Goal: Task Accomplishment & Management: Manage account settings

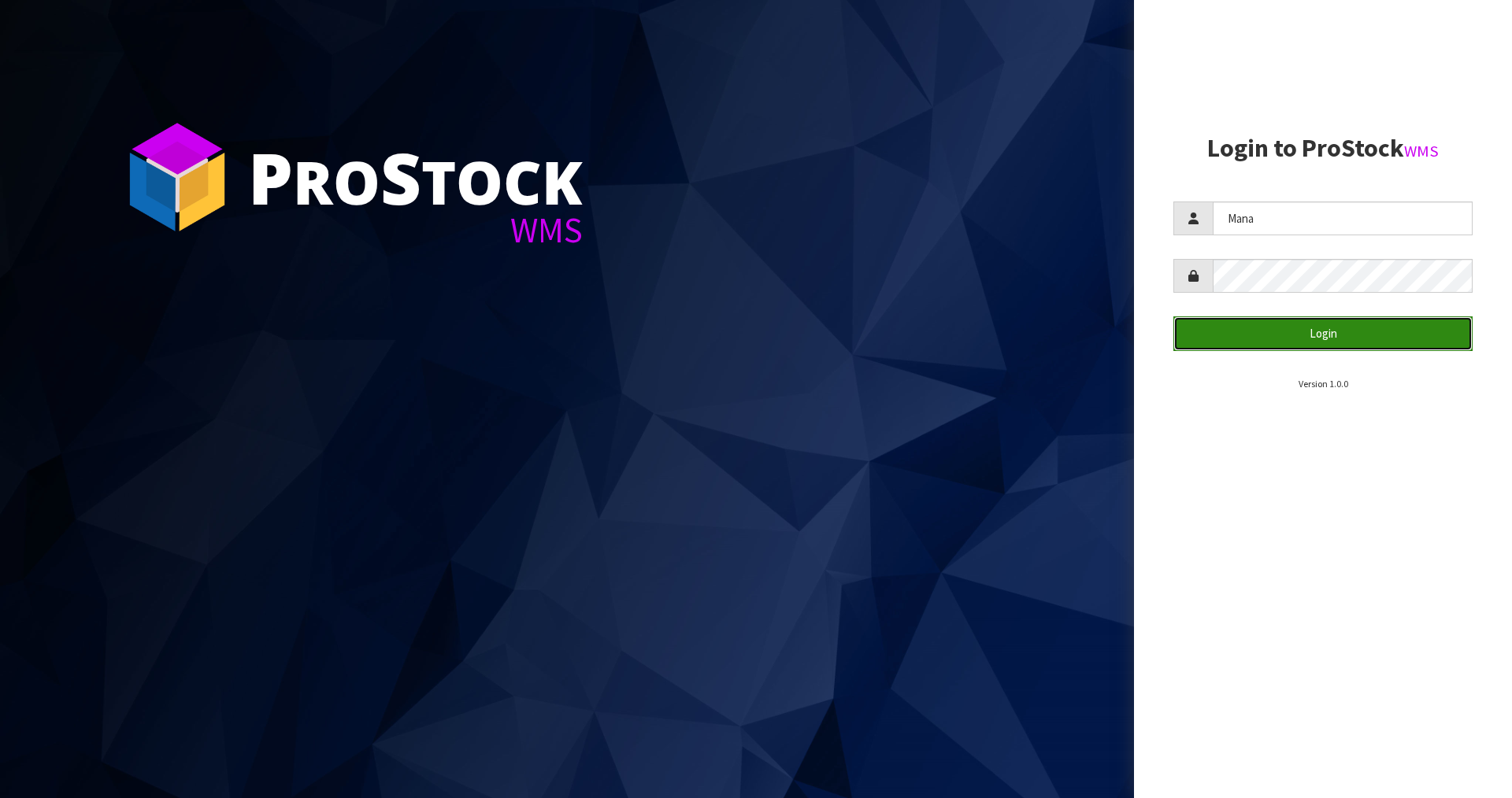
click at [1334, 327] on button "Login" at bounding box center [1323, 334] width 299 height 34
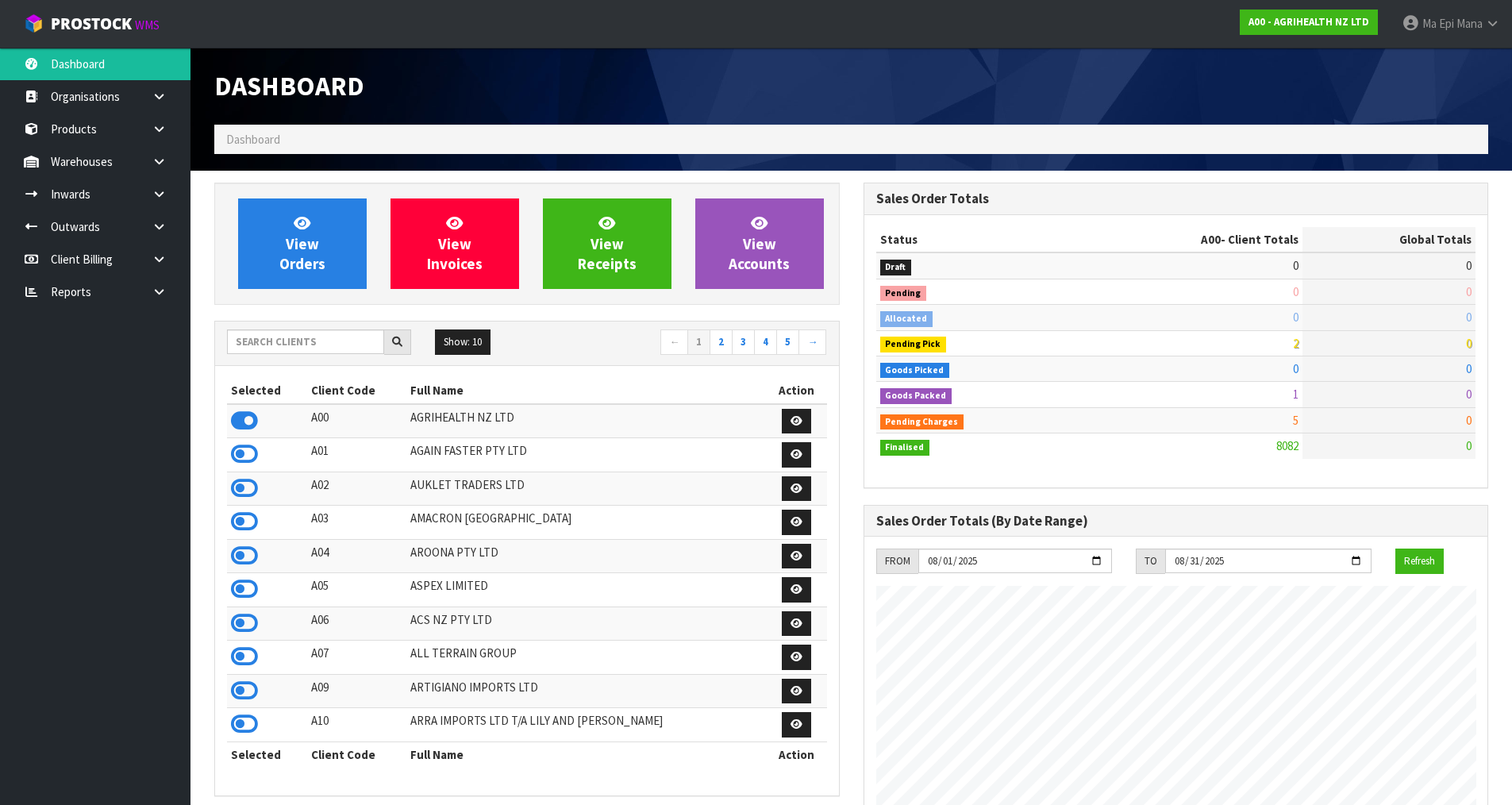
scroll to position [1203, 649]
click at [351, 354] on input "text" at bounding box center [305, 342] width 158 height 25
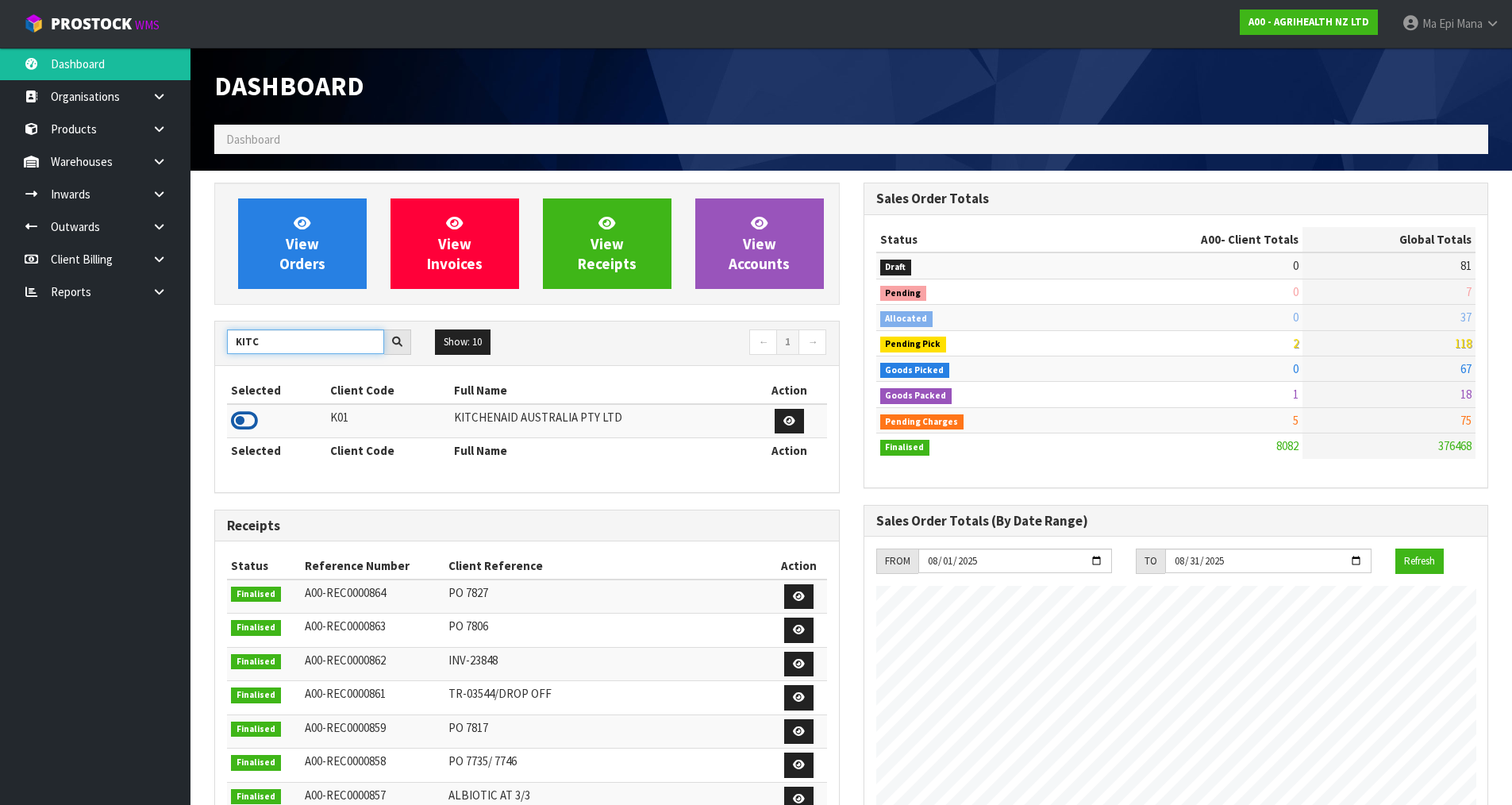
type input "KITC"
click at [250, 417] on icon at bounding box center [245, 420] width 27 height 24
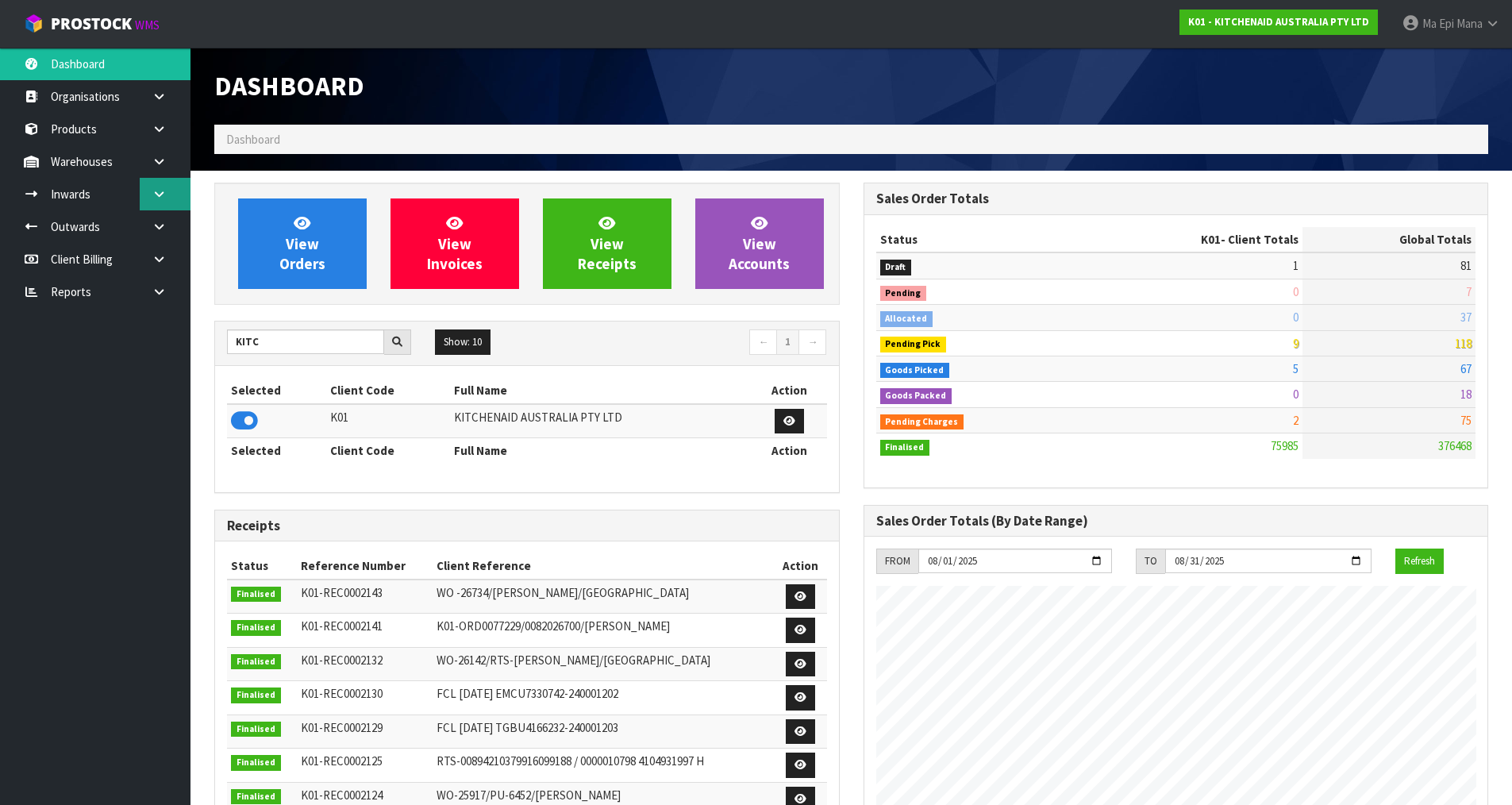
click at [173, 187] on link at bounding box center [165, 194] width 51 height 33
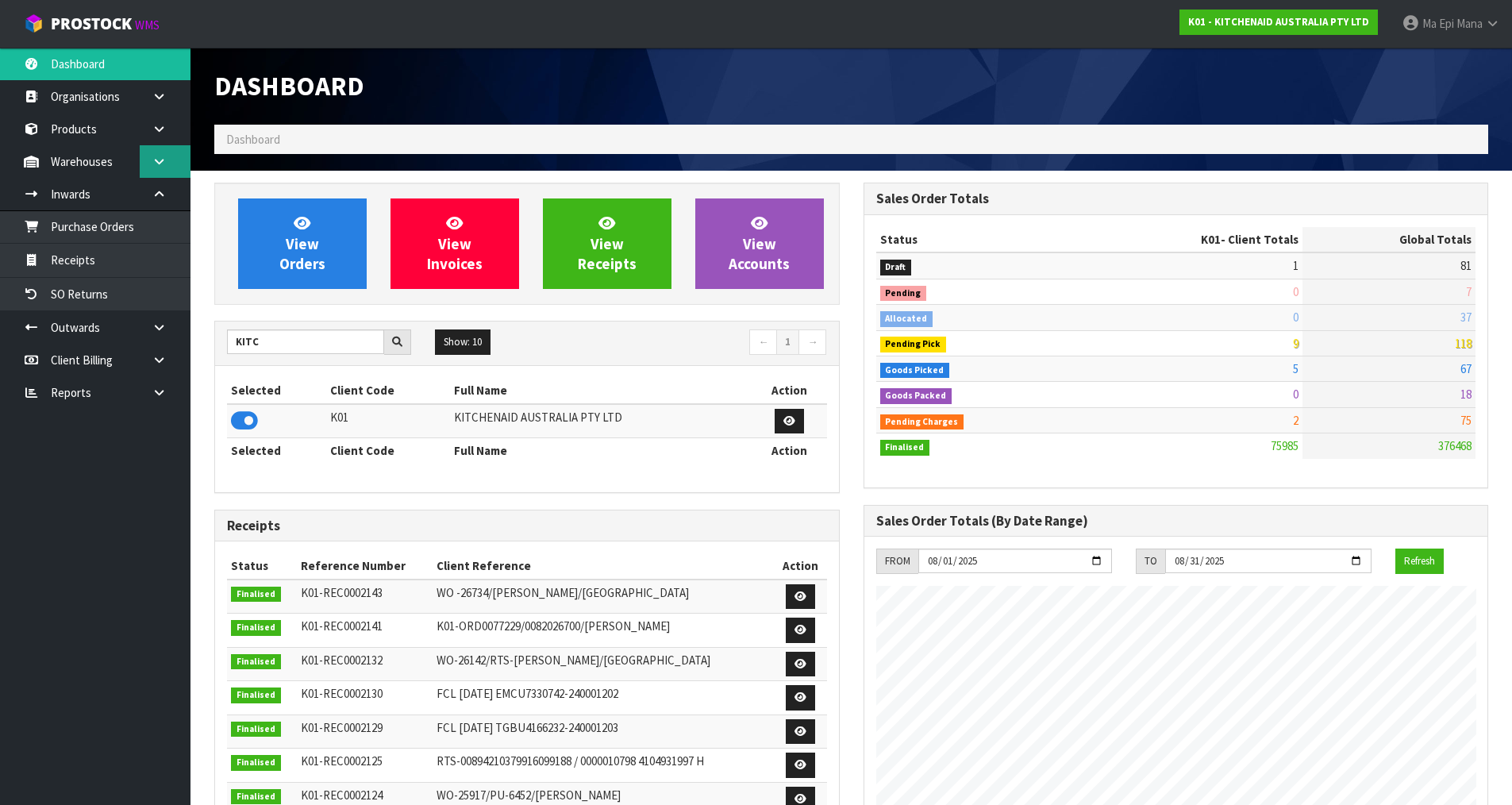
click at [169, 159] on link at bounding box center [165, 161] width 51 height 33
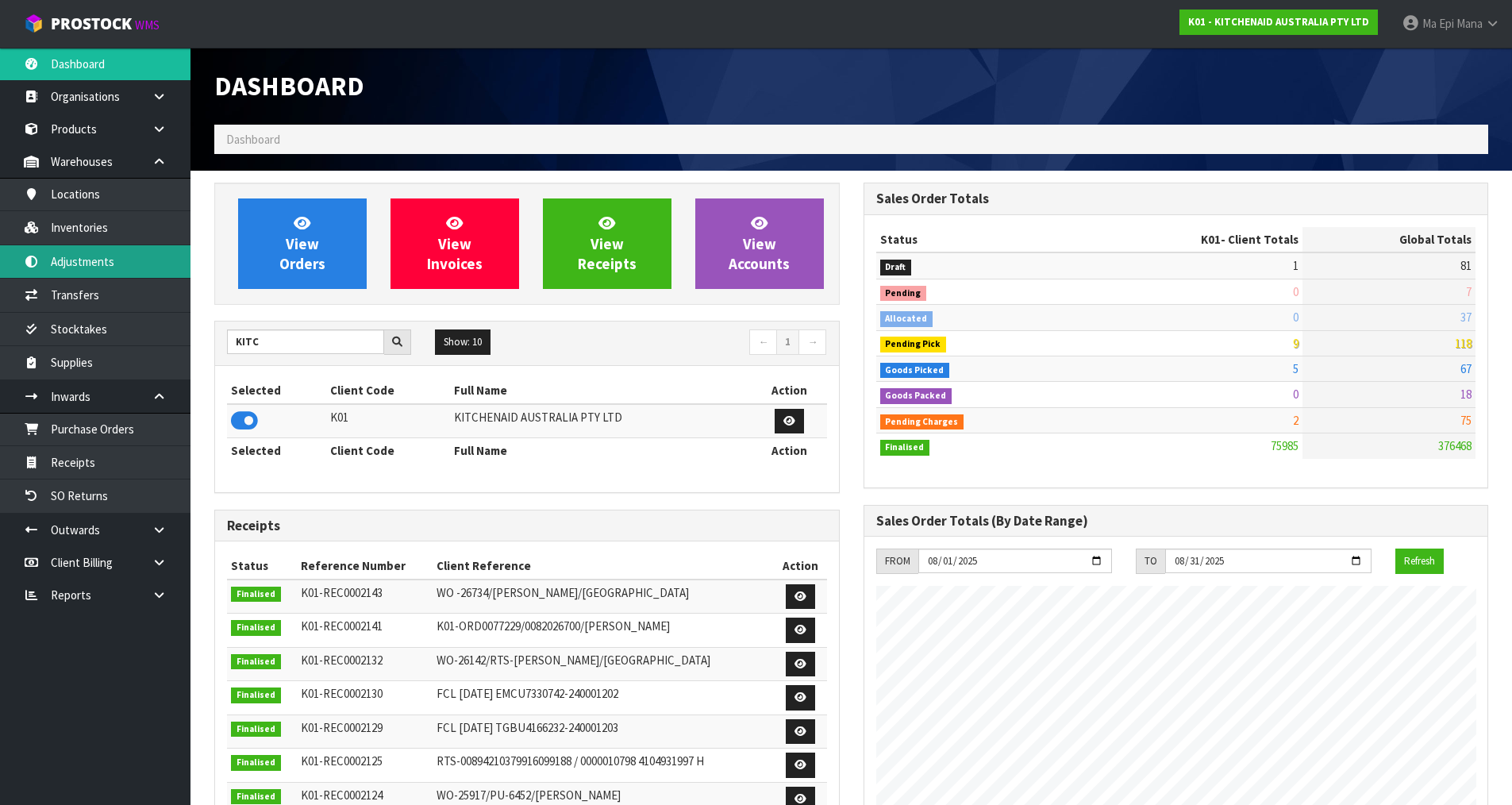
click at [158, 256] on link "Adjustments" at bounding box center [95, 262] width 190 height 33
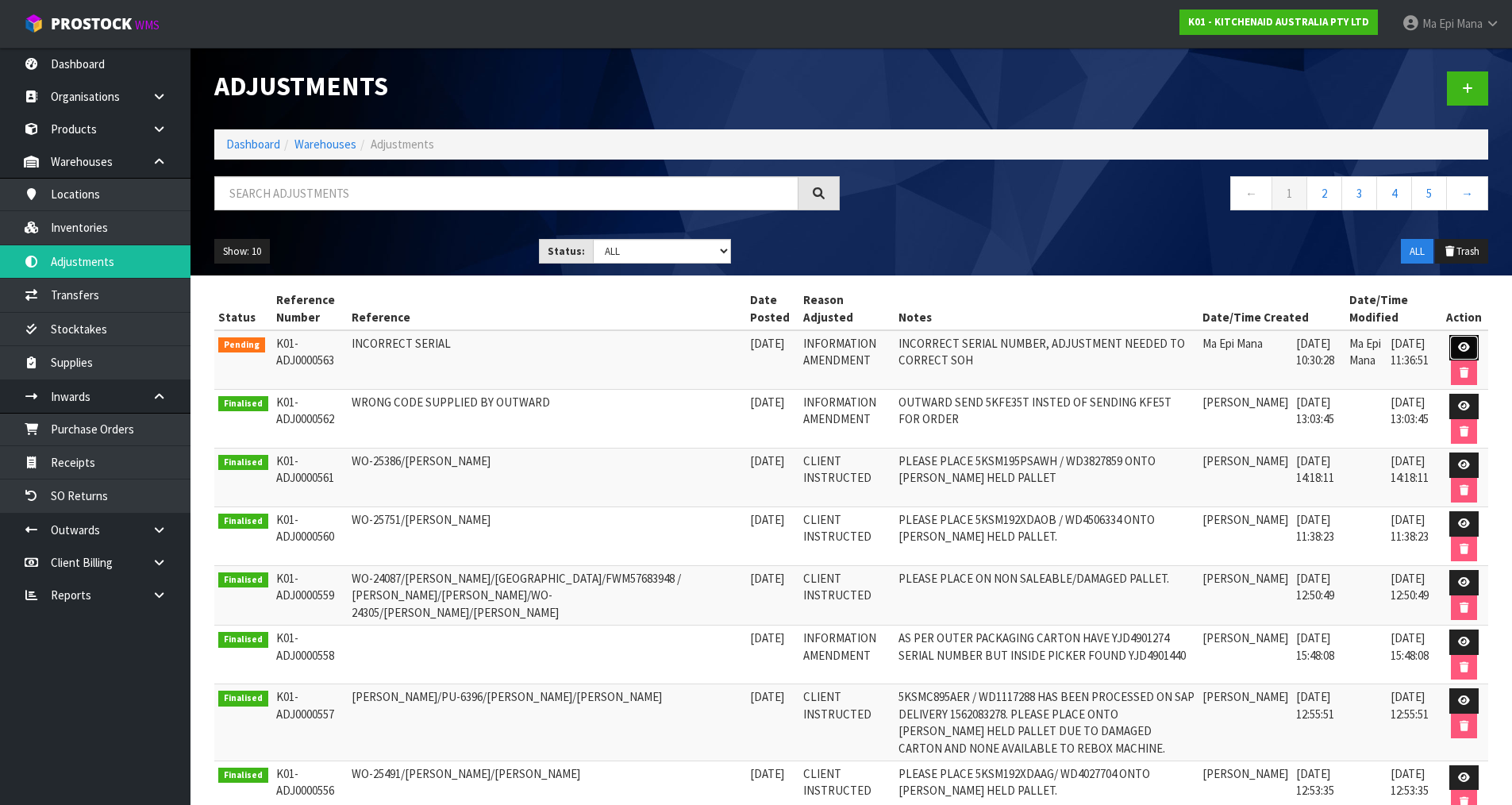
click at [1460, 346] on icon at bounding box center [1463, 347] width 12 height 11
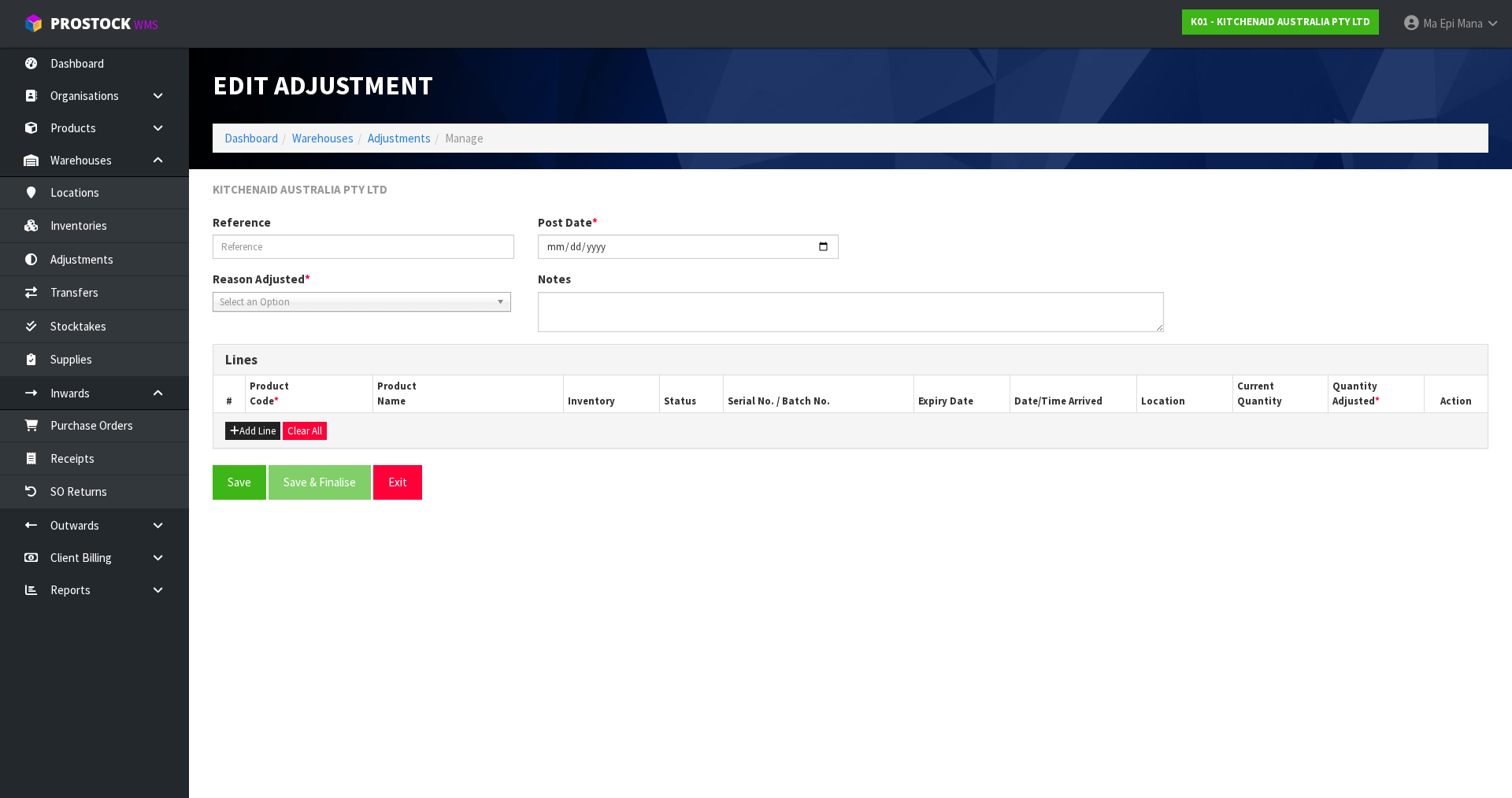
type input "INCORRECT SERIAL"
type input "[DATE]"
type textarea "INCORRECT SERIAL NUMBER, ADJUSTMENT NEEDED TO CORRECT SOH"
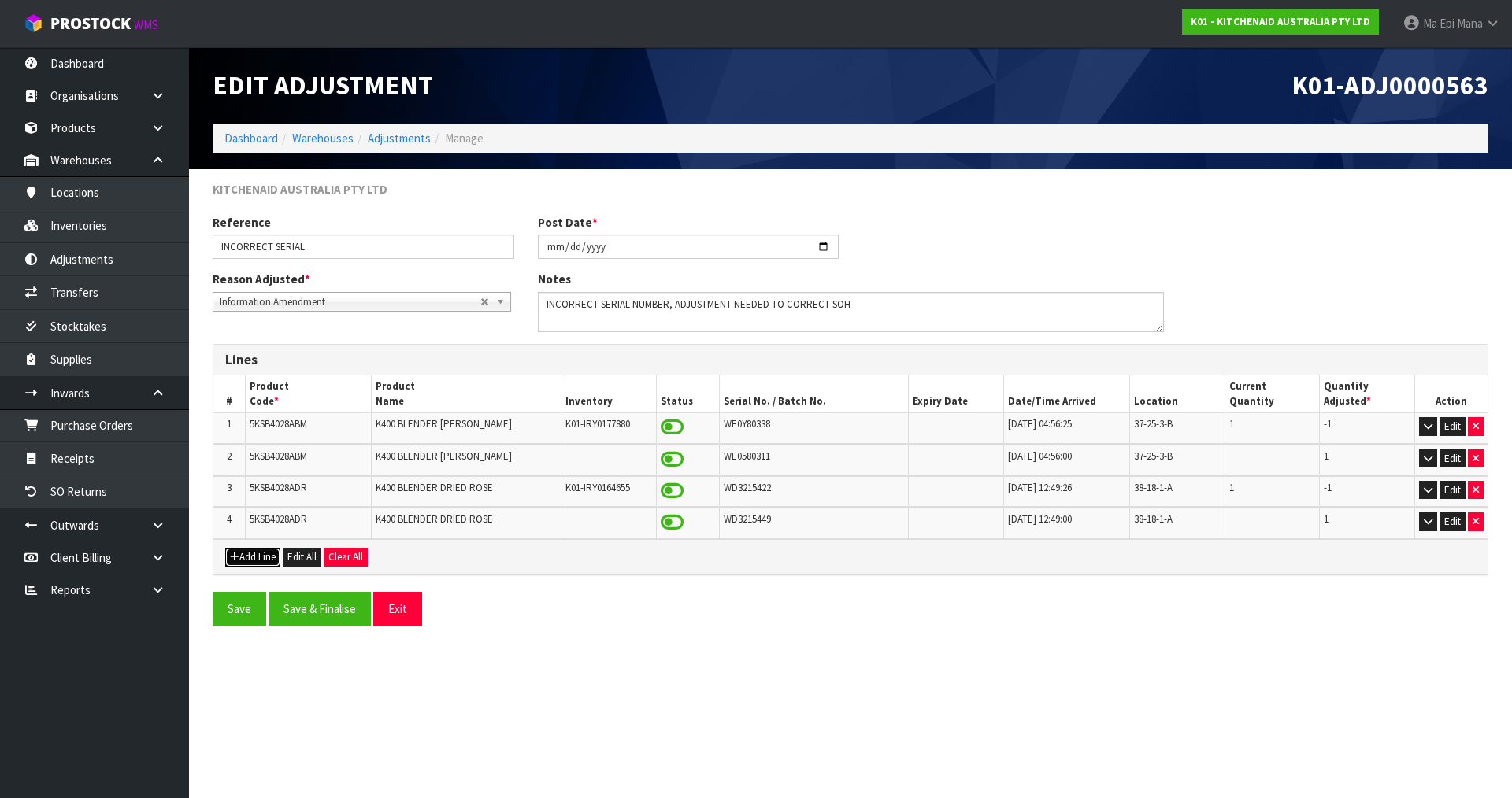
click at [258, 557] on button "Add Line" at bounding box center [253, 557] width 55 height 19
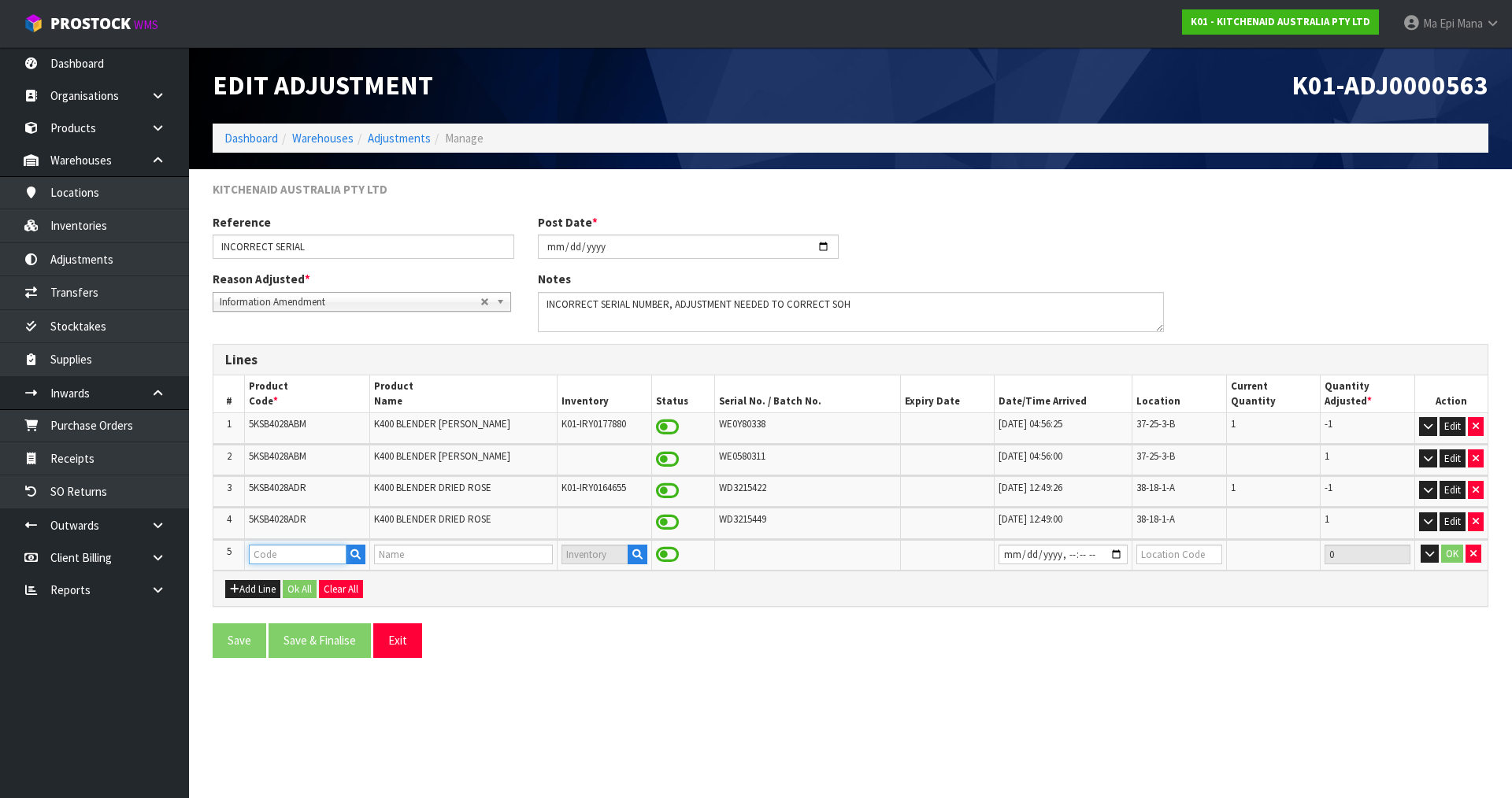
click at [273, 557] on input "text" at bounding box center [298, 554] width 98 height 19
type input "5KEK1222AOB"
type input "KEK1222 KETTLE ONYX BLACK"
type input "5KEK1222AOB"
click at [632, 557] on icon "button" at bounding box center [638, 555] width 11 height 11
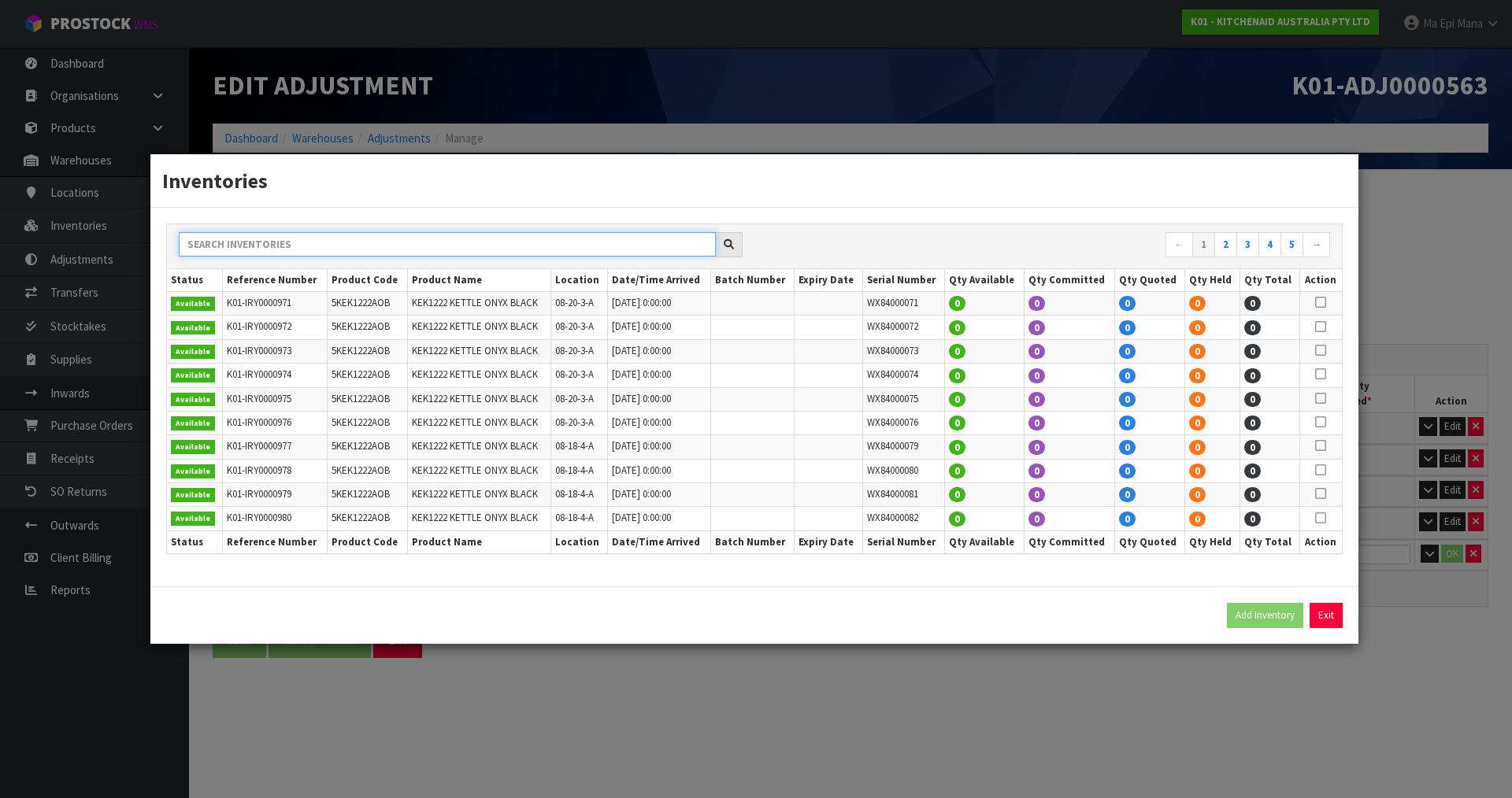
click at [599, 252] on input "text" at bounding box center [447, 245] width 537 height 25
type input "WXD07176"
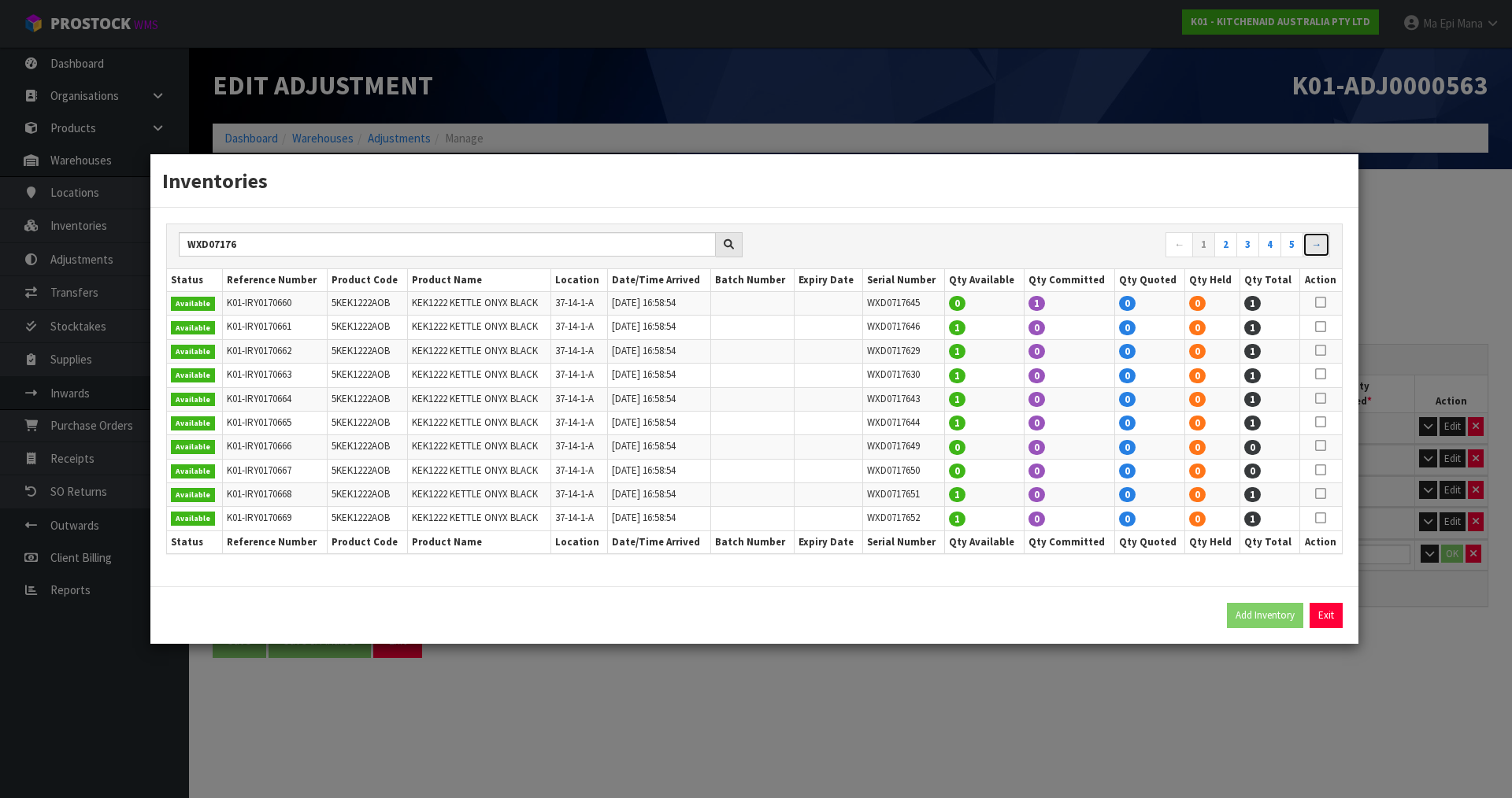
click at [1325, 244] on link "→" at bounding box center [1316, 245] width 27 height 26
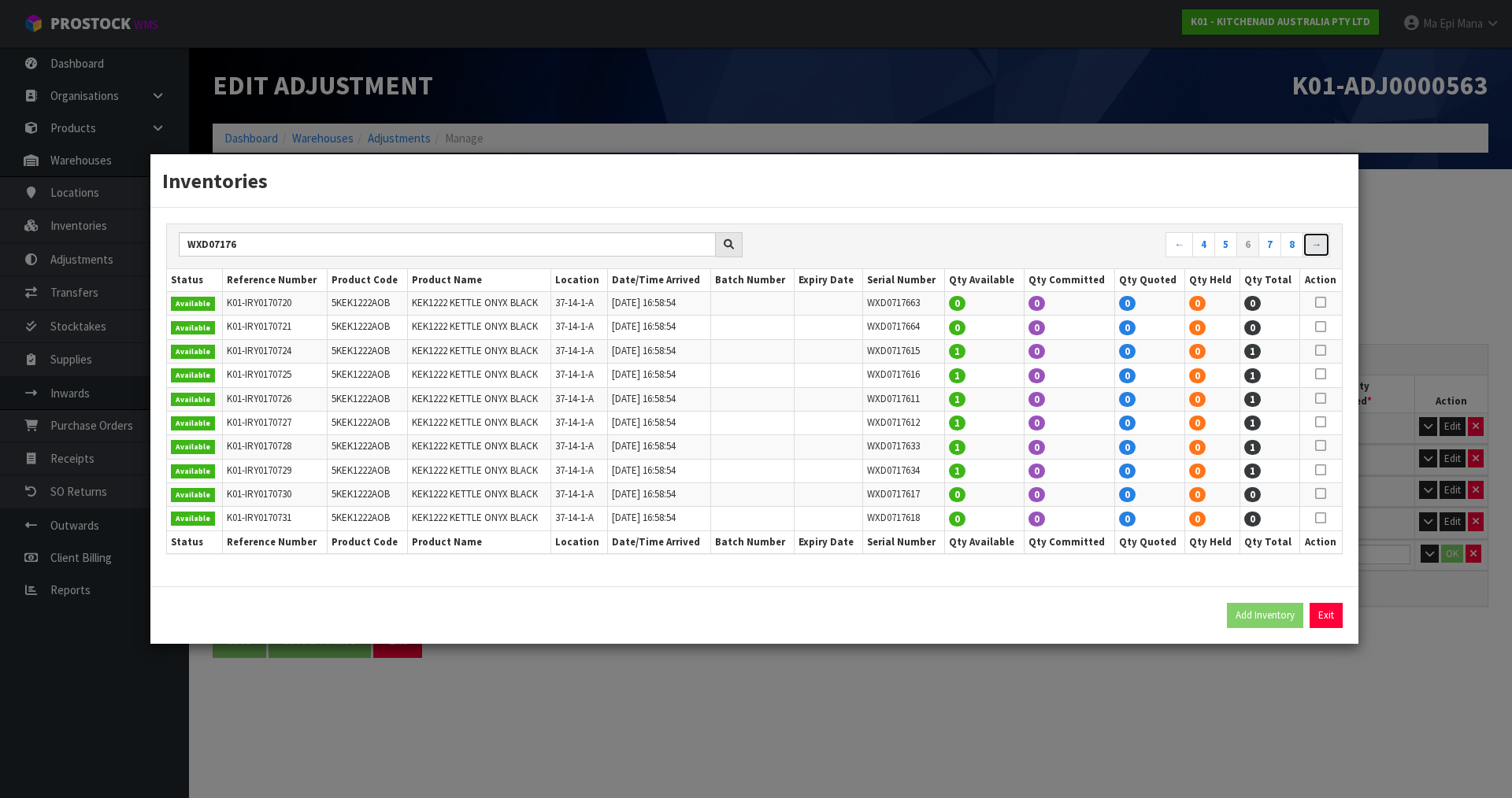
click at [1325, 244] on link "→" at bounding box center [1316, 245] width 27 height 26
click at [1320, 447] on icon at bounding box center [1320, 446] width 11 height 1
click at [1249, 621] on button "Add Inventory" at bounding box center [1265, 615] width 77 height 26
type input "K01-IRY0170742"
type input "[DATE]T16:58:54"
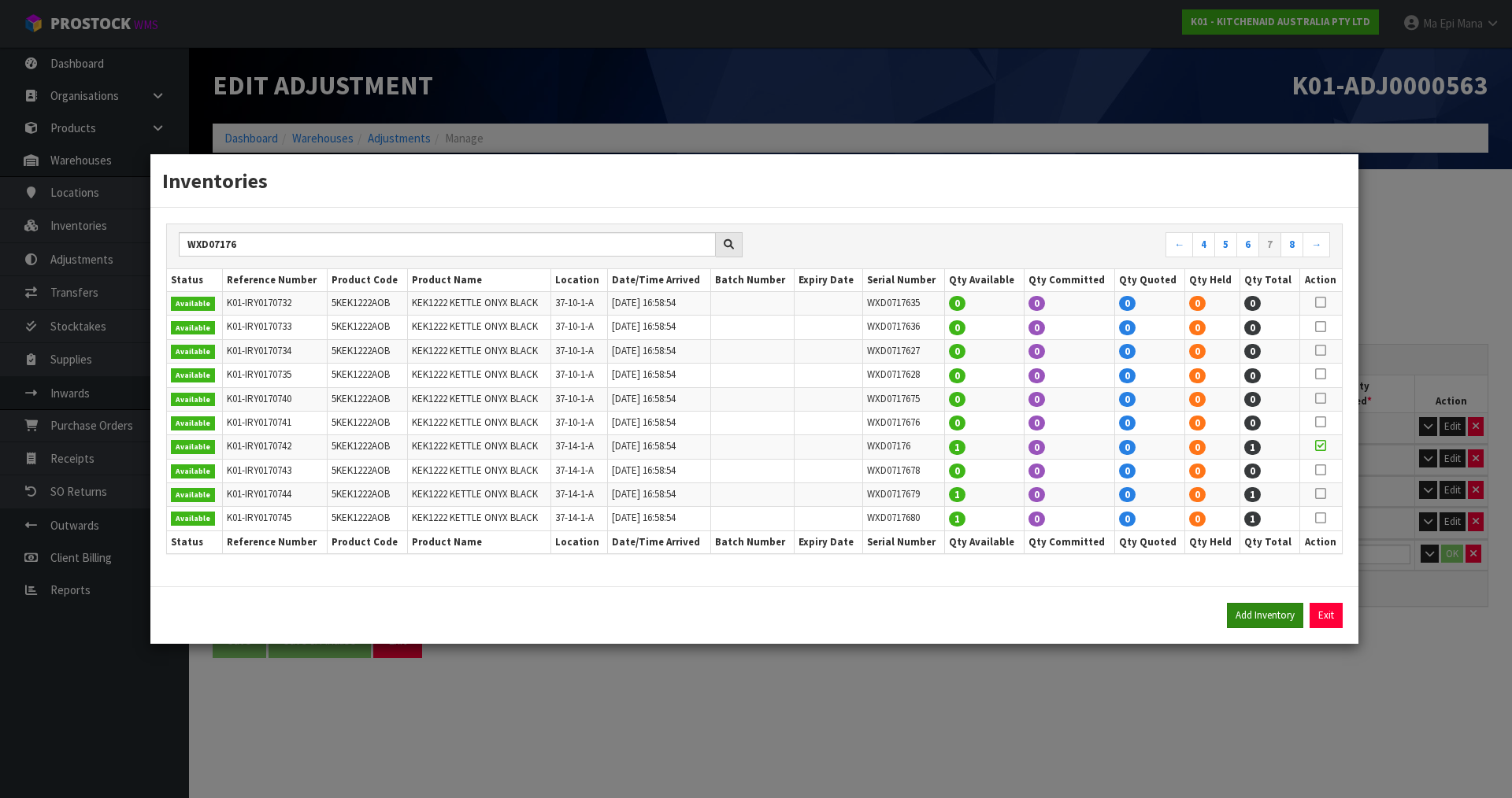
type input "37-14-1-A"
type input "WXD07176"
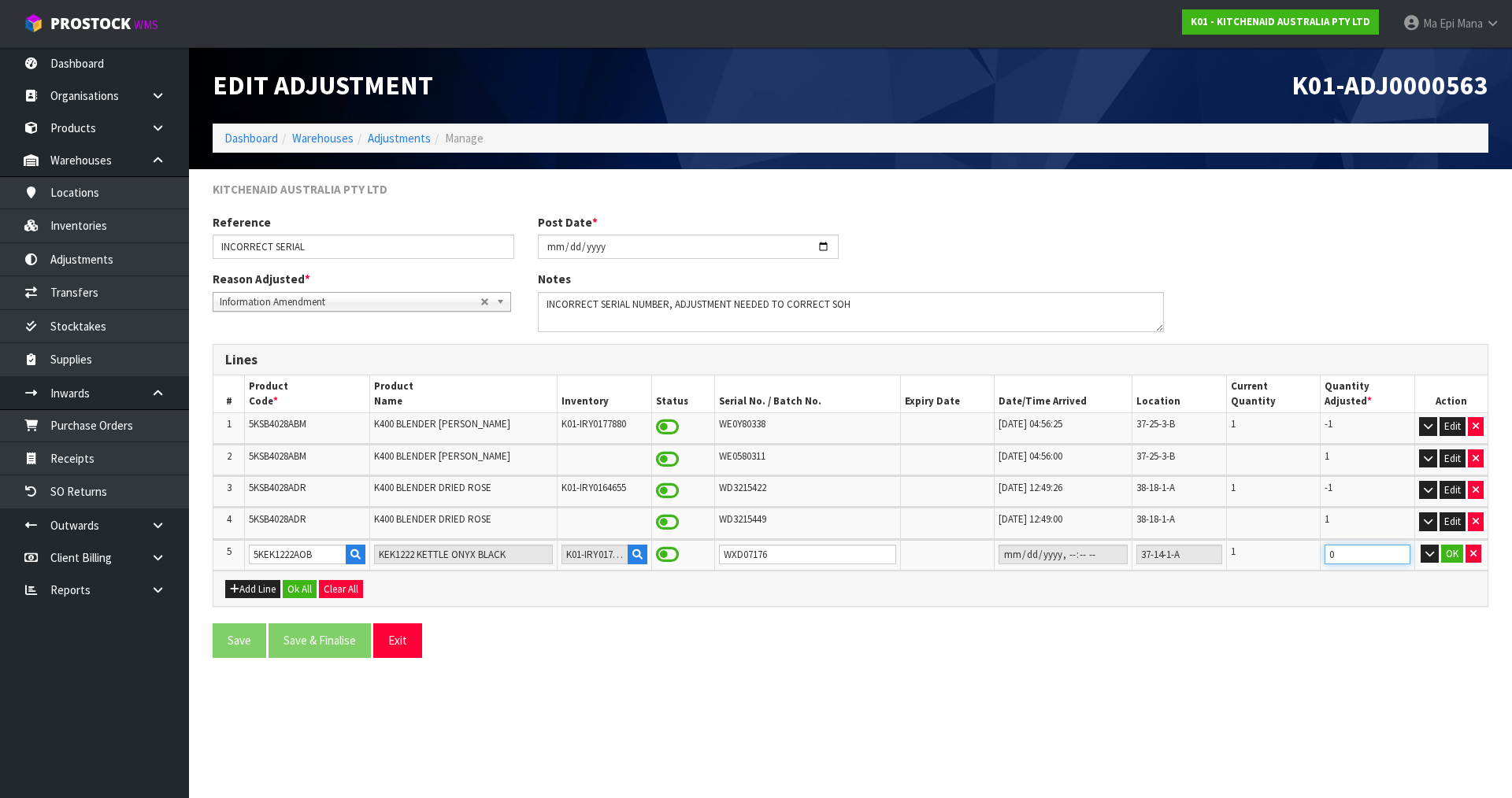
click at [1370, 557] on input "0" at bounding box center [1367, 554] width 86 height 19
type input "-1"
click at [251, 598] on button "Add Line" at bounding box center [253, 589] width 55 height 19
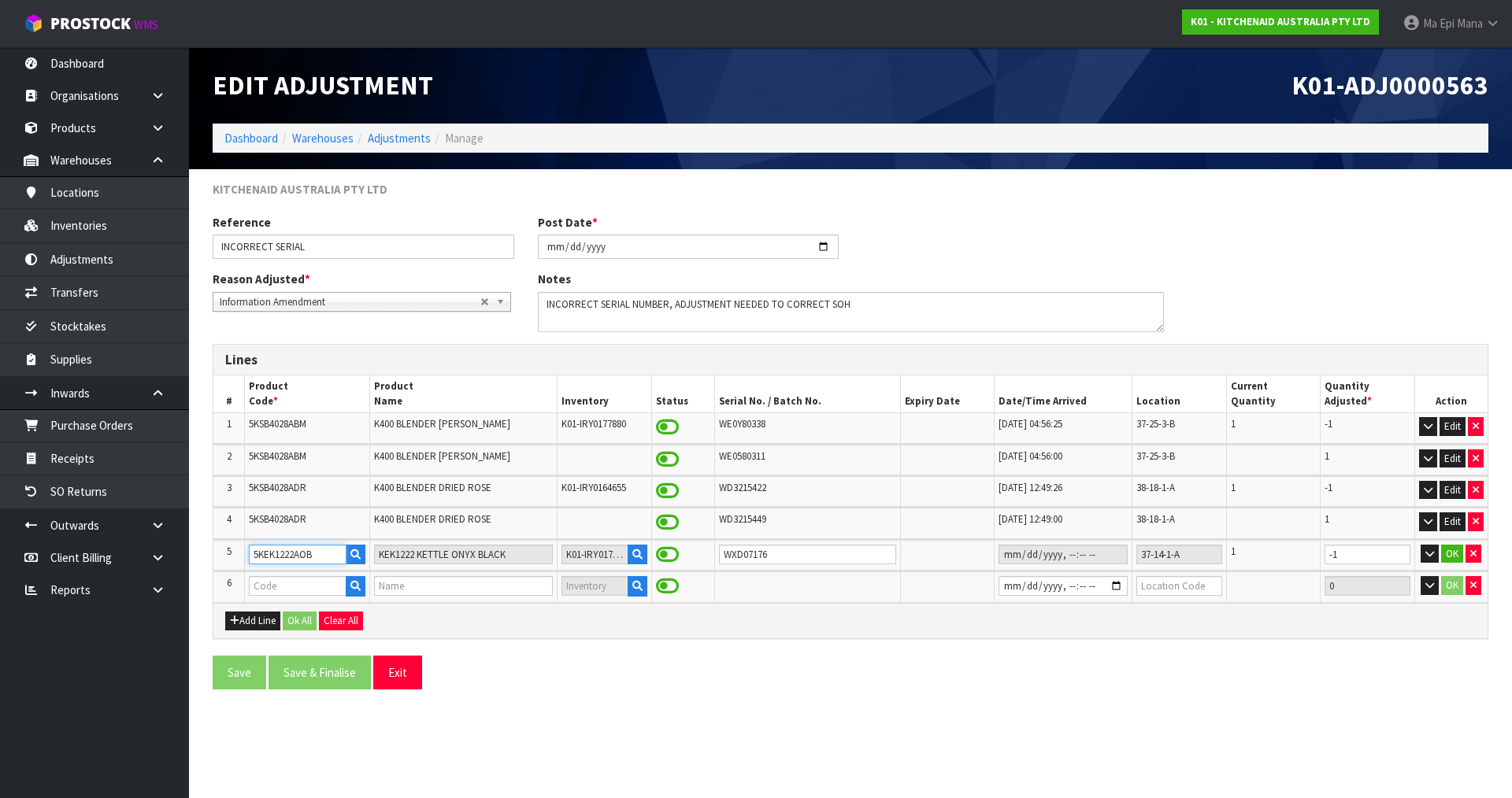
click at [273, 556] on input "5KEK1222AOB" at bounding box center [298, 554] width 98 height 19
click at [280, 583] on input "text" at bounding box center [298, 586] width 98 height 19
paste input "5KEK1222AOB"
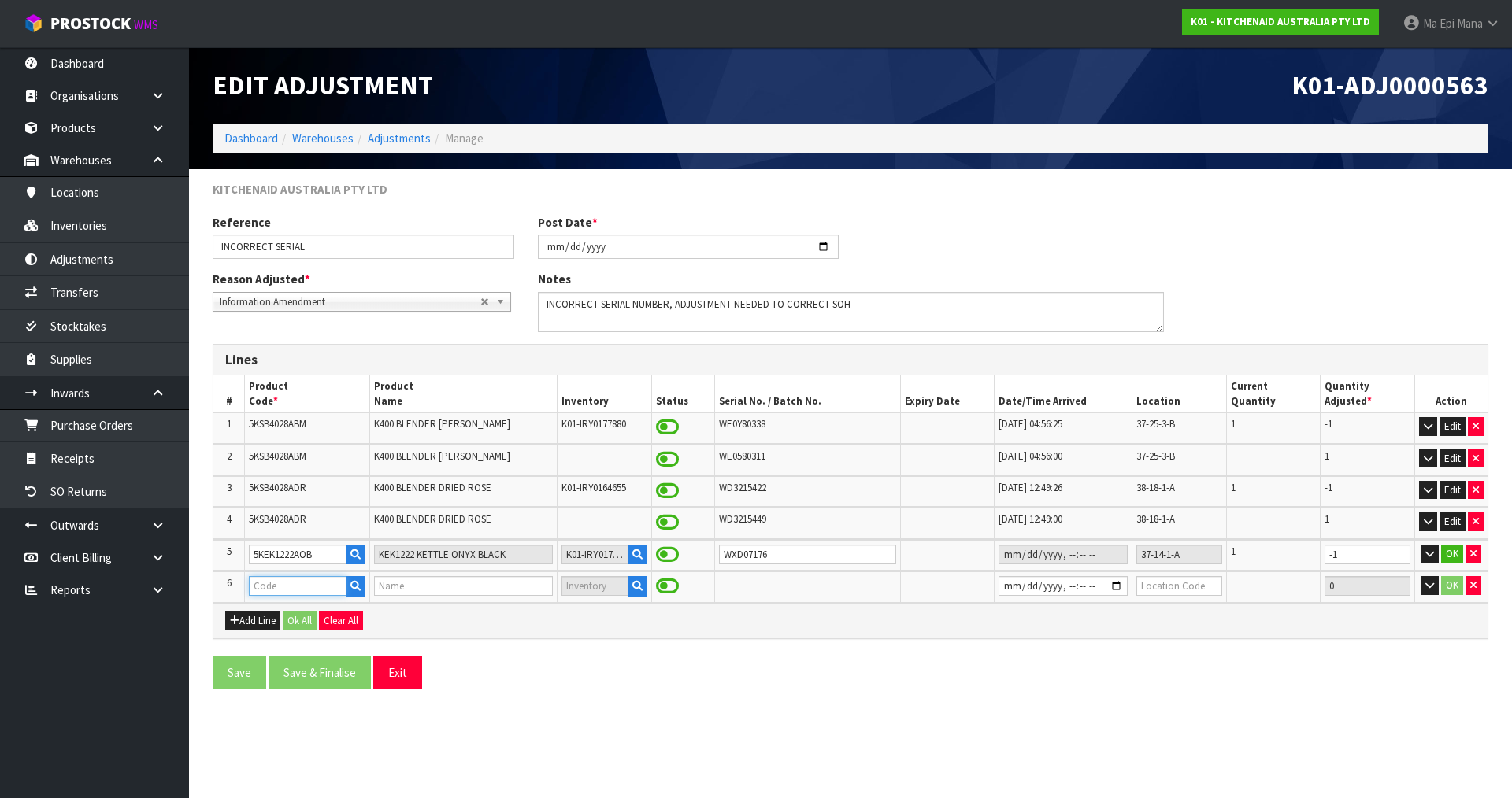
type input "5KEK1222AOB"
type input "KEK1222 KETTLE ONYX BLACK"
type input "5KEK1222AOB"
click at [745, 553] on input "WXD07176" at bounding box center [808, 554] width 178 height 19
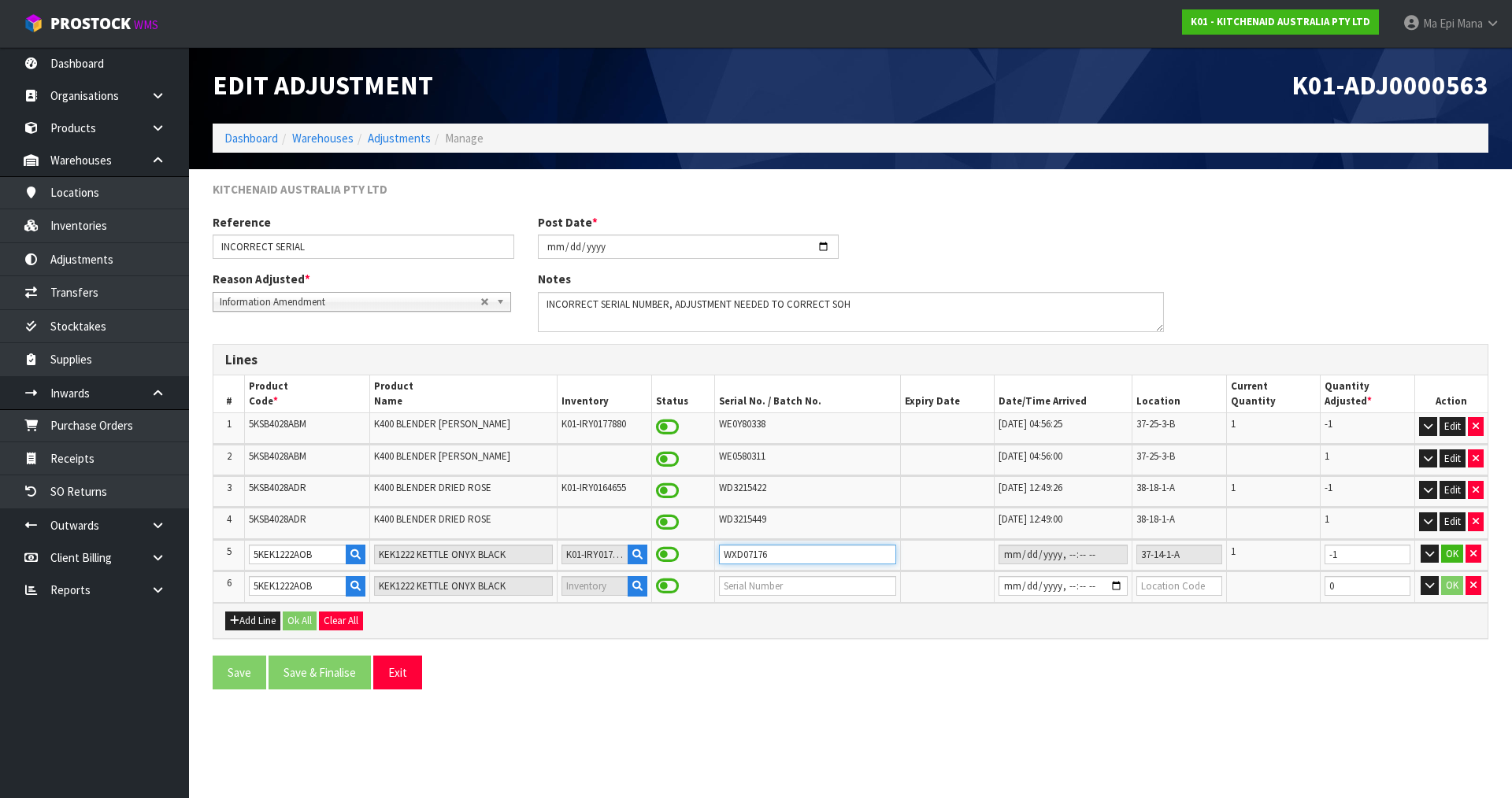
click at [745, 553] on input "WXD07176" at bounding box center [808, 554] width 178 height 19
click at [745, 586] on input "text" at bounding box center [808, 586] width 178 height 19
paste input "WXD07176"
type input "WXD0717677"
type input "[DATE]T16:58"
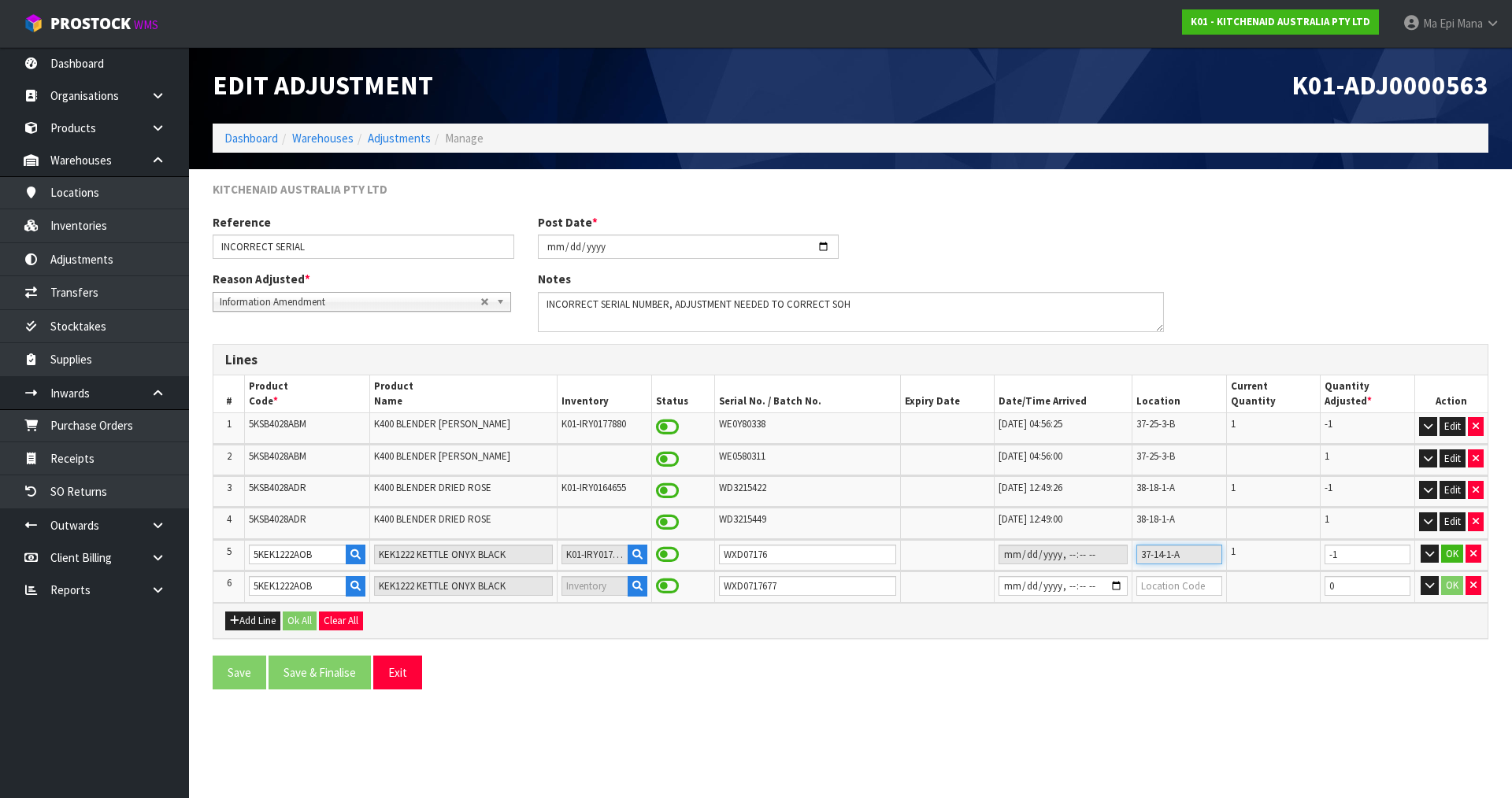
click at [1167, 557] on input "37-14-1-A" at bounding box center [1179, 554] width 85 height 19
click at [1191, 591] on input "text" at bounding box center [1179, 586] width 85 height 19
paste input "37-14-1-A"
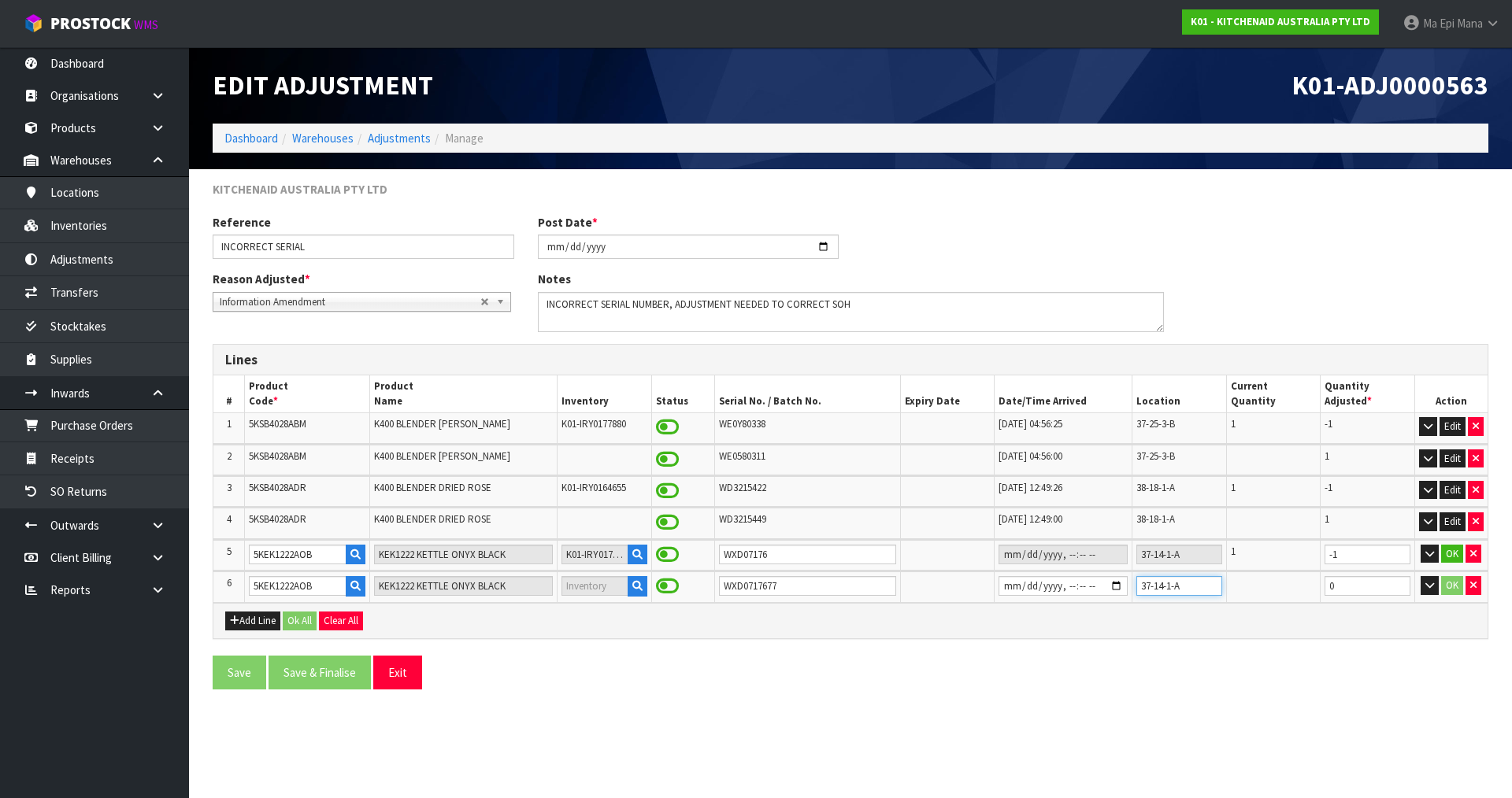
type input "37-14-1-A"
click at [1360, 588] on input "0" at bounding box center [1367, 586] width 86 height 19
click at [1361, 588] on input "0" at bounding box center [1367, 586] width 86 height 19
type input "1"
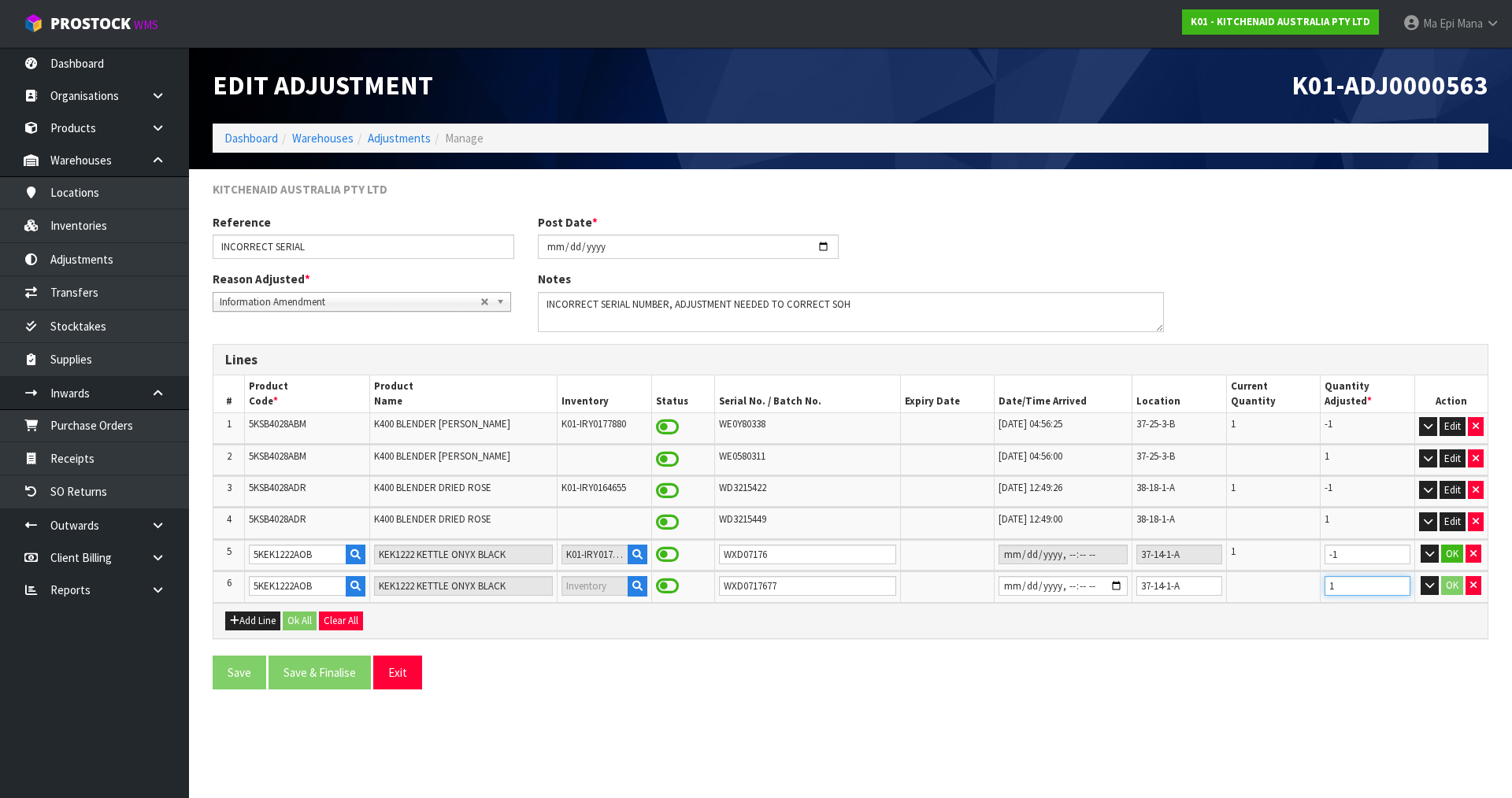
click at [1399, 581] on input "1" at bounding box center [1367, 586] width 86 height 19
click at [1448, 558] on button "OK" at bounding box center [1452, 553] width 22 height 19
click at [1450, 582] on button "OK" at bounding box center [1452, 585] width 22 height 19
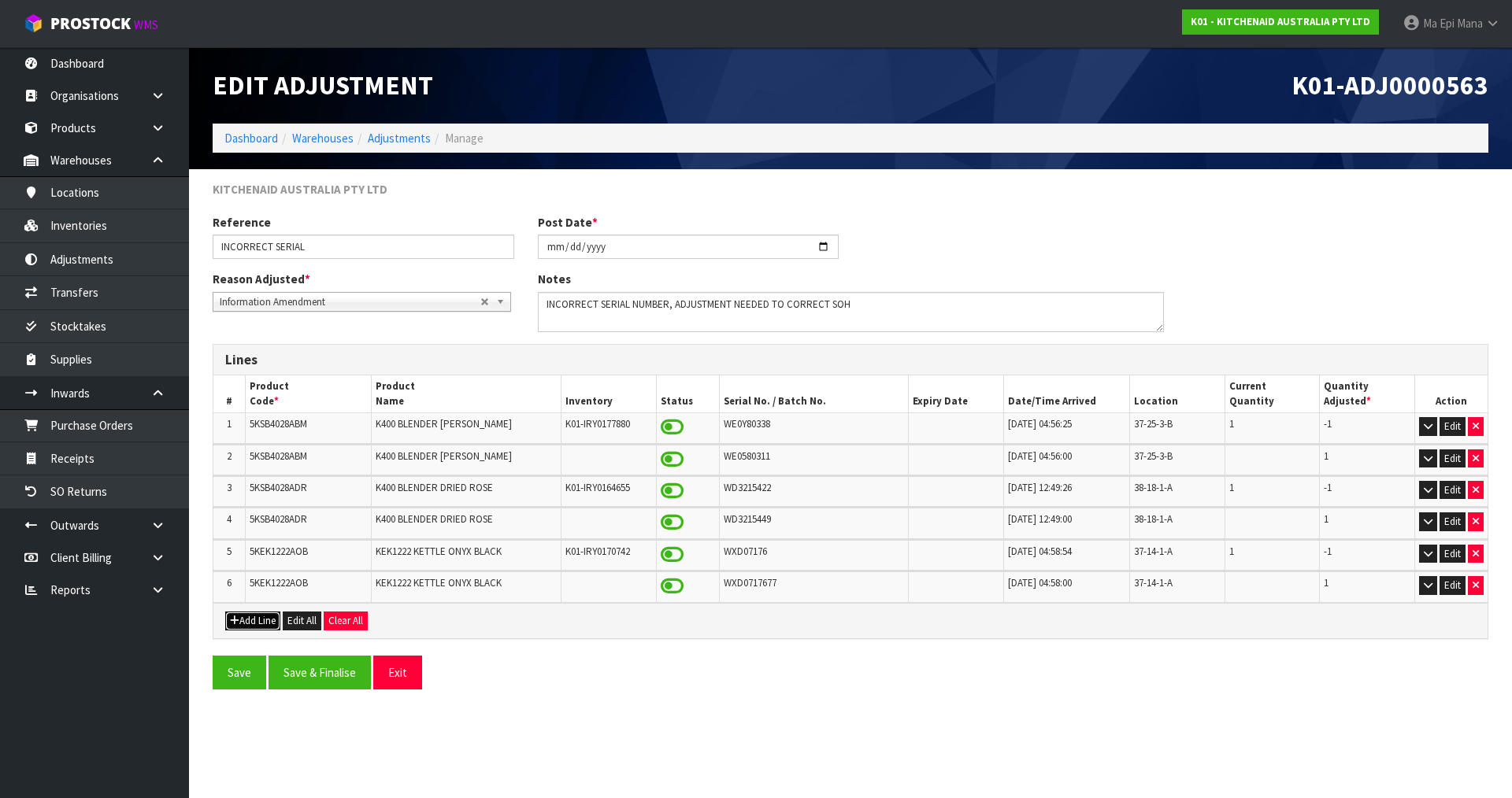
click at [265, 618] on button "Add Line" at bounding box center [253, 621] width 55 height 19
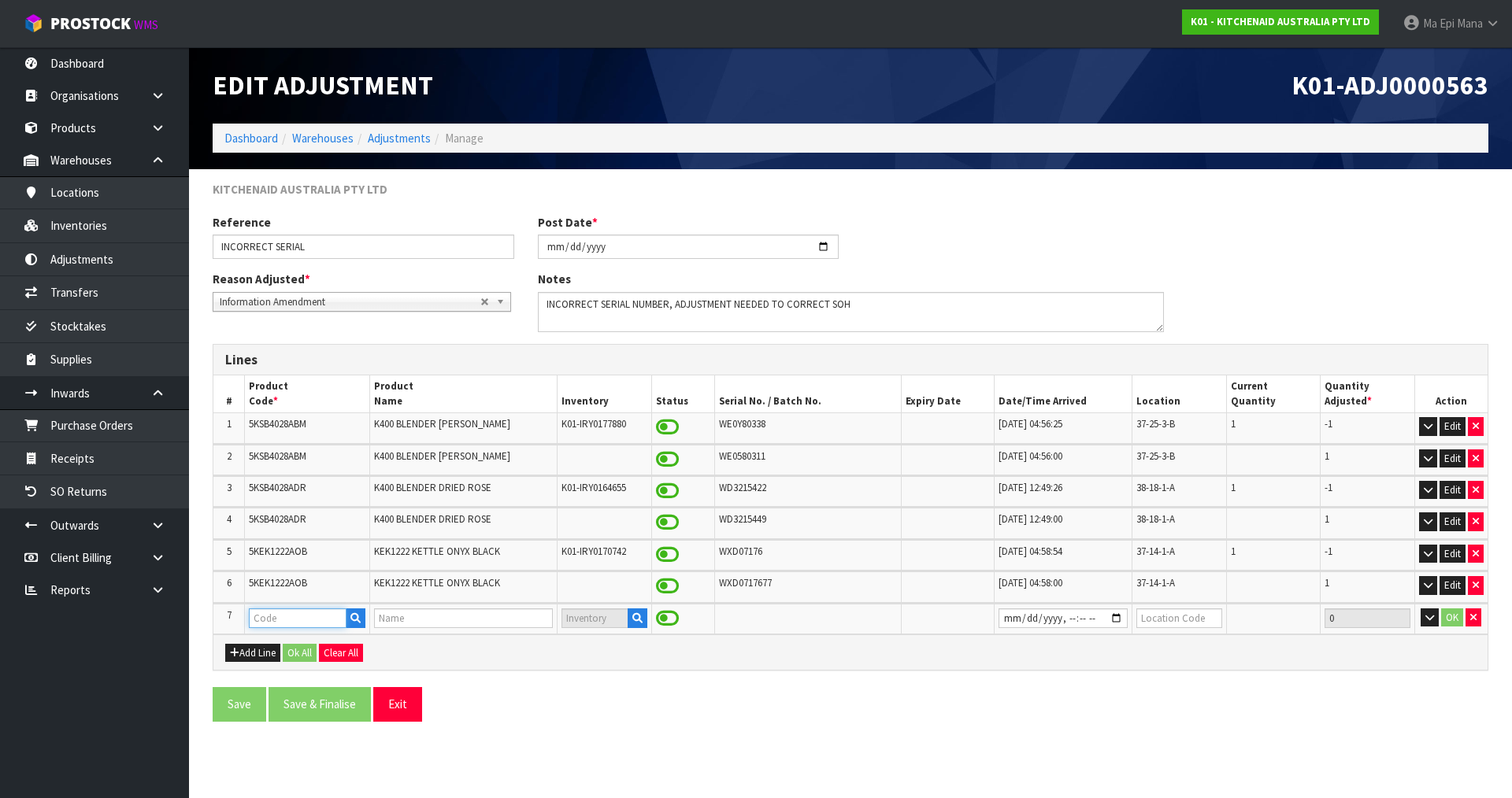
click at [270, 620] on input "text" at bounding box center [298, 618] width 98 height 19
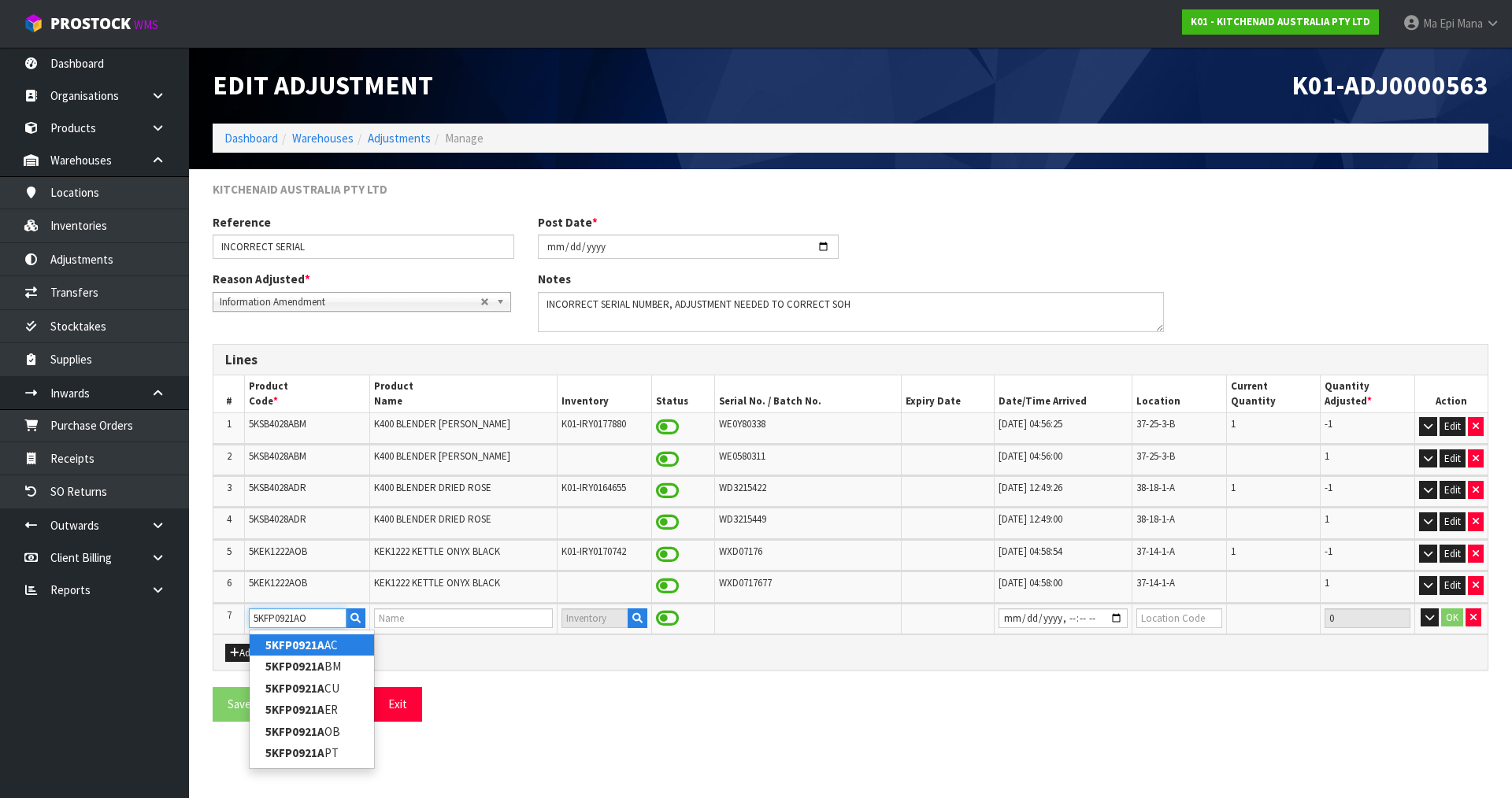
type input "5KFP0921AOB"
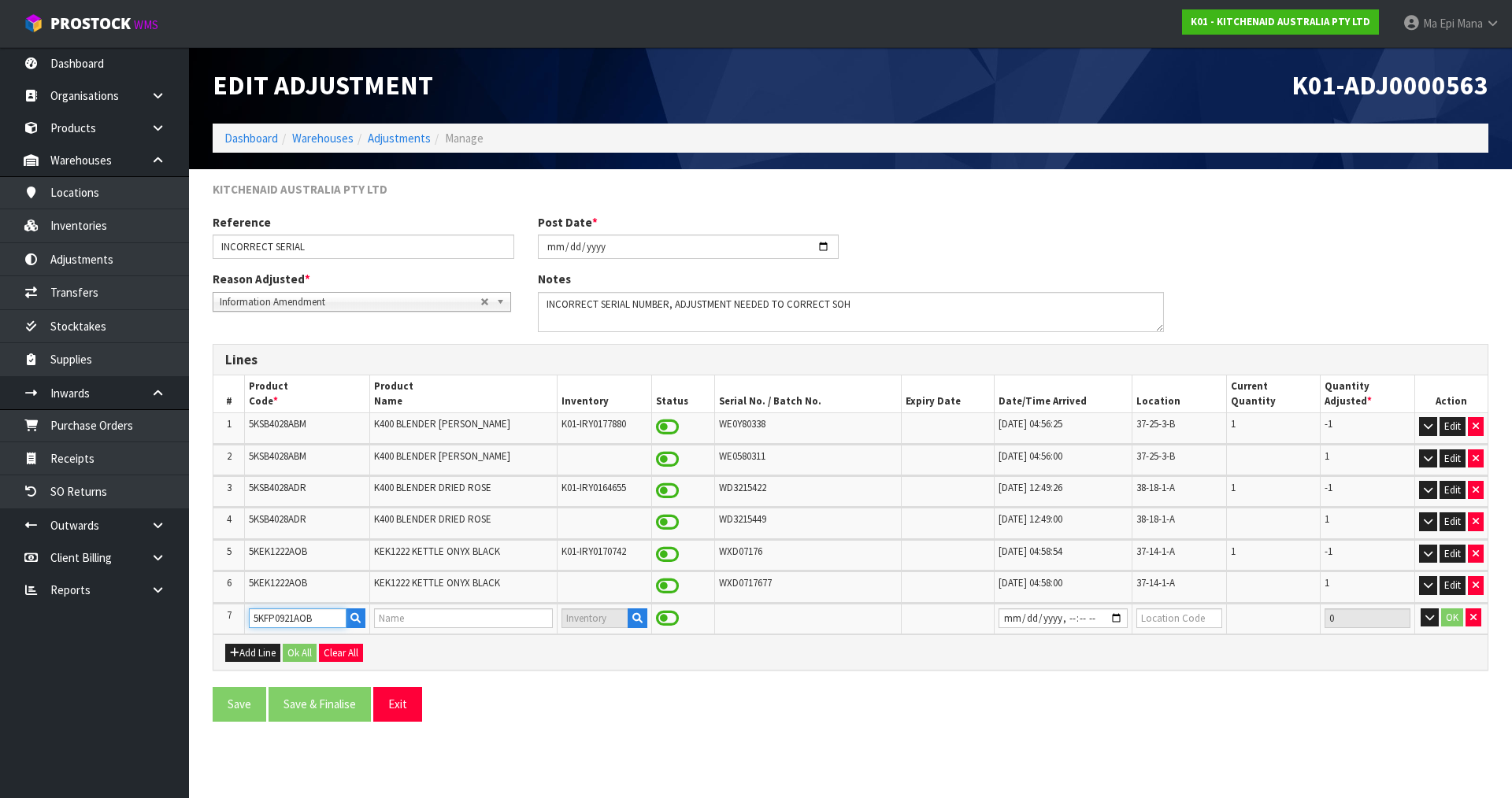
type input "9 CUP FOOD PRO ONYX BLACK"
type input "5KFP0921AOB"
click at [633, 617] on icon "button" at bounding box center [638, 619] width 11 height 11
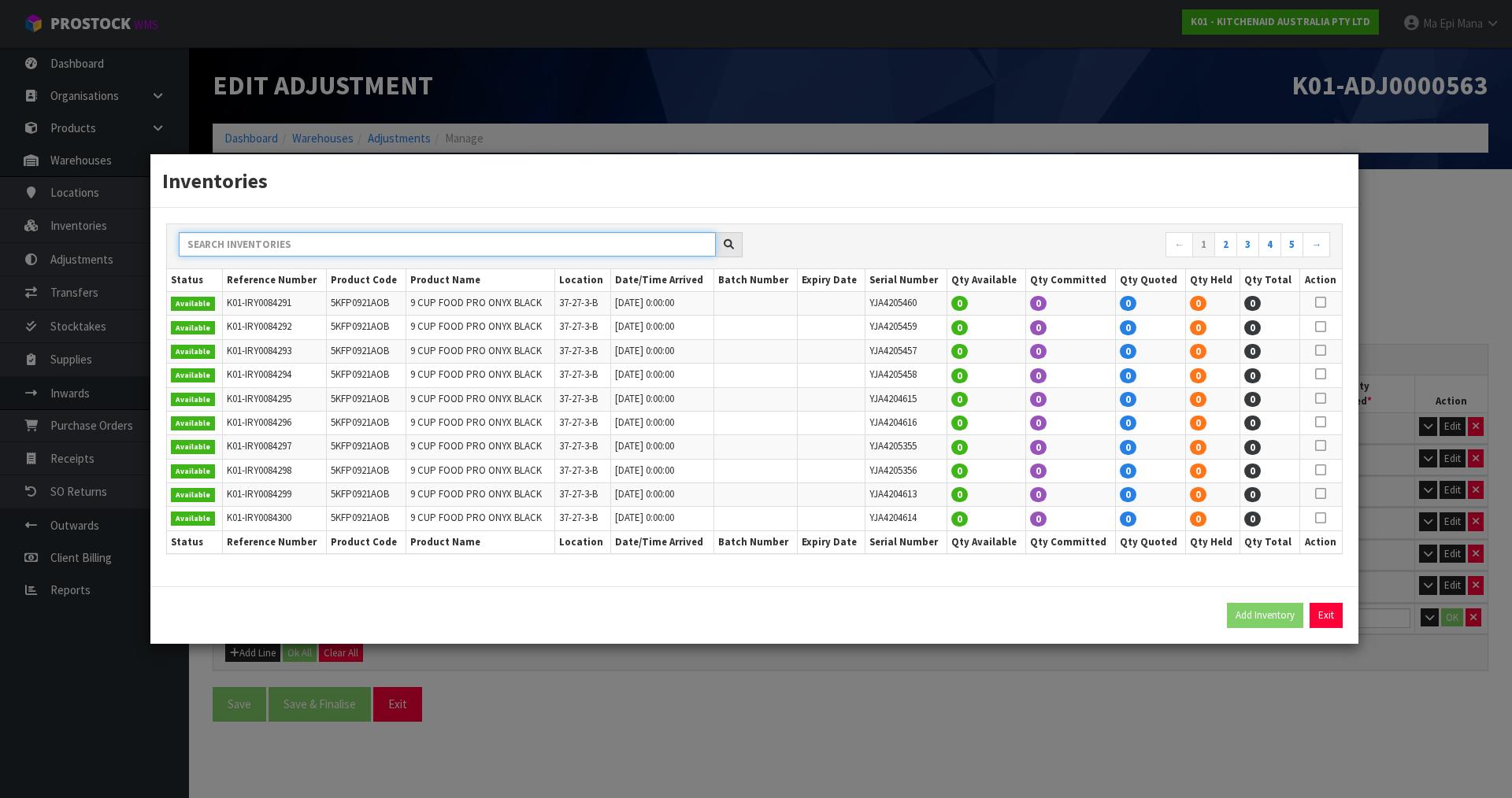
click at [382, 247] on input "text" at bounding box center [447, 245] width 537 height 25
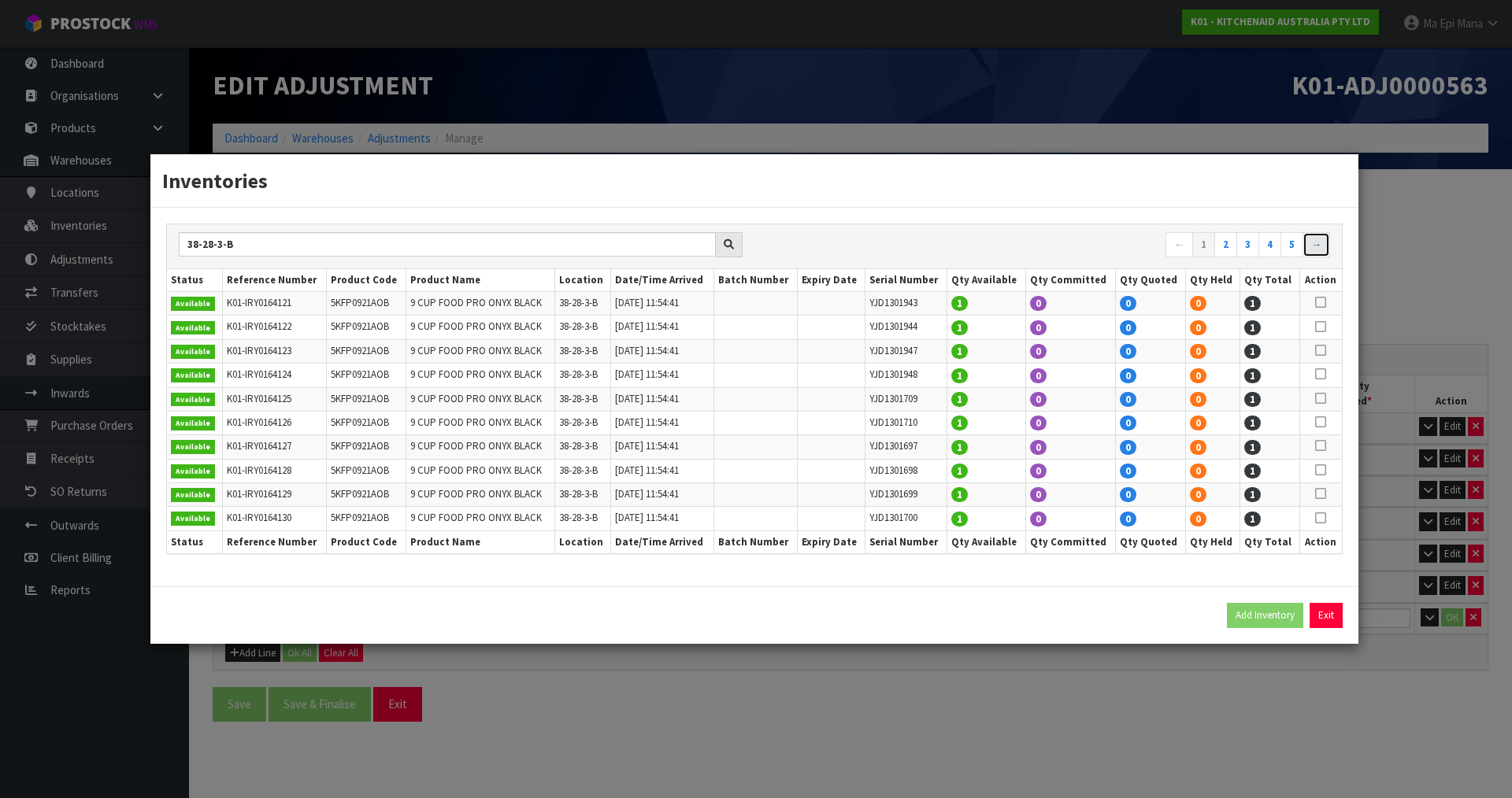
click at [1321, 242] on link "→" at bounding box center [1316, 245] width 27 height 26
click at [1322, 422] on icon at bounding box center [1320, 422] width 11 height 1
click at [1320, 248] on link "→" at bounding box center [1316, 245] width 27 height 26
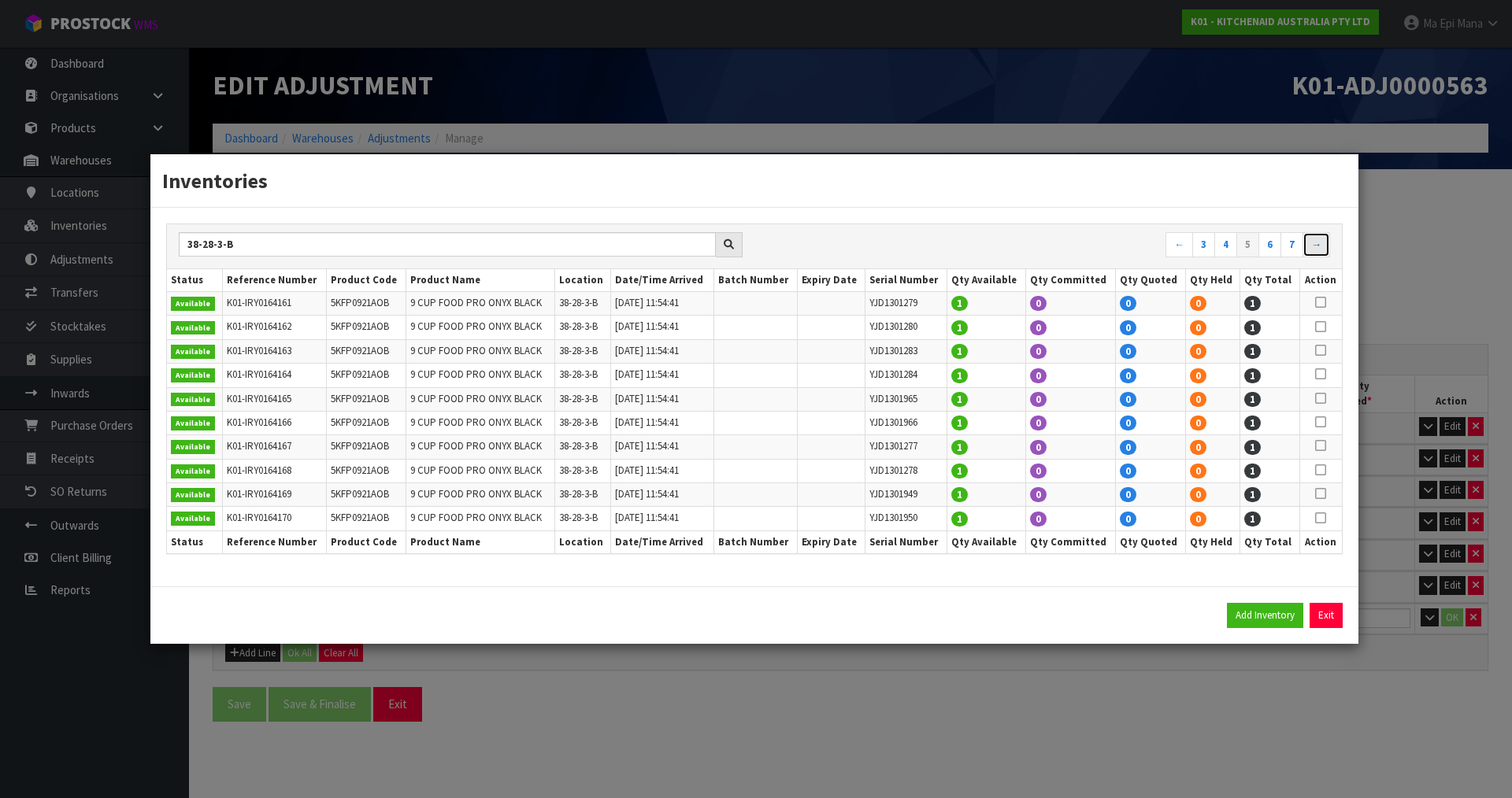
click at [1320, 248] on link "→" at bounding box center [1316, 245] width 27 height 26
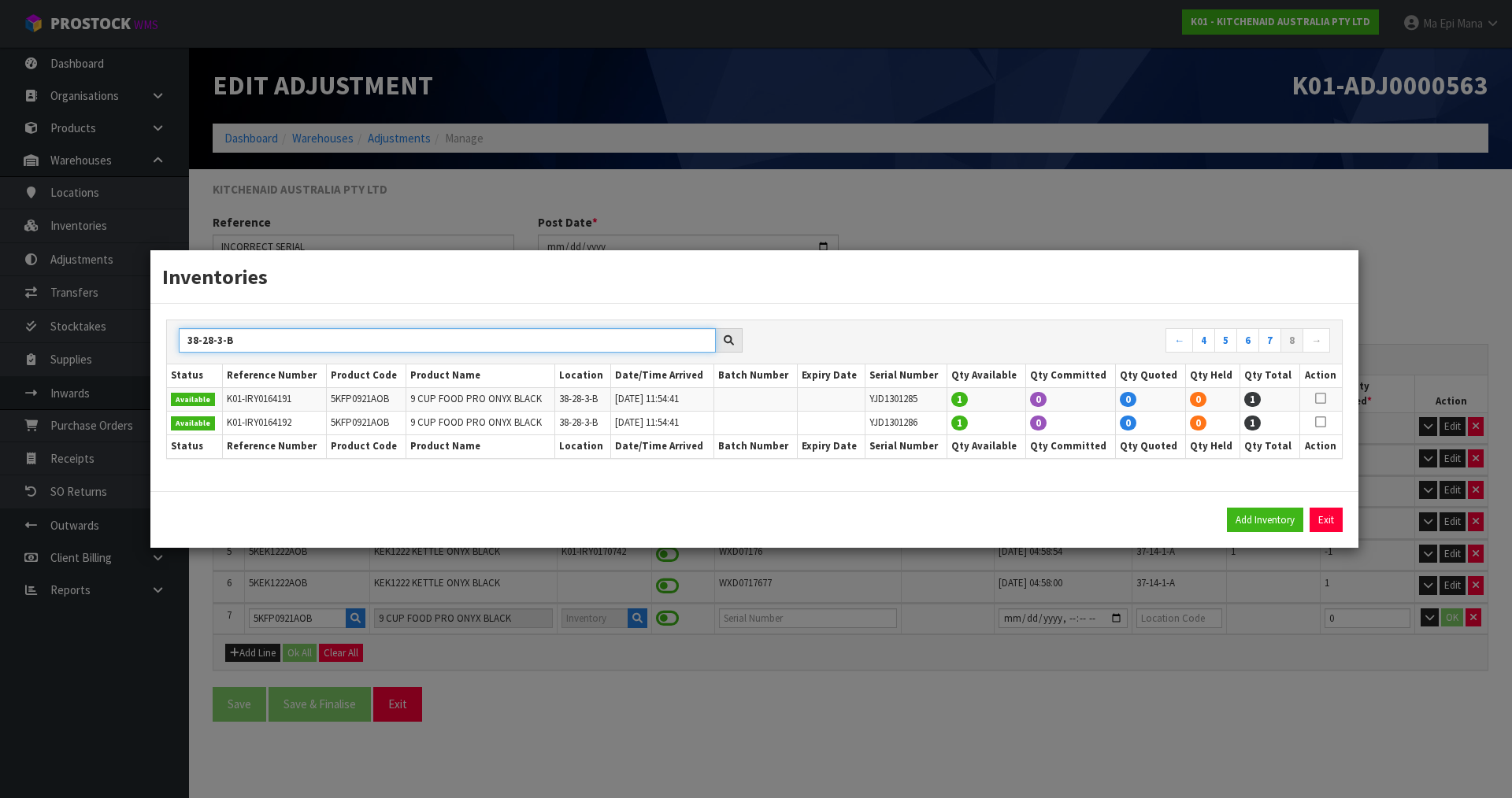
click at [513, 346] on input "38-28-3-B" at bounding box center [447, 341] width 537 height 25
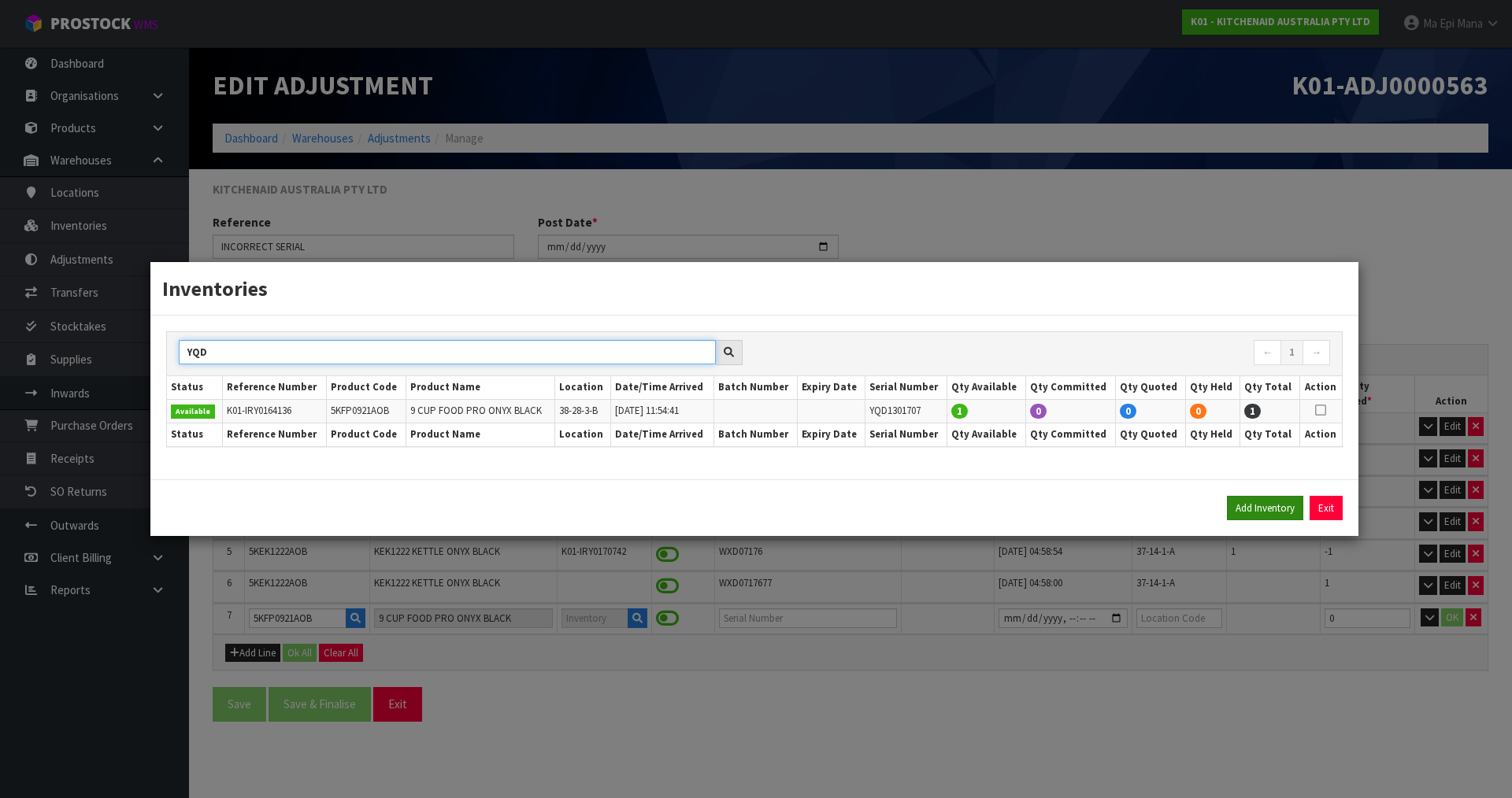
type input "YQD"
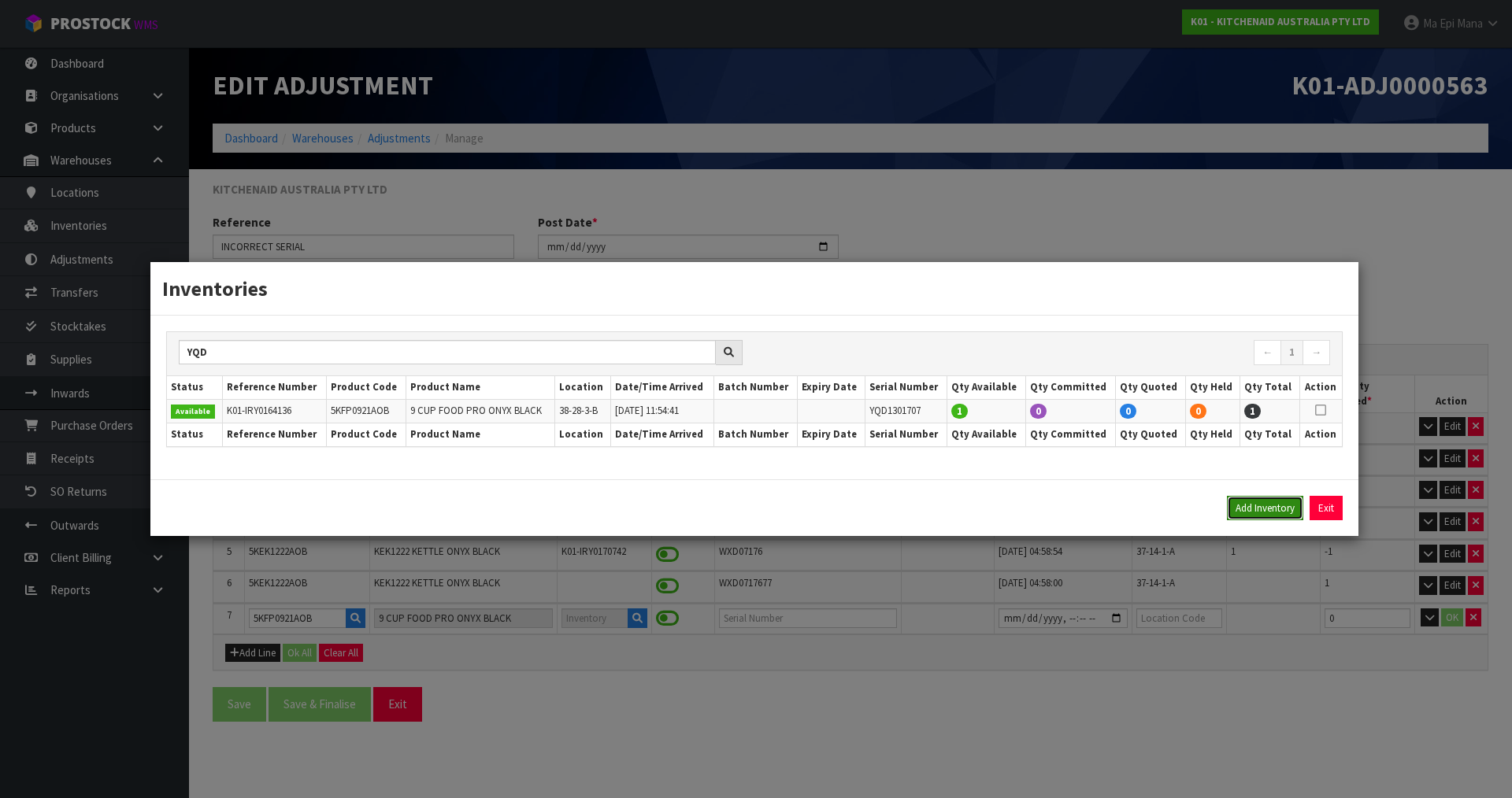
click at [1292, 509] on button "Add Inventory" at bounding box center [1265, 508] width 77 height 26
type input "K01-IRY0164156"
type input "[DATE]T11:54:41"
type input "38-28-3-B"
type input "Y6.SG1702"
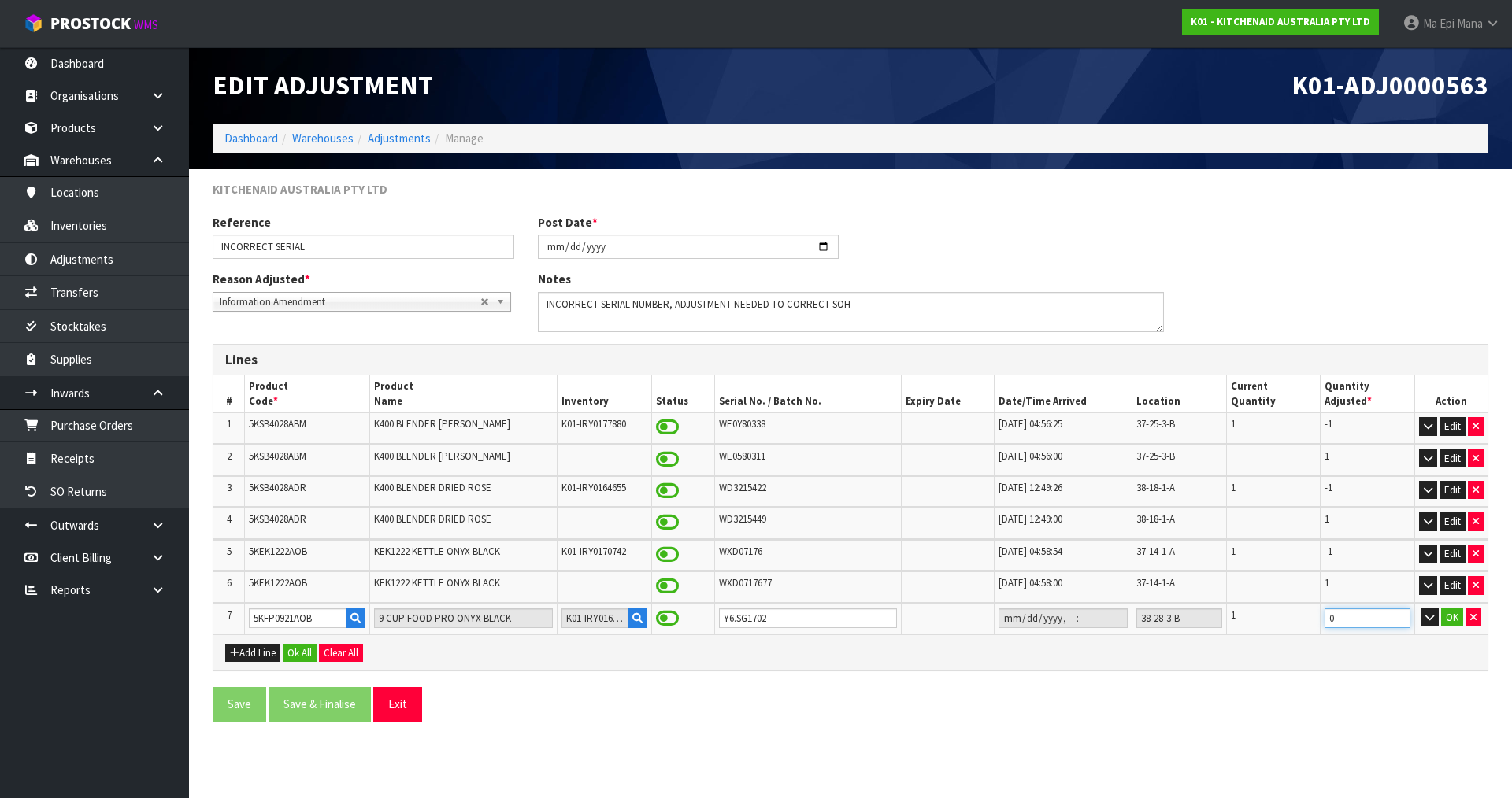
click at [1359, 621] on input "0" at bounding box center [1367, 618] width 86 height 19
type input "-1"
click at [1452, 621] on button "OK" at bounding box center [1452, 617] width 22 height 19
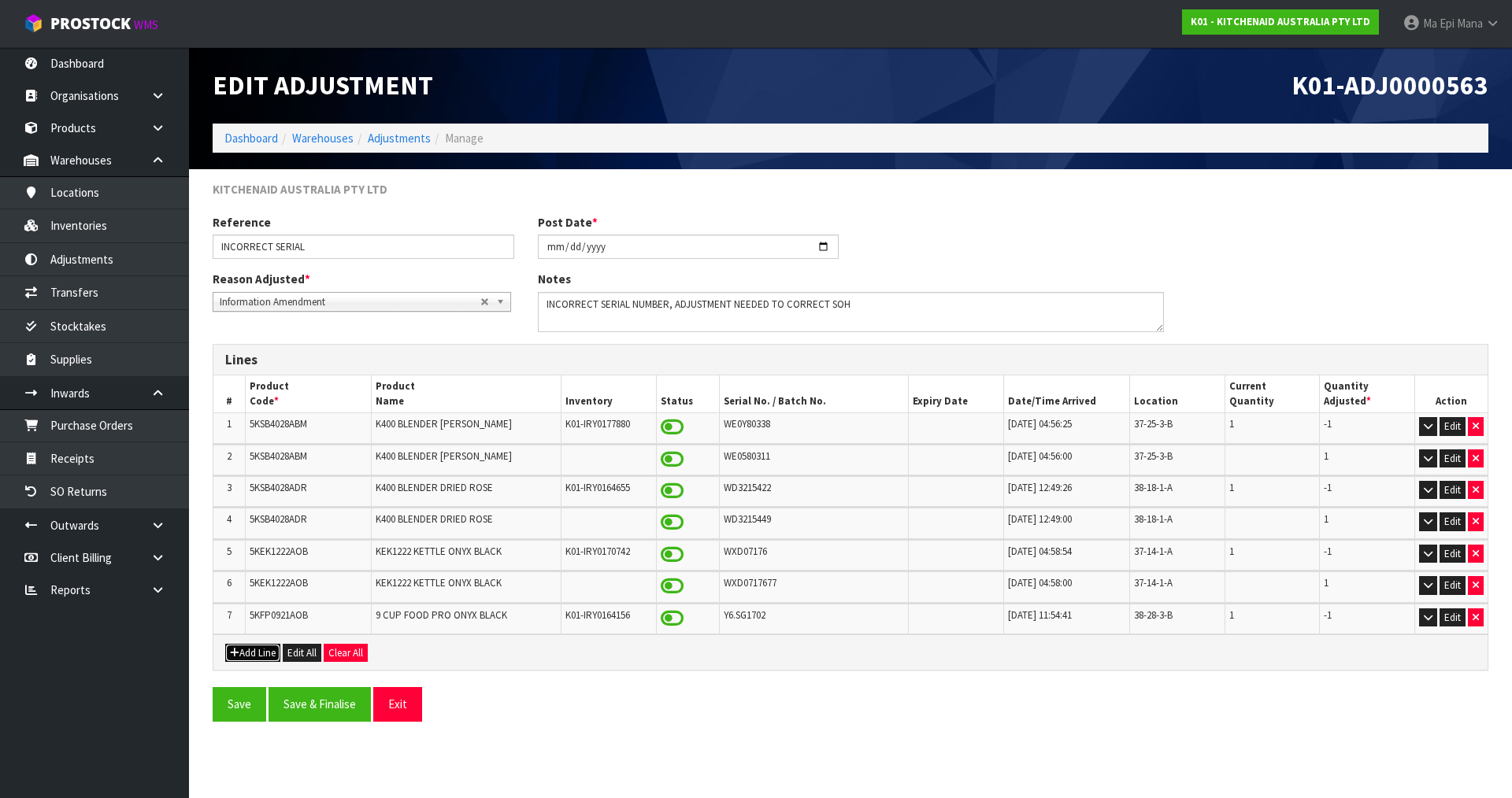
click at [260, 653] on button "Add Line" at bounding box center [253, 653] width 55 height 19
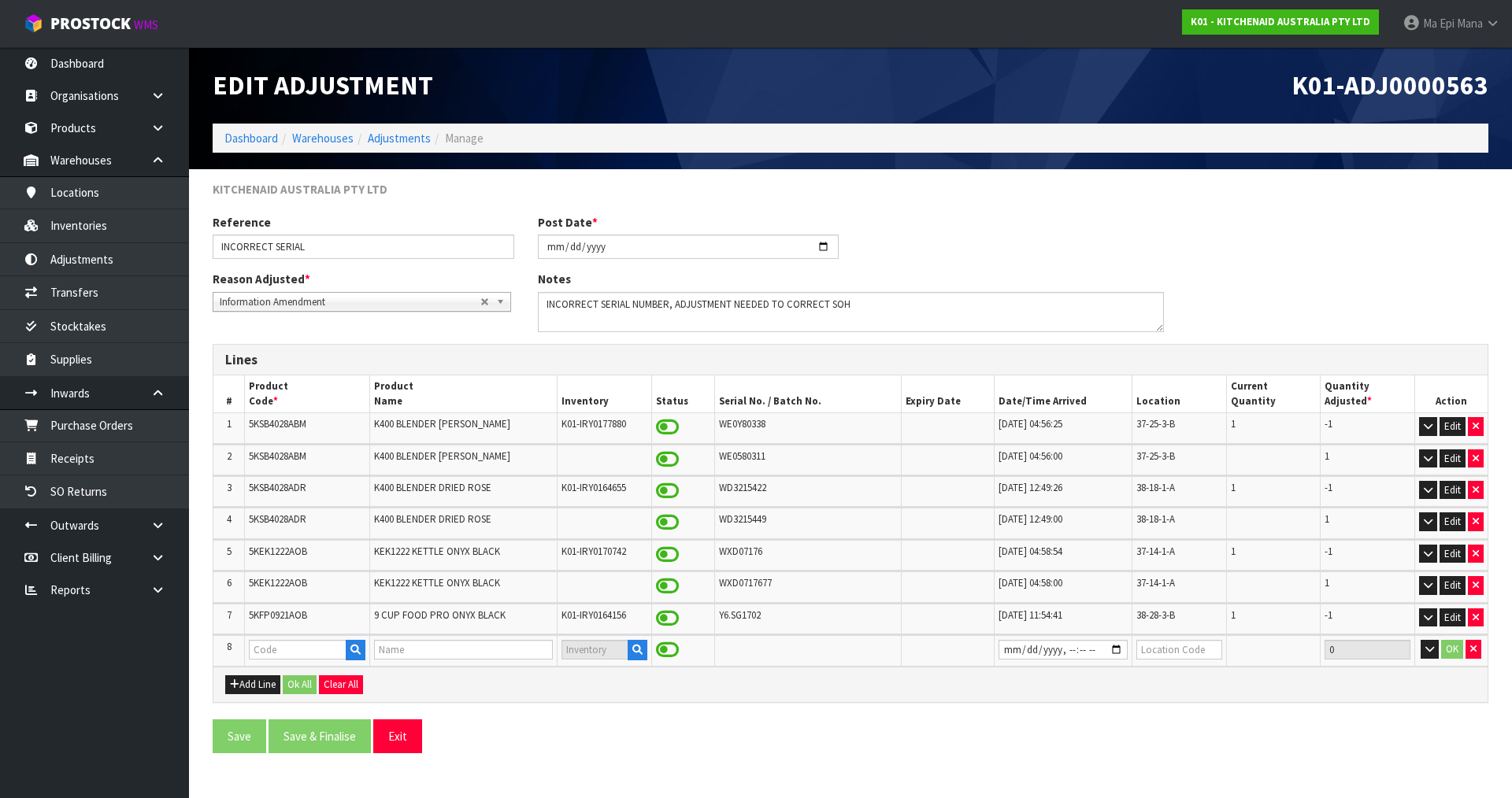
click at [279, 619] on span "5KFP0921AOB" at bounding box center [278, 614] width 58 height 13
copy tr "5KFP0921AOB"
click at [284, 651] on input "text" at bounding box center [298, 650] width 98 height 19
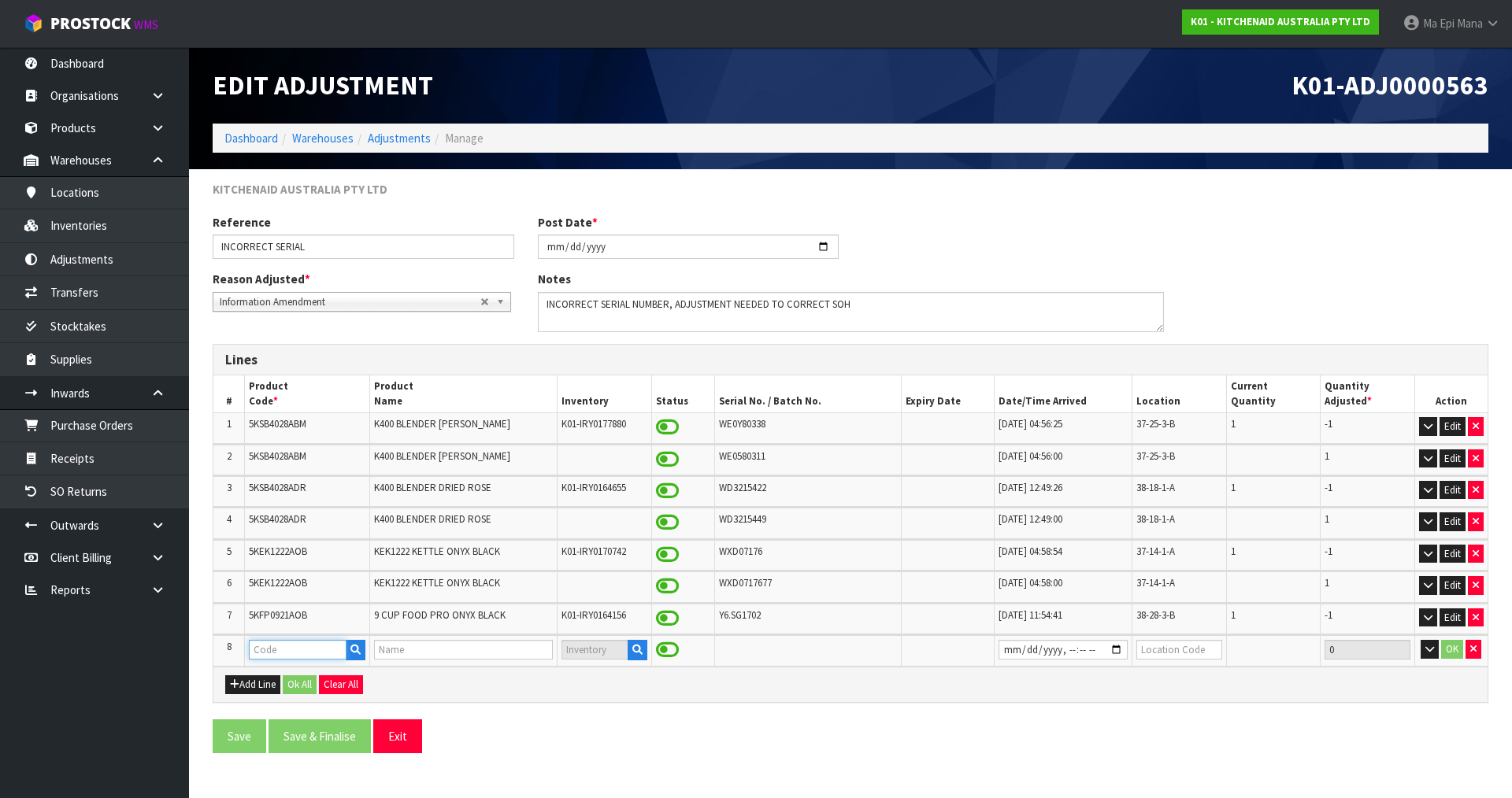
paste input "5KFP0921AOB"
type input "5KFP0921AOB"
type input "9 CUP FOOD PRO ONYX BLACK"
type input "5KFP0921AOB"
click at [798, 652] on input "text" at bounding box center [808, 650] width 178 height 19
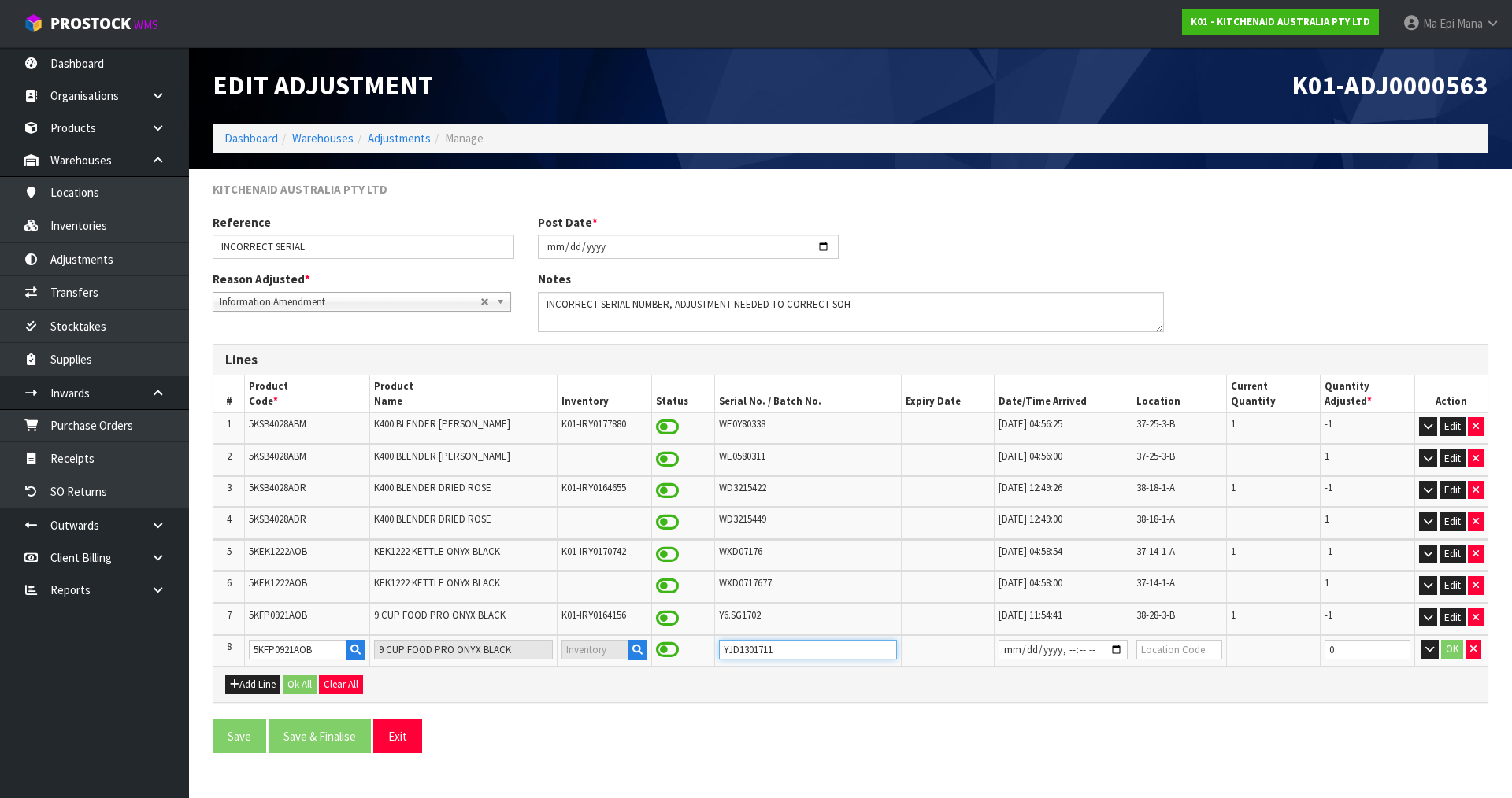
type input "YJD1301711"
click at [1064, 648] on input "datetime-local" at bounding box center [1063, 650] width 129 height 19
type input "[DATE]T11:54"
type input "38-28-3-B"
drag, startPoint x: 1345, startPoint y: 651, endPoint x: 1312, endPoint y: 655, distance: 33.2
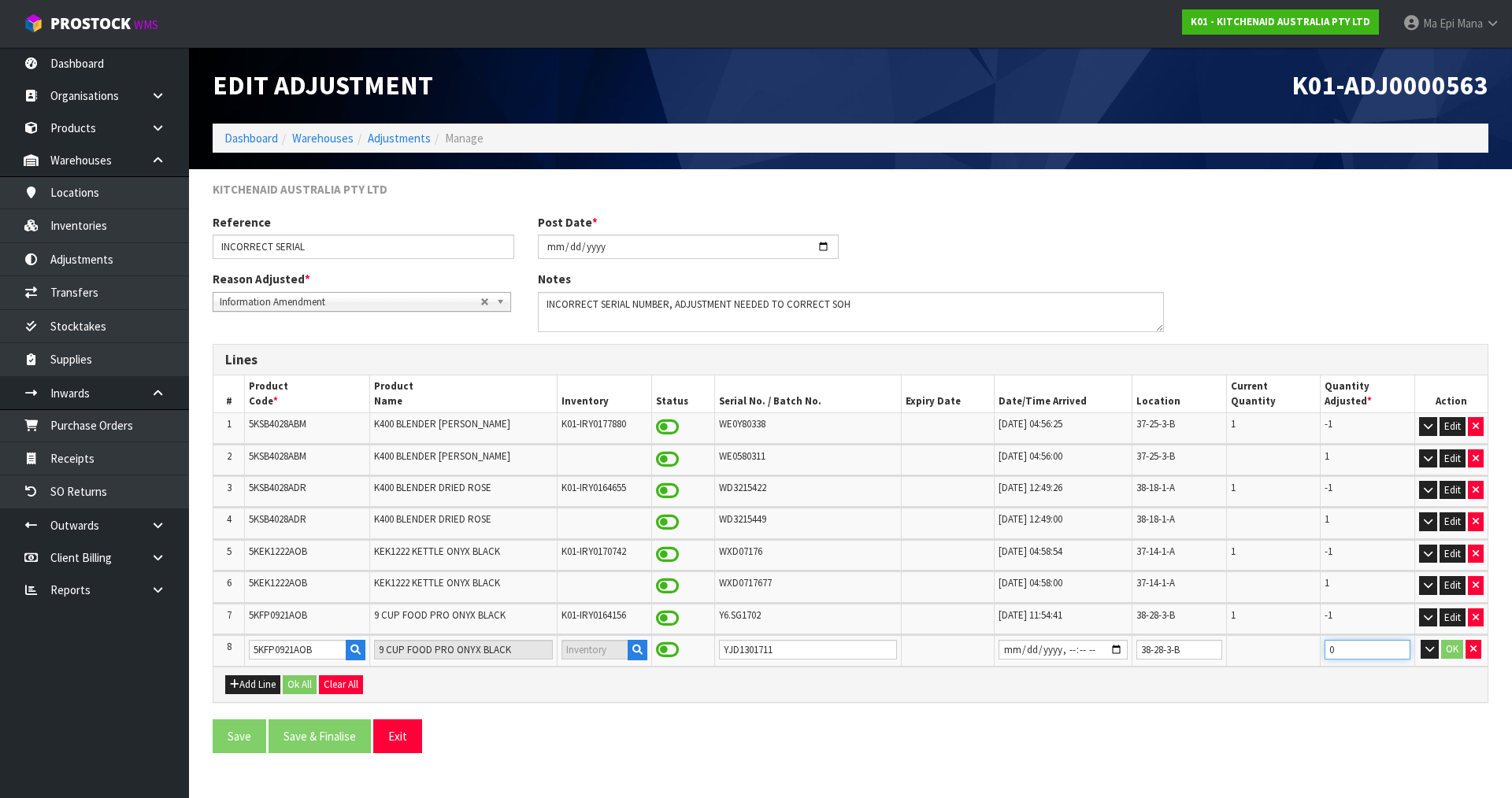
click at [1312, 655] on tr "8 5KFP0921AOB 9 CUP FOOD PRO ONYX BLACK YJD1301711 38-28-3-B 0 OK" at bounding box center [850, 651] width 1274 height 31
type input "1"
click at [1451, 649] on button "OK" at bounding box center [1452, 649] width 22 height 19
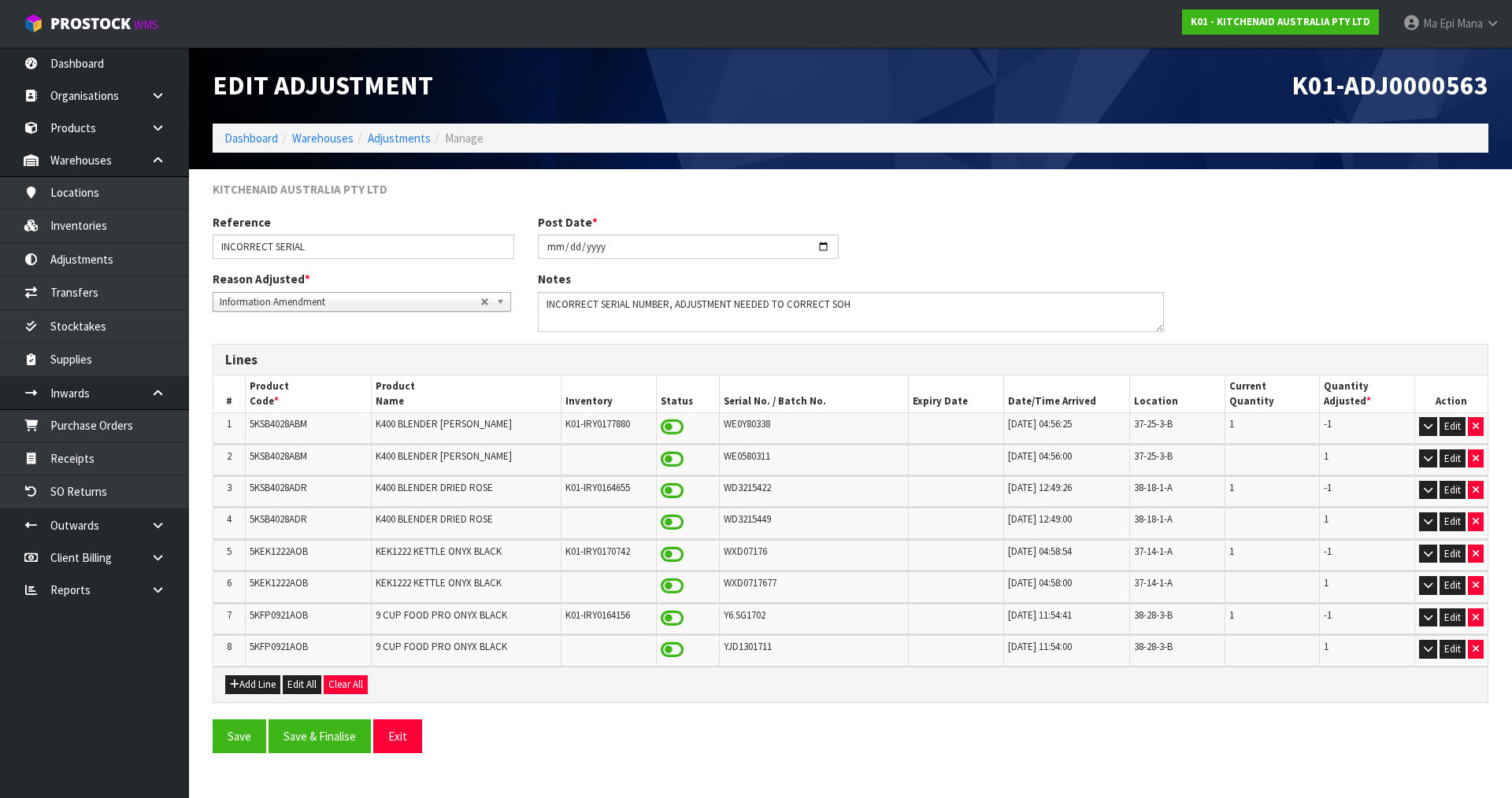
click at [342, 754] on div "Save Save & Finalise Exit" at bounding box center [850, 742] width 1300 height 46
click at [344, 747] on button "Save & Finalise" at bounding box center [320, 736] width 102 height 34
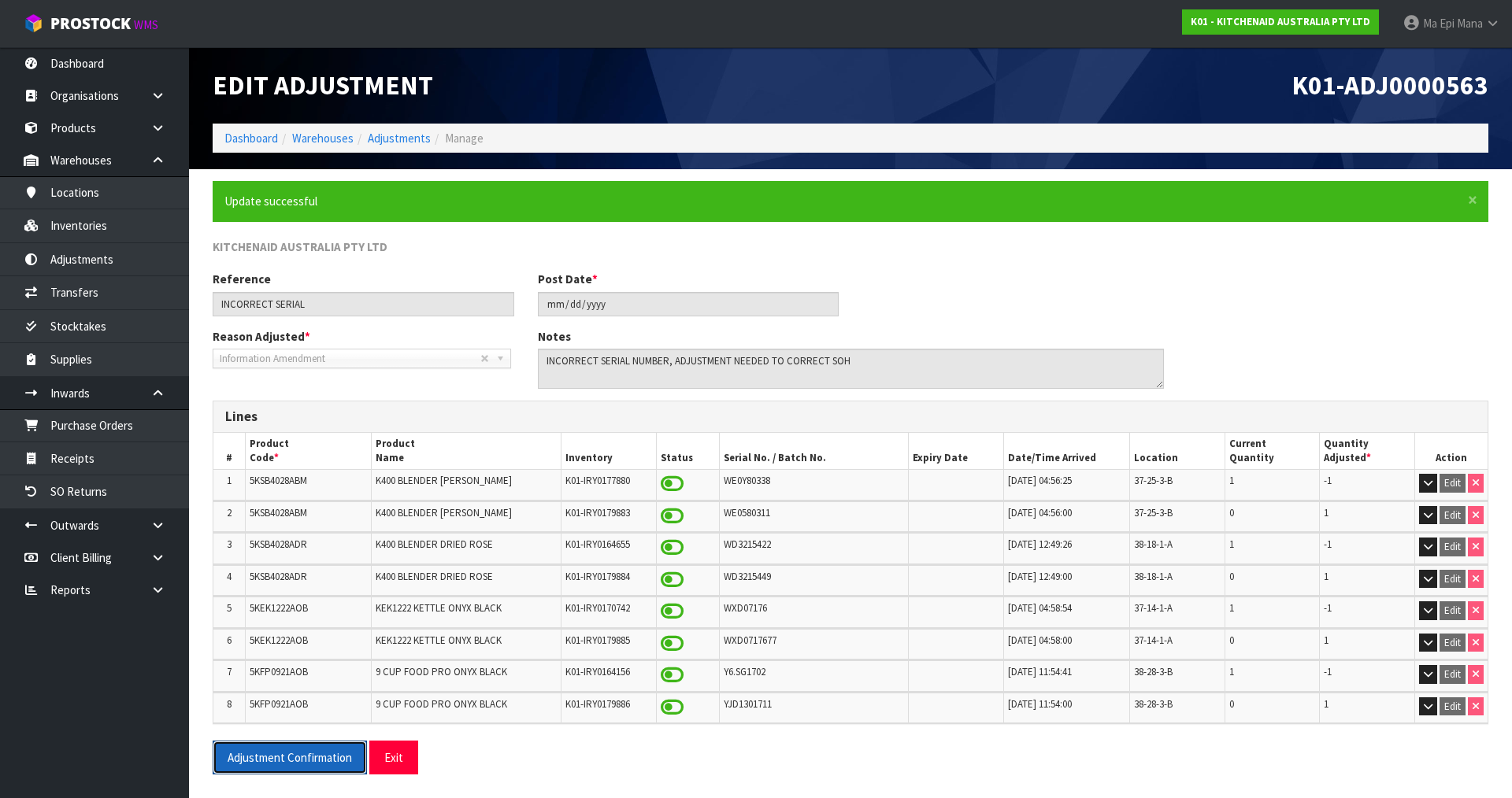
click at [345, 747] on button "Adjustment Confirmation" at bounding box center [290, 757] width 155 height 34
click at [376, 758] on button "Exit" at bounding box center [393, 757] width 49 height 34
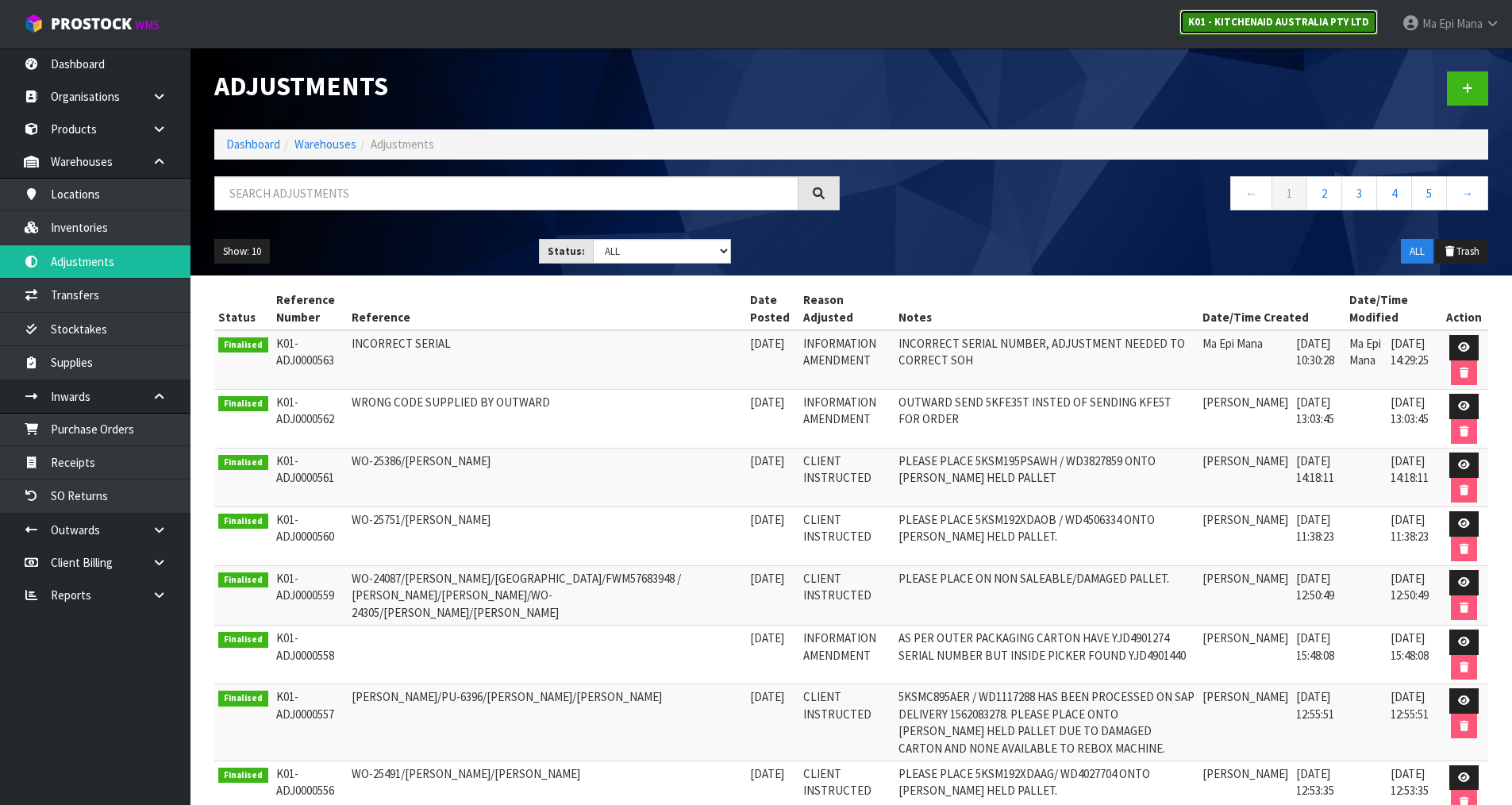
click at [1314, 28] on strong "K01 - KITCHENAID AUSTRALIA PTY LTD" at bounding box center [1278, 21] width 181 height 13
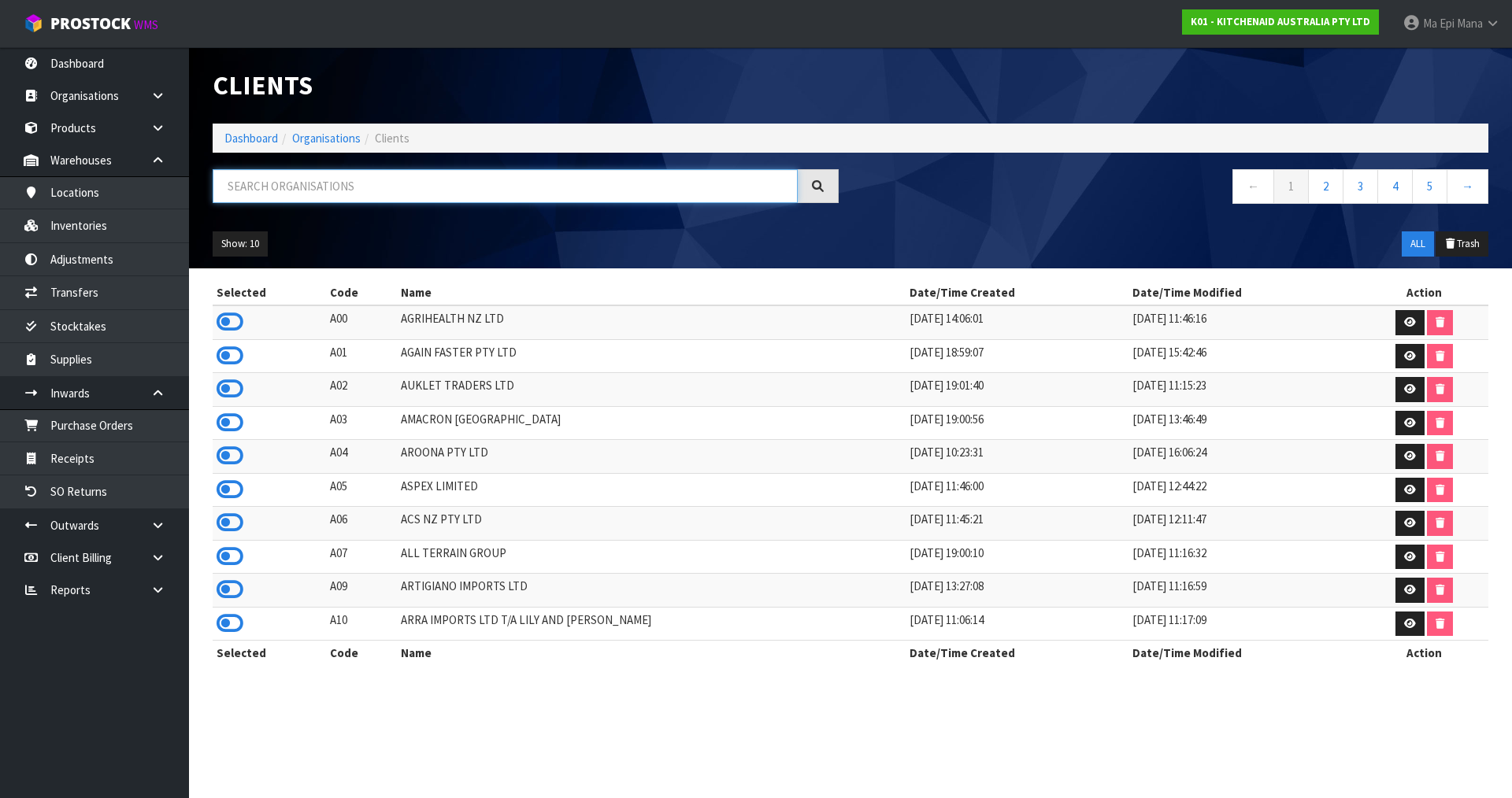
click at [477, 178] on input "text" at bounding box center [505, 186] width 586 height 34
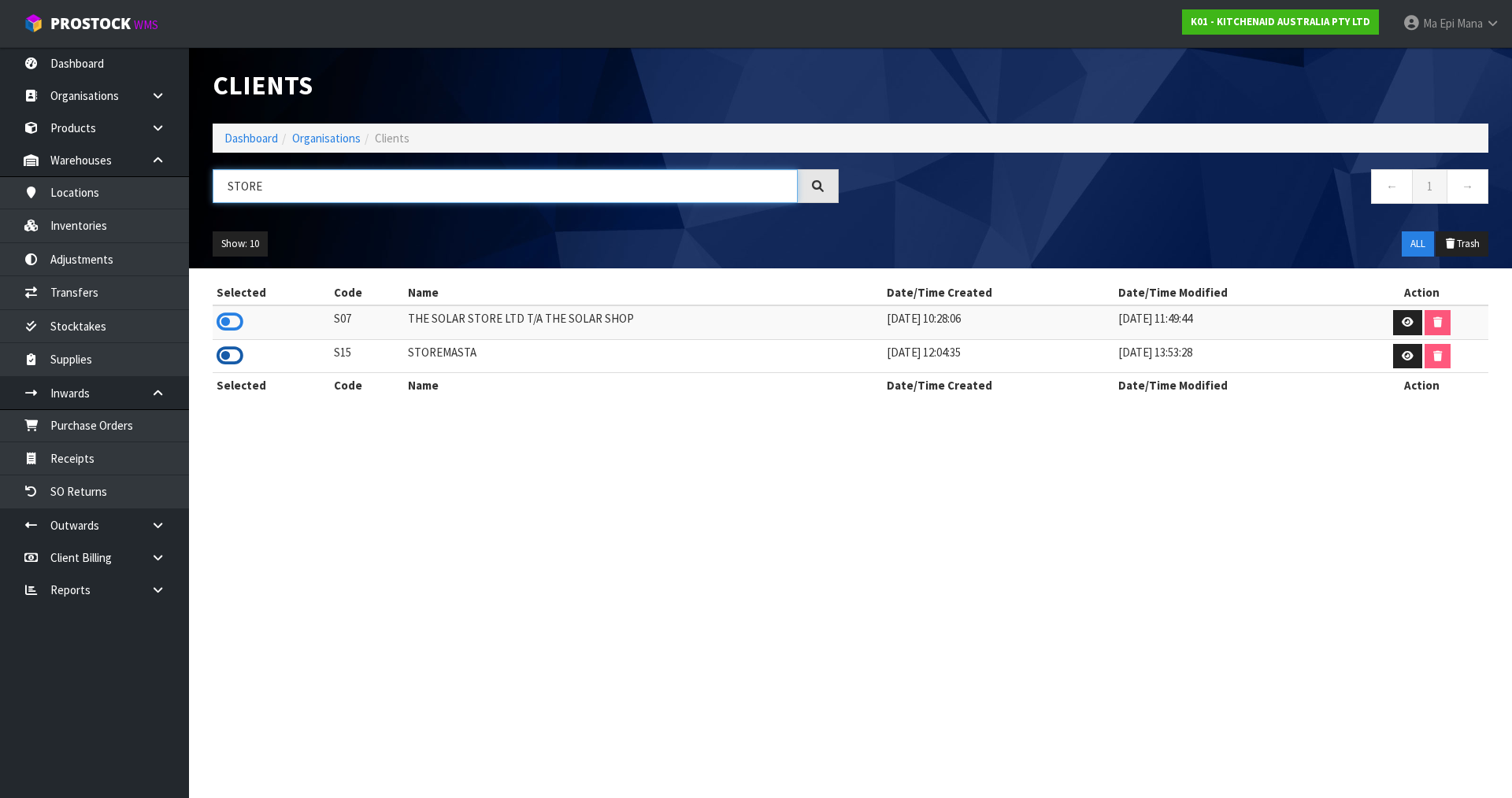
type input "STORE"
click at [231, 355] on icon at bounding box center [230, 356] width 26 height 24
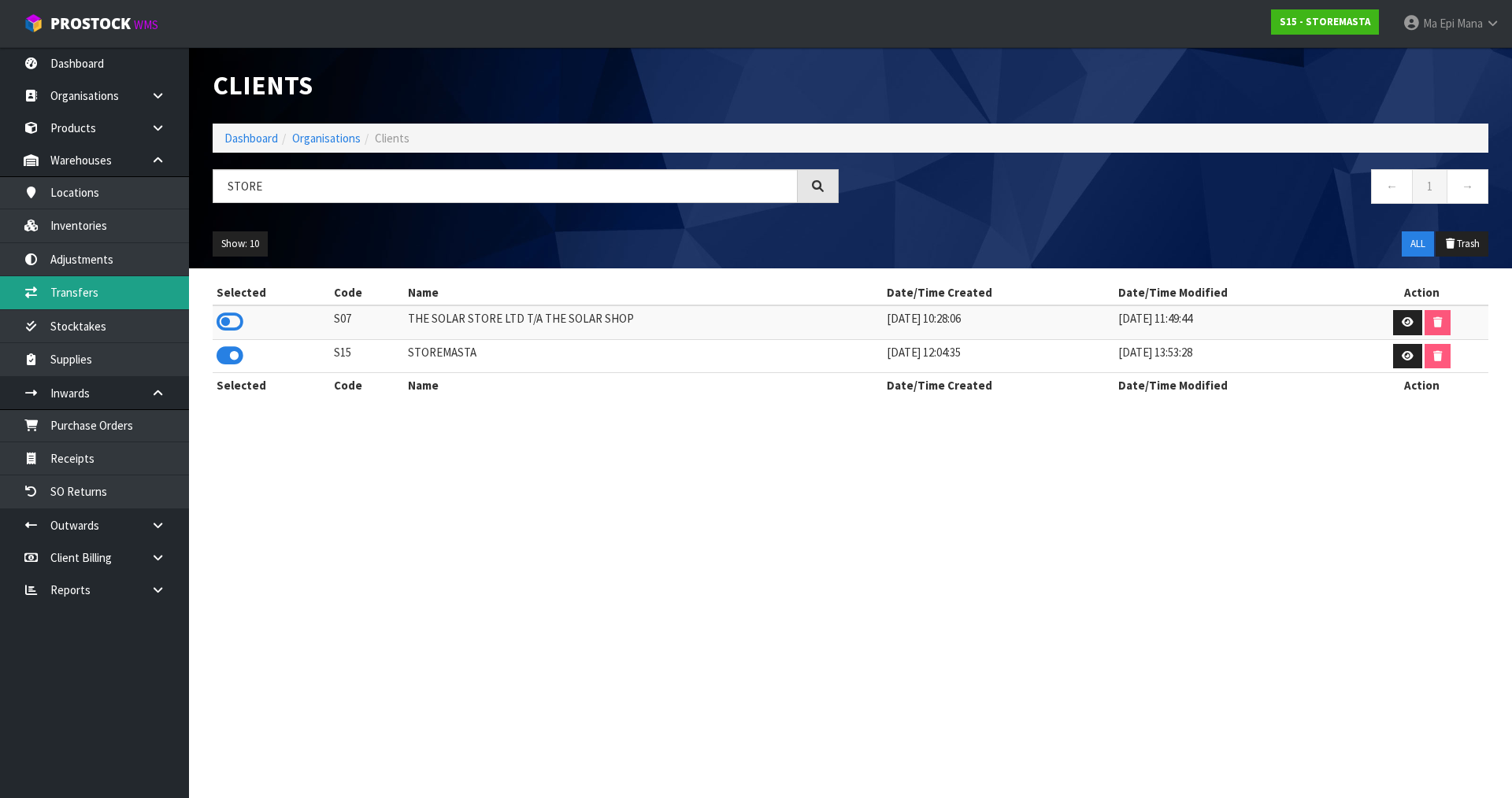
click at [142, 297] on link "Transfers" at bounding box center [94, 292] width 189 height 33
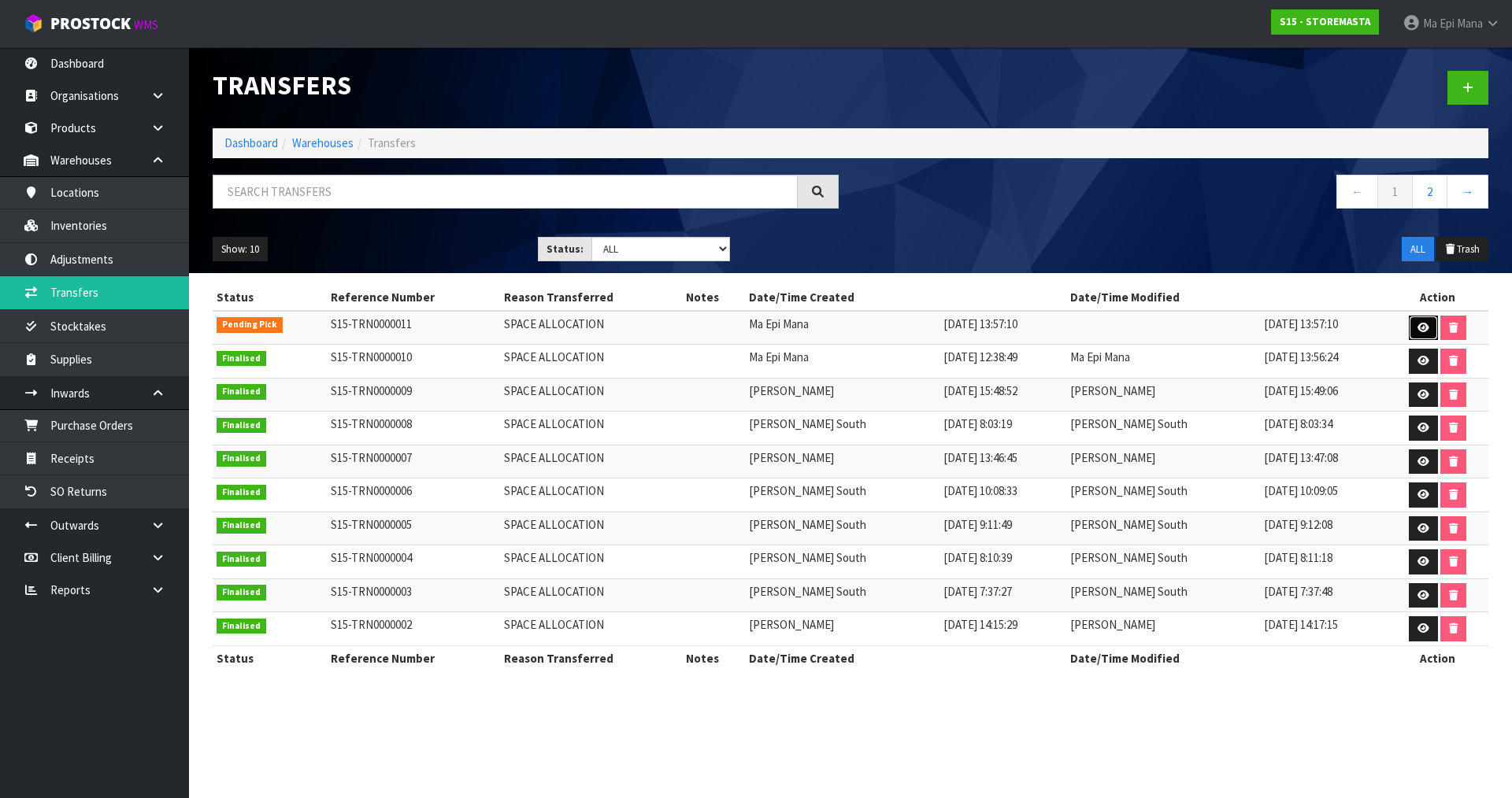
click at [1418, 323] on icon at bounding box center [1423, 328] width 11 height 11
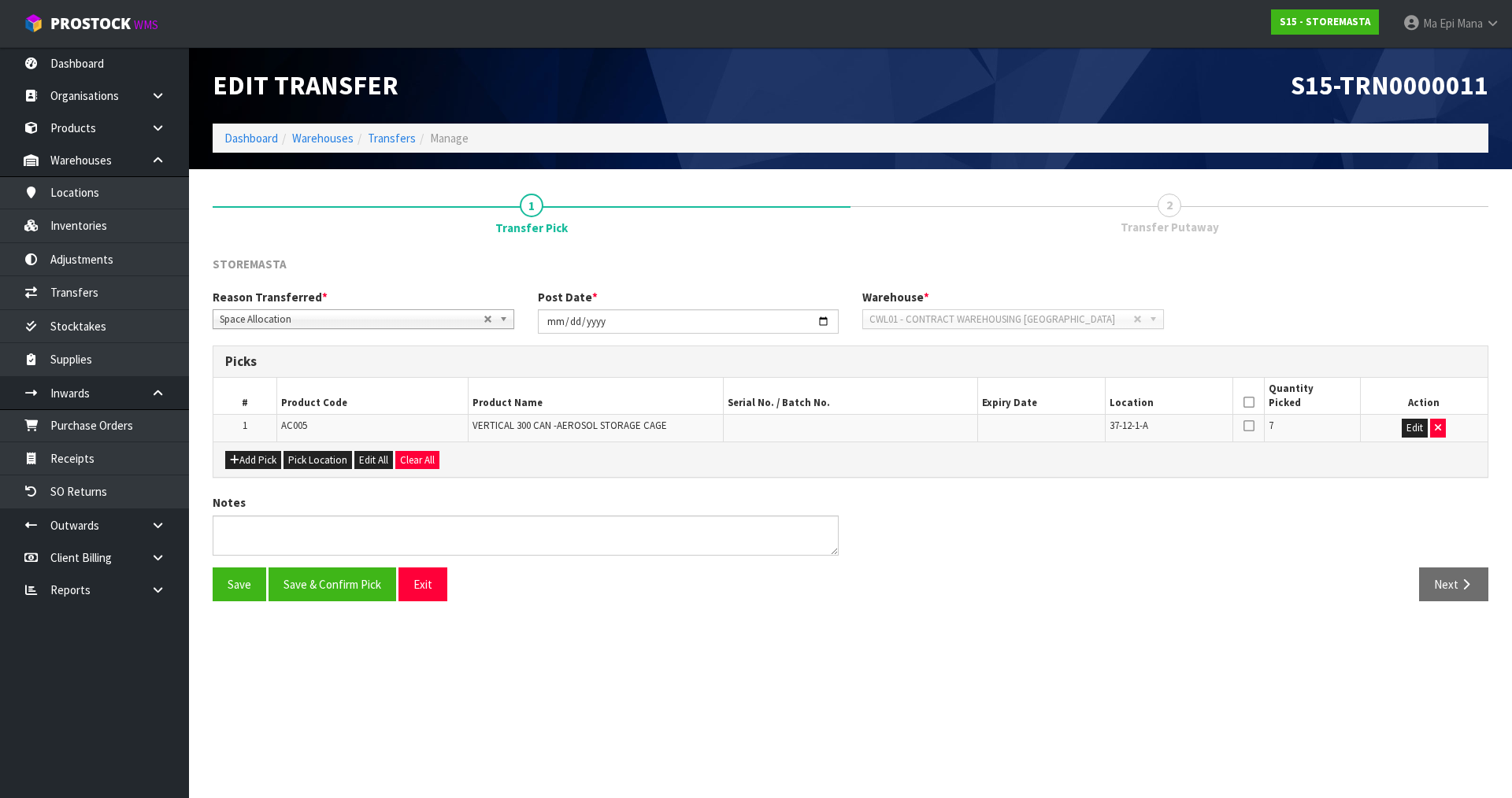
click at [1248, 403] on icon at bounding box center [1249, 403] width 11 height 1
click at [332, 583] on button "Save & Confirm Pick" at bounding box center [332, 584] width 127 height 34
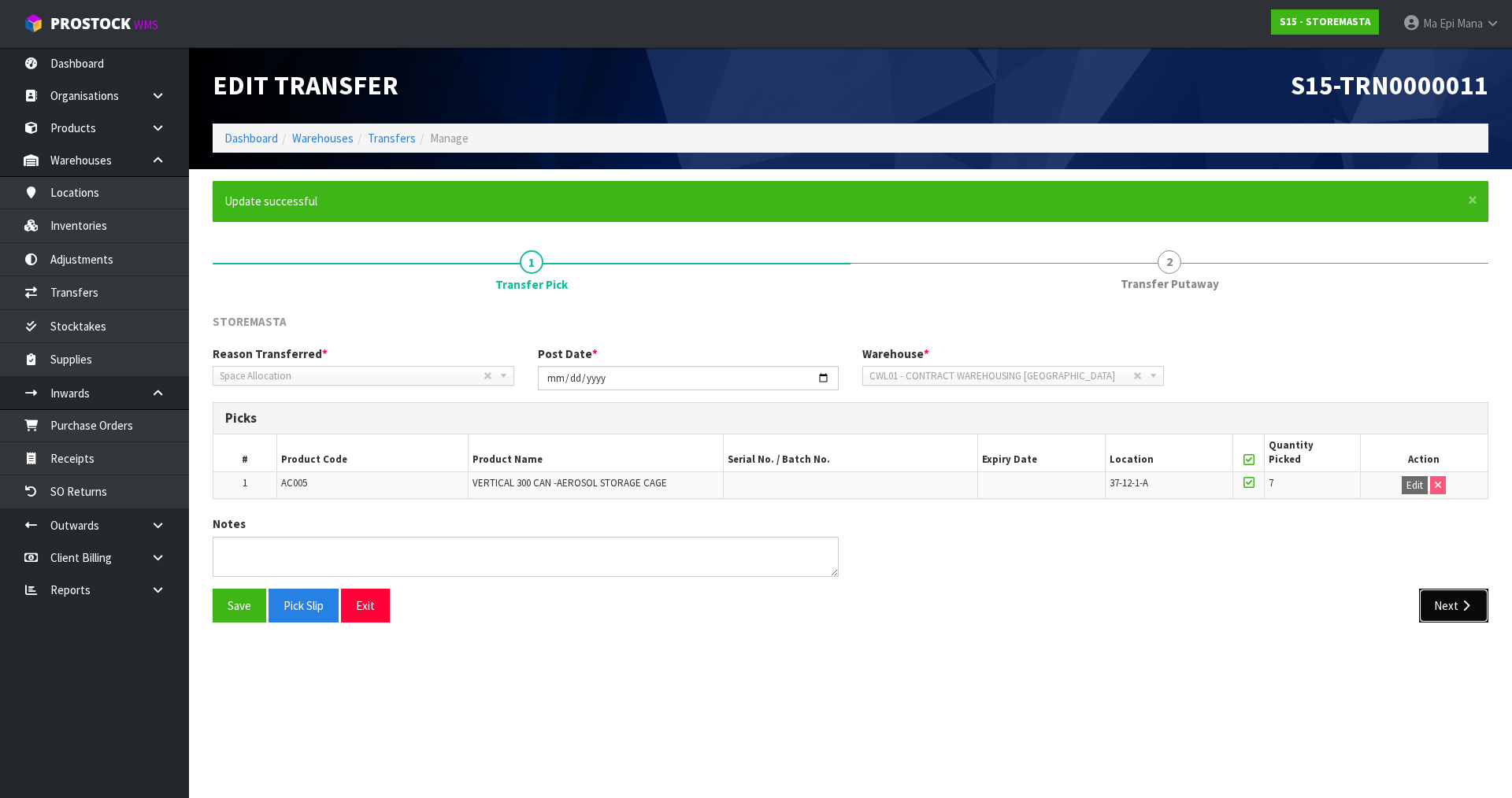
click at [1448, 608] on button "Next" at bounding box center [1454, 606] width 69 height 34
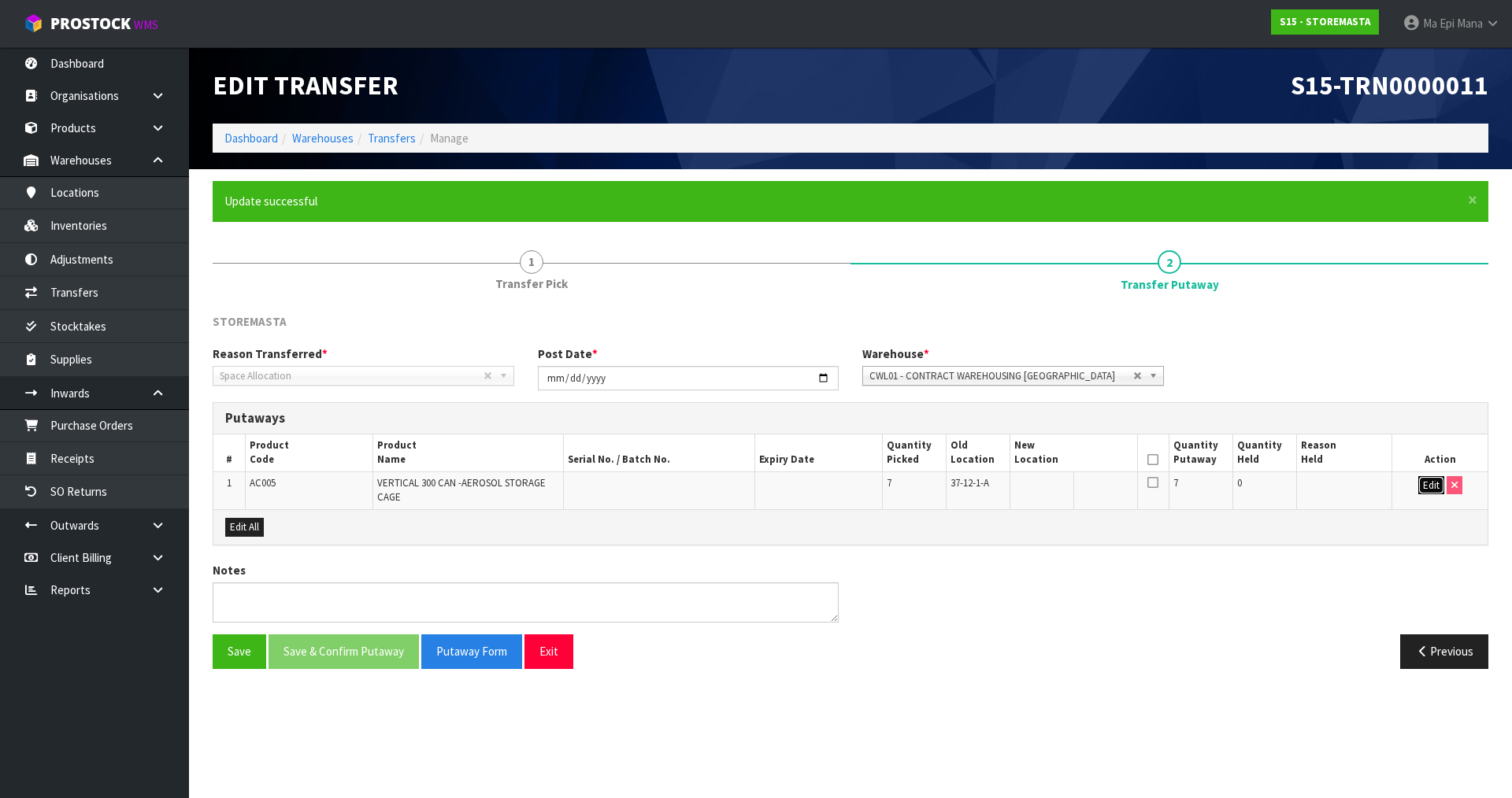
click at [1432, 484] on button "Edit" at bounding box center [1431, 486] width 26 height 19
click at [1060, 487] on input "text" at bounding box center [1064, 486] width 100 height 19
type input "97-01-1-A"
click at [1427, 480] on button "OK" at bounding box center [1431, 486] width 22 height 19
click at [1148, 460] on icon at bounding box center [1153, 460] width 11 height 1
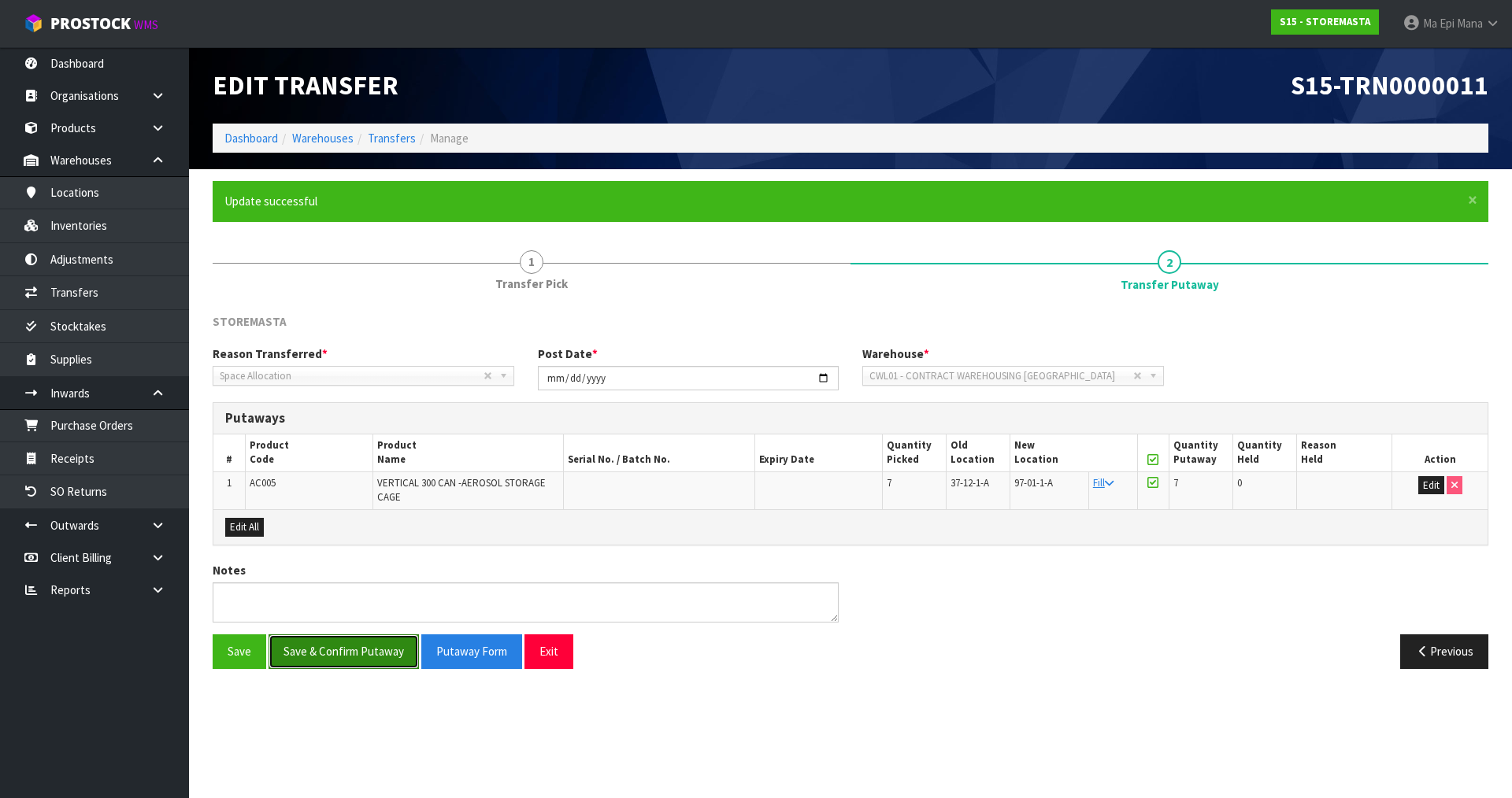
click at [346, 656] on button "Save & Confirm Putaway" at bounding box center [344, 651] width 150 height 34
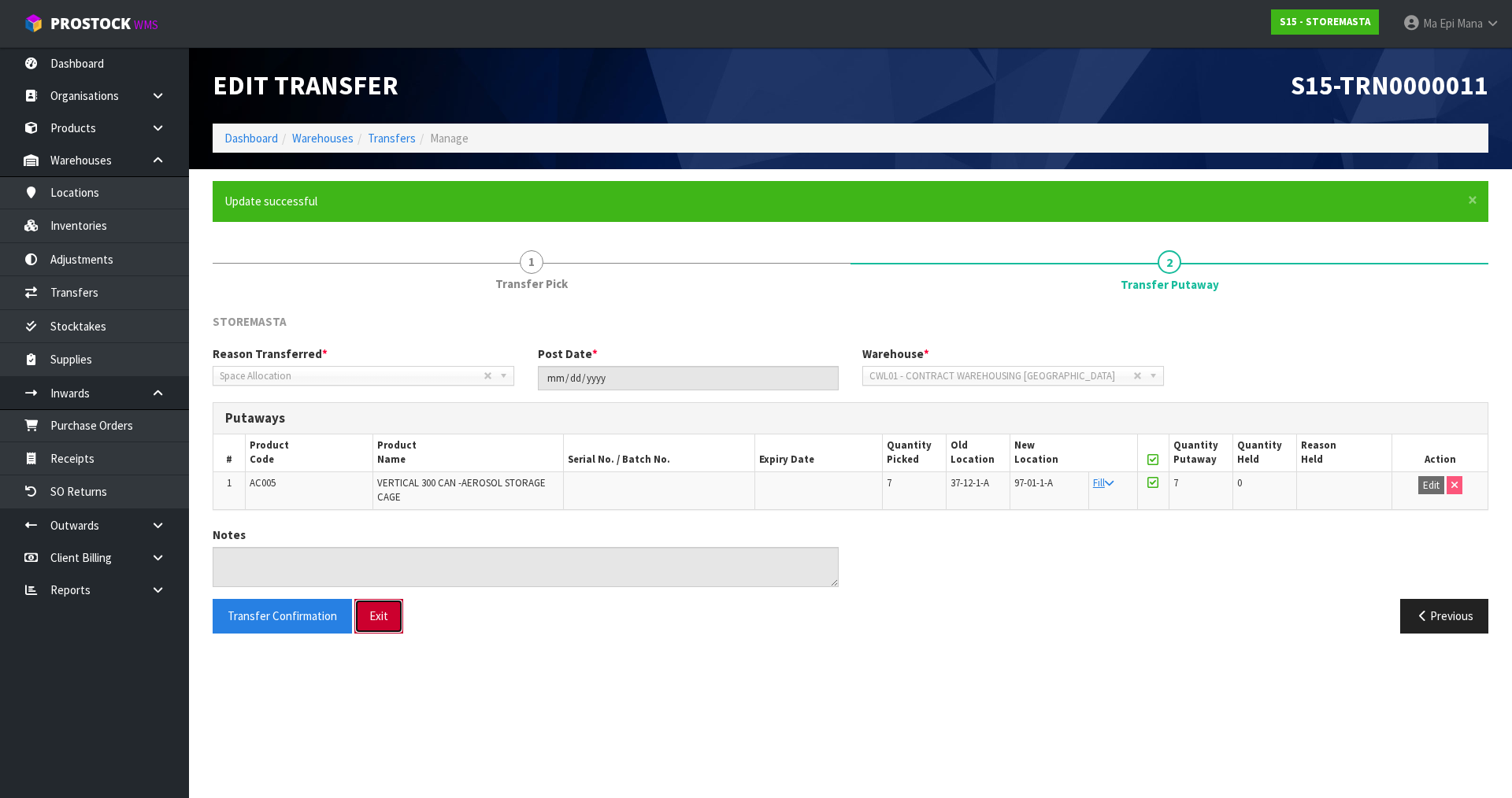
click at [382, 617] on button "Exit" at bounding box center [378, 616] width 49 height 34
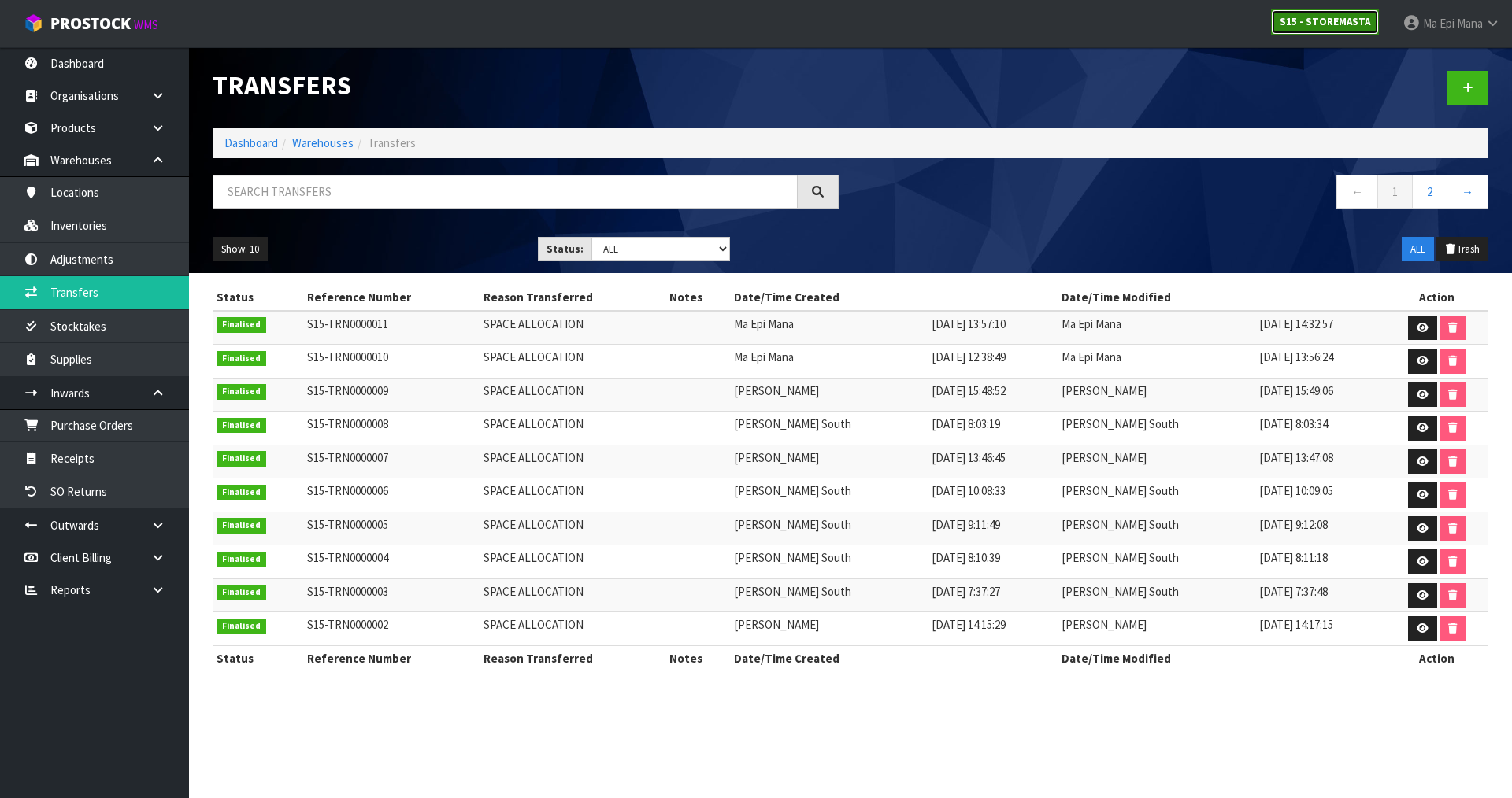
click at [1291, 25] on strong "S15 - STOREMASTA" at bounding box center [1325, 21] width 91 height 13
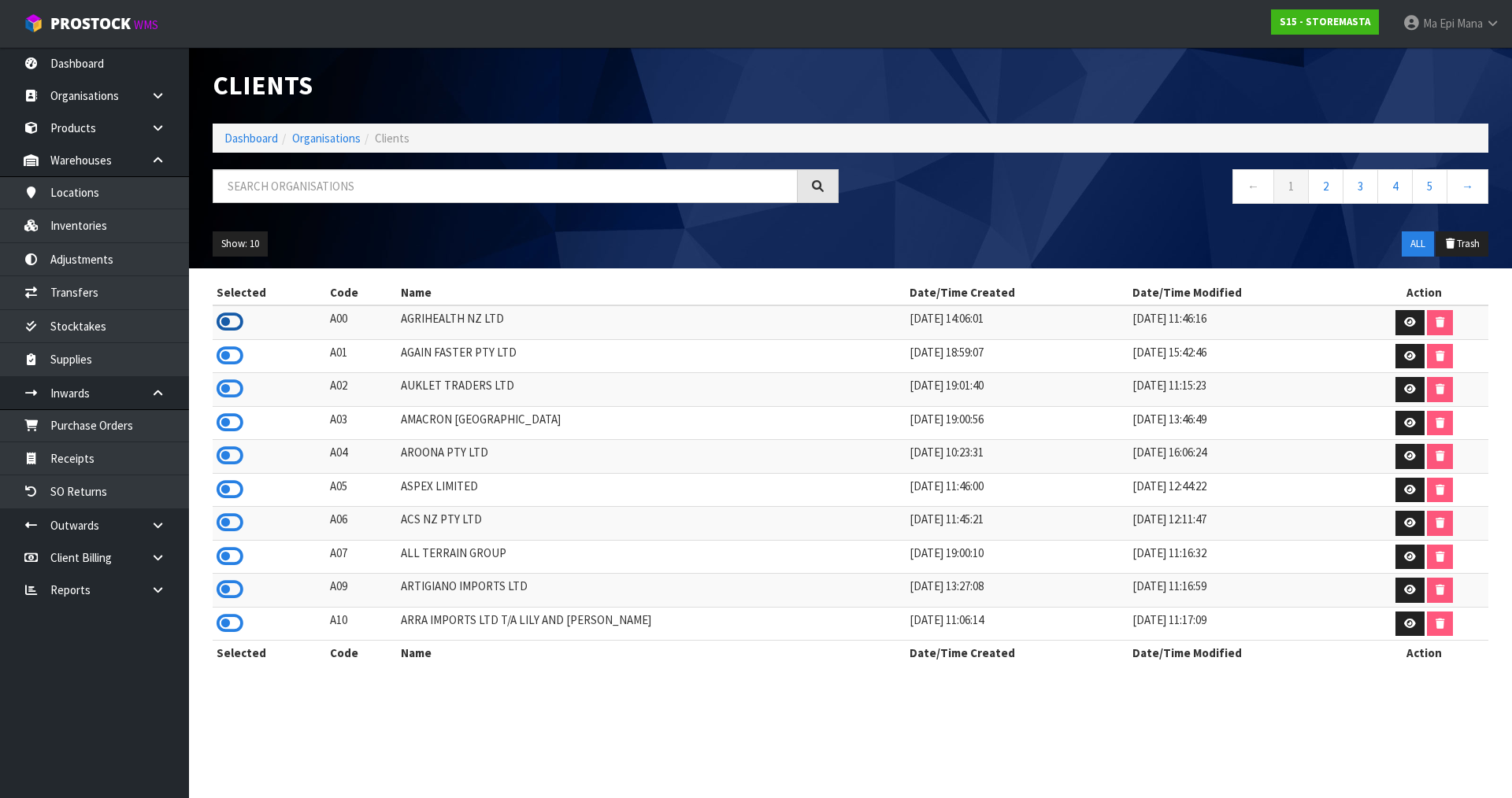
click at [230, 320] on icon at bounding box center [230, 321] width 26 height 24
click at [148, 295] on link "Transfers" at bounding box center [94, 292] width 189 height 33
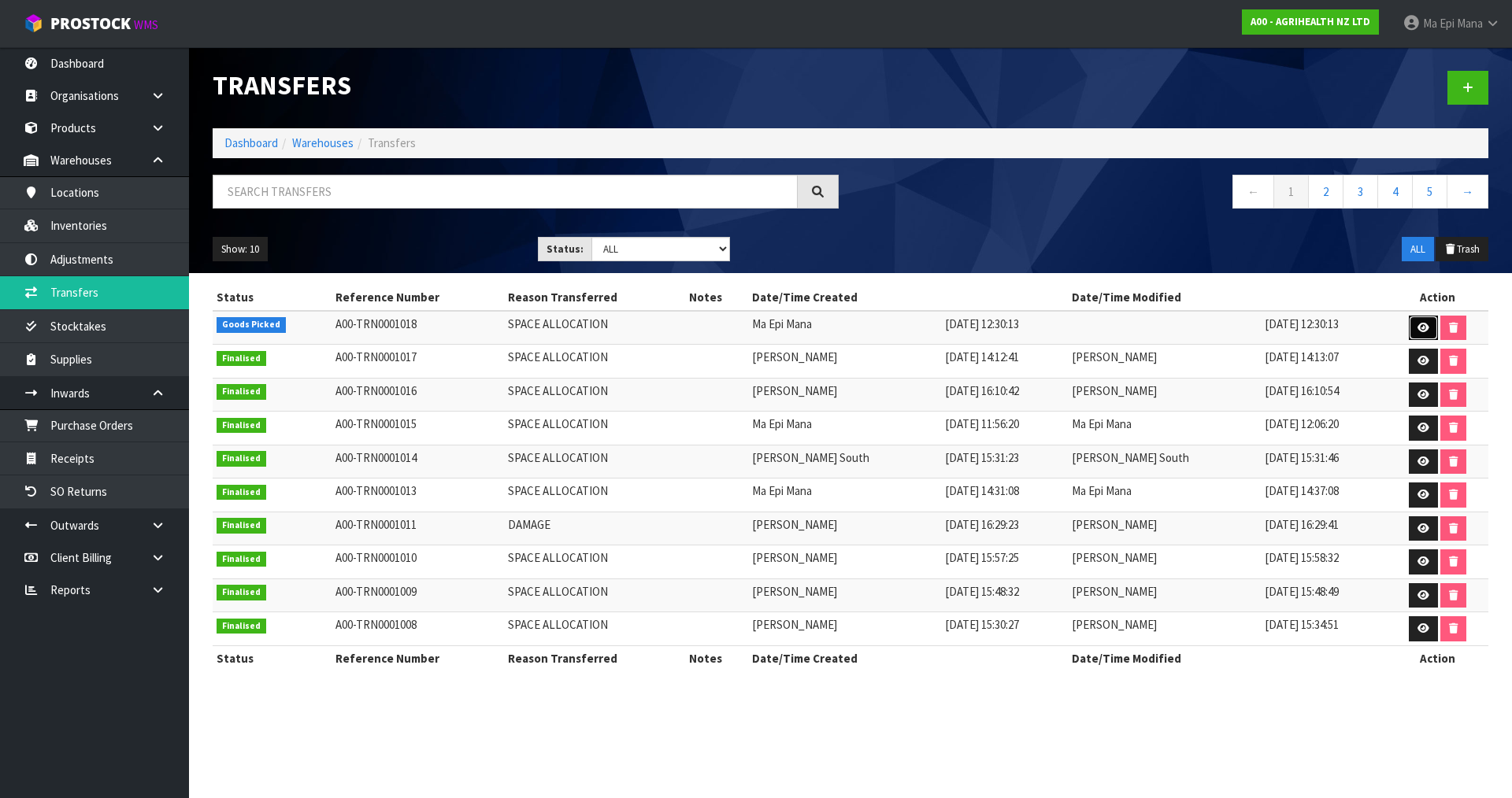
click at [1418, 323] on icon at bounding box center [1423, 328] width 11 height 11
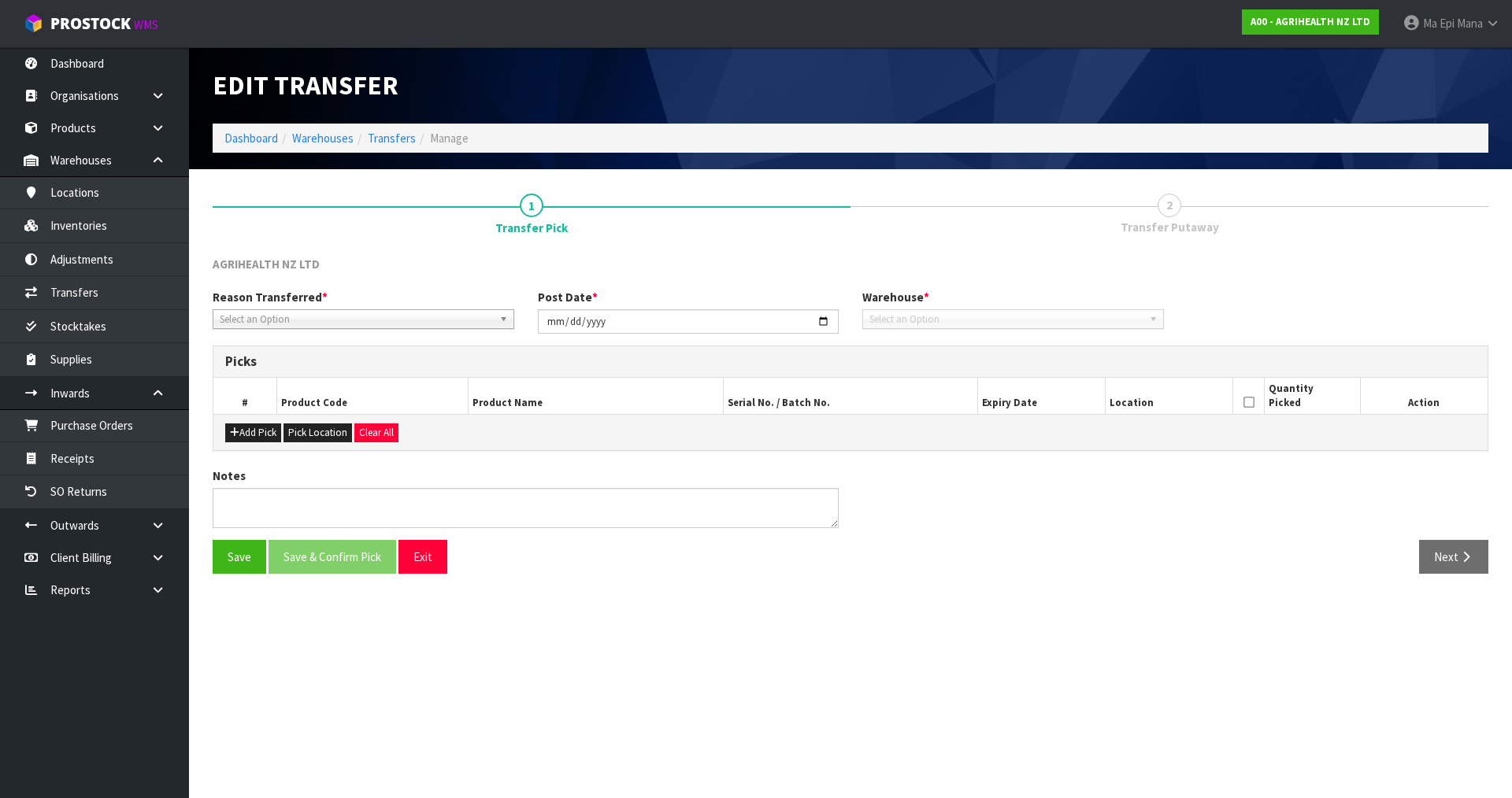
type input "[DATE]"
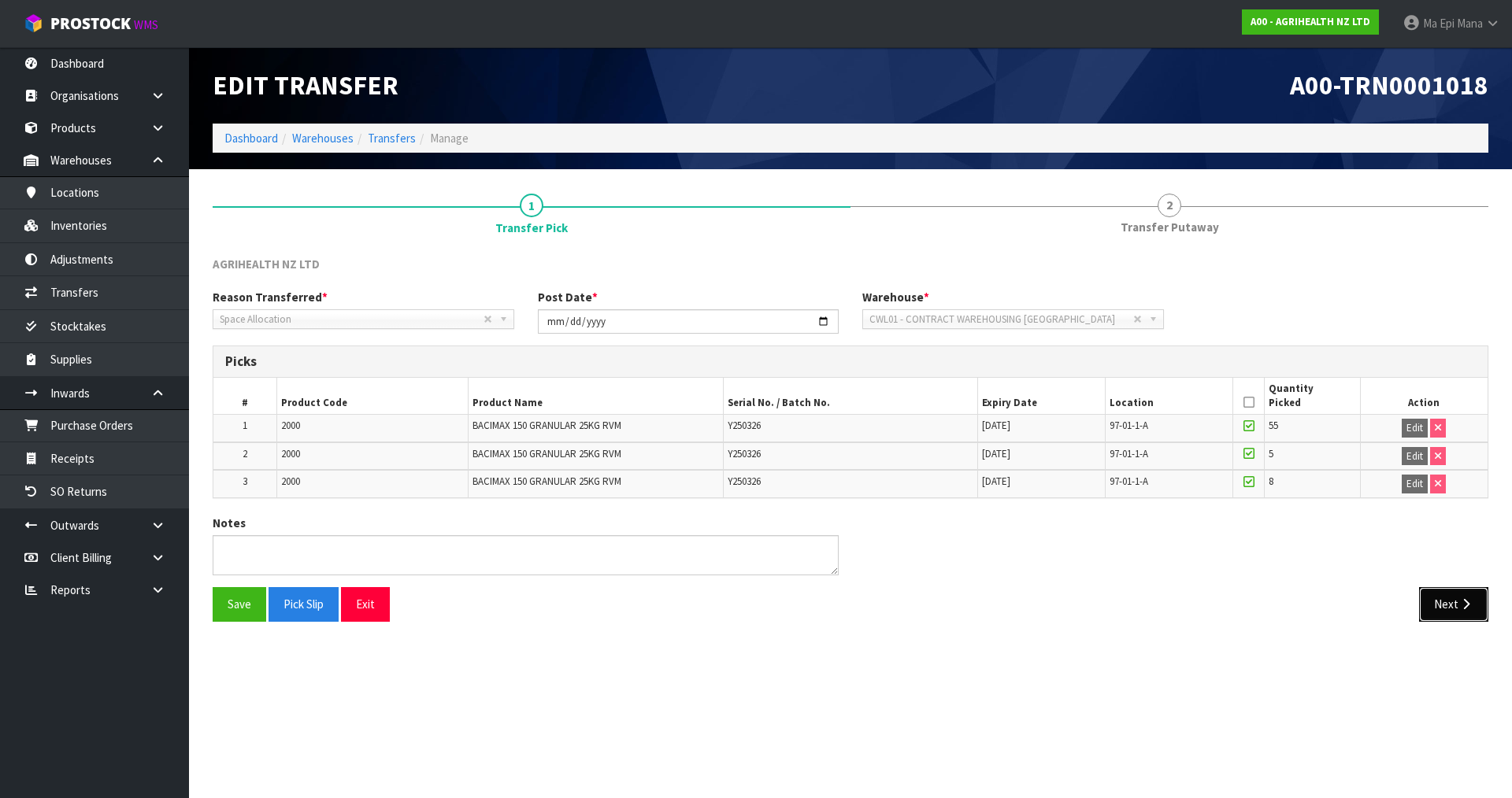
click at [1454, 606] on button "Next" at bounding box center [1454, 604] width 69 height 34
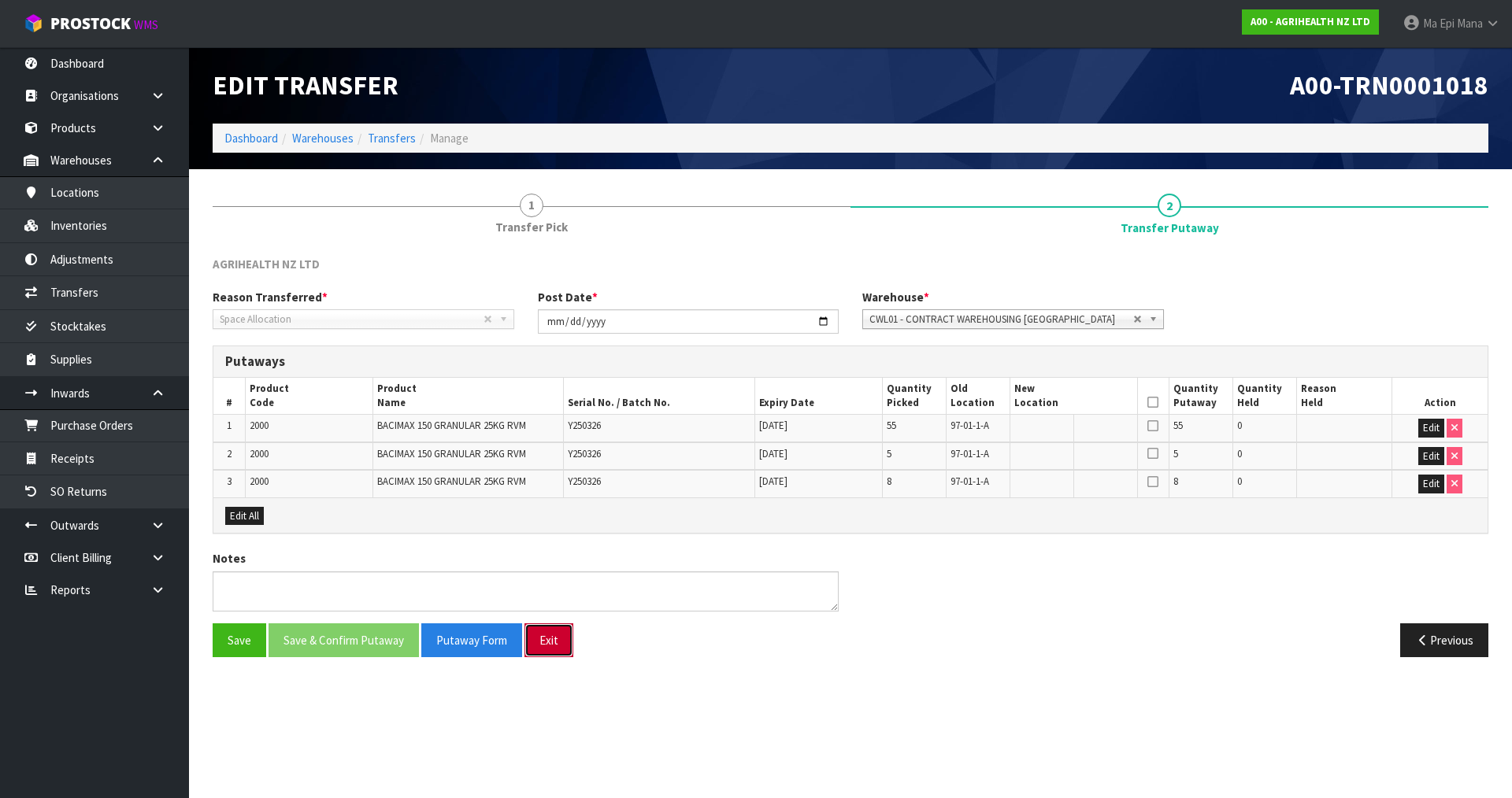
click at [547, 644] on button "Exit" at bounding box center [548, 640] width 49 height 34
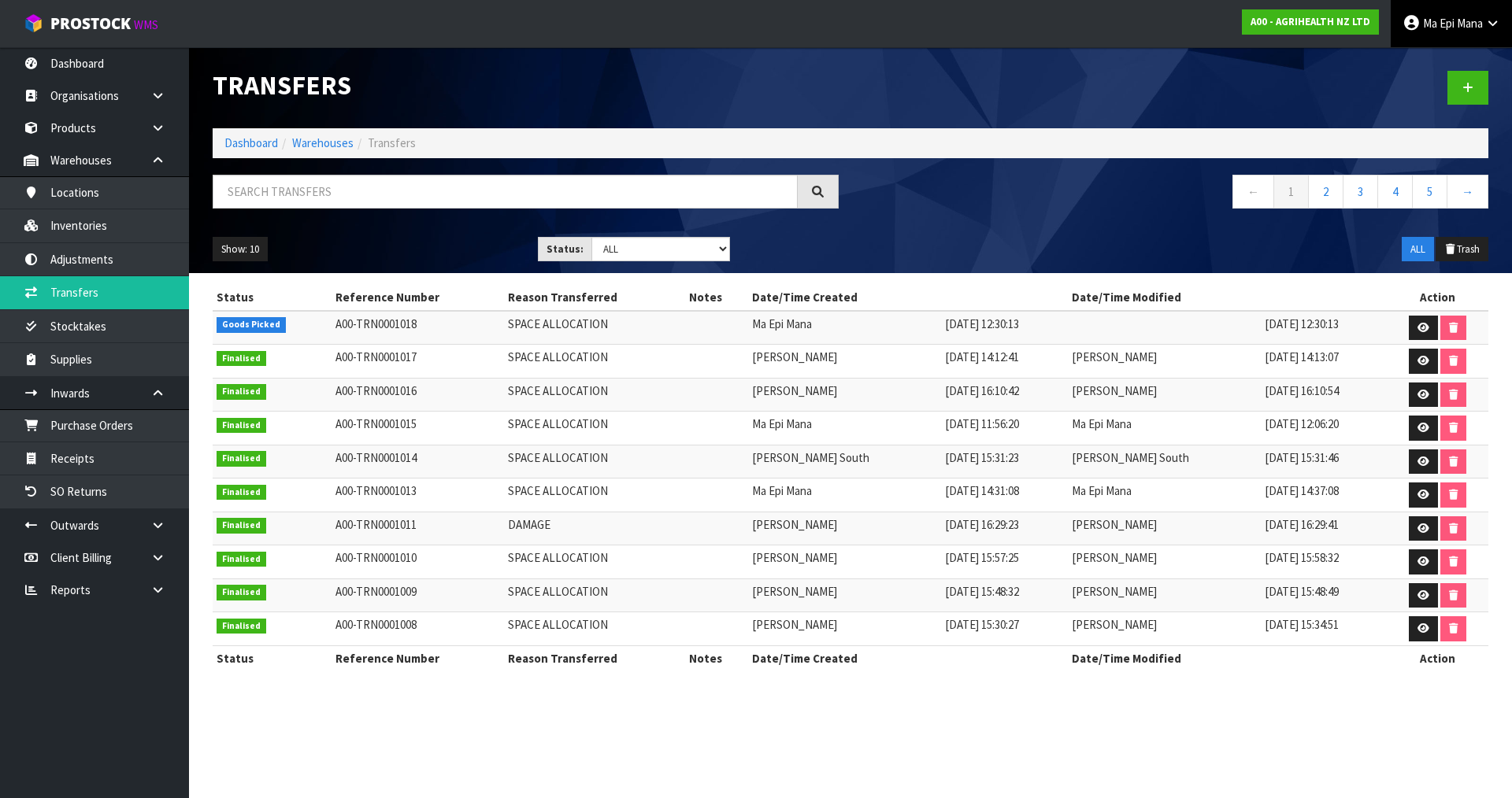
click at [1443, 28] on span "Ma Epi" at bounding box center [1440, 23] width 32 height 15
click at [422, 184] on input "text" at bounding box center [505, 192] width 586 height 34
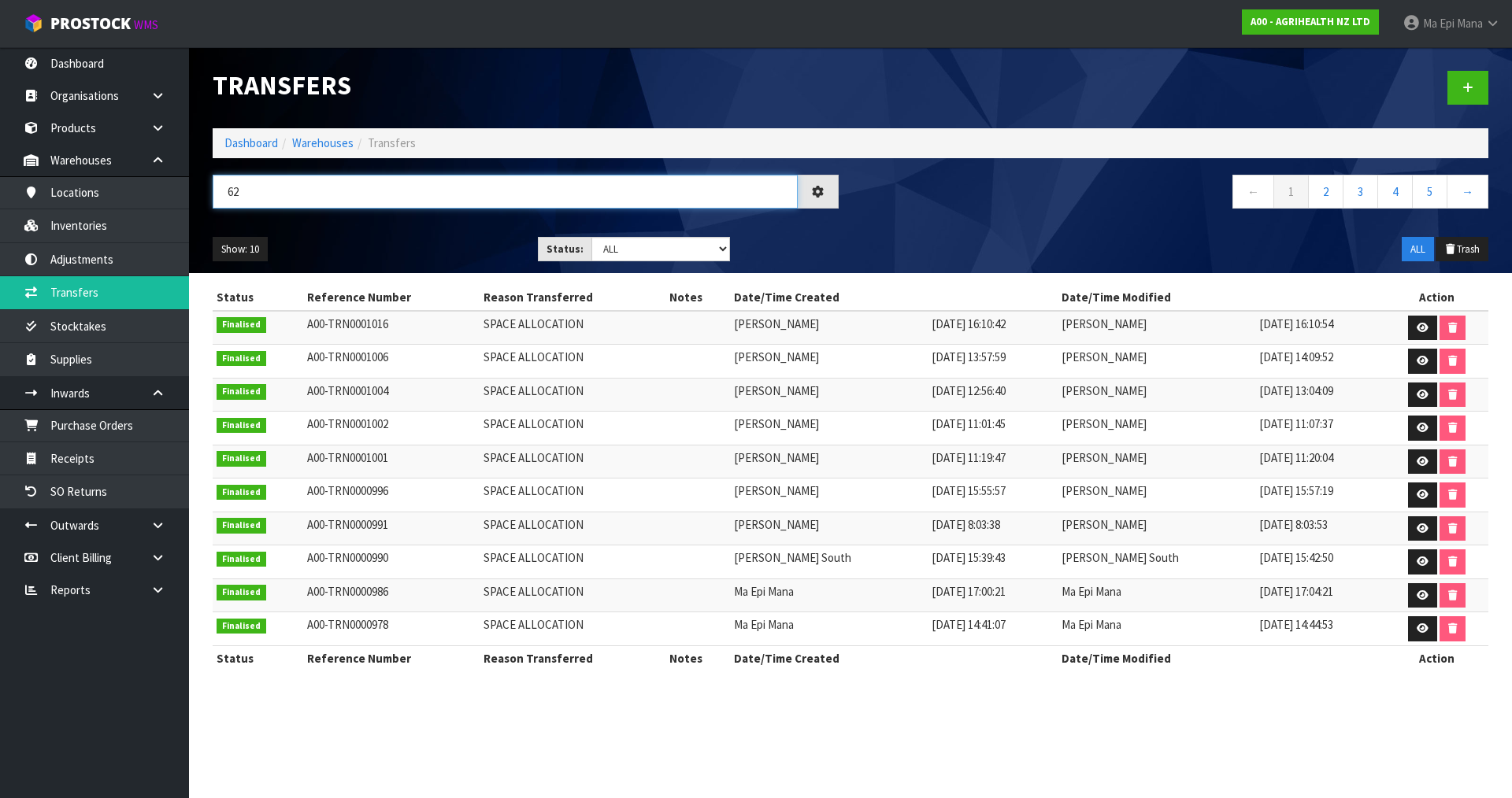
type input "623"
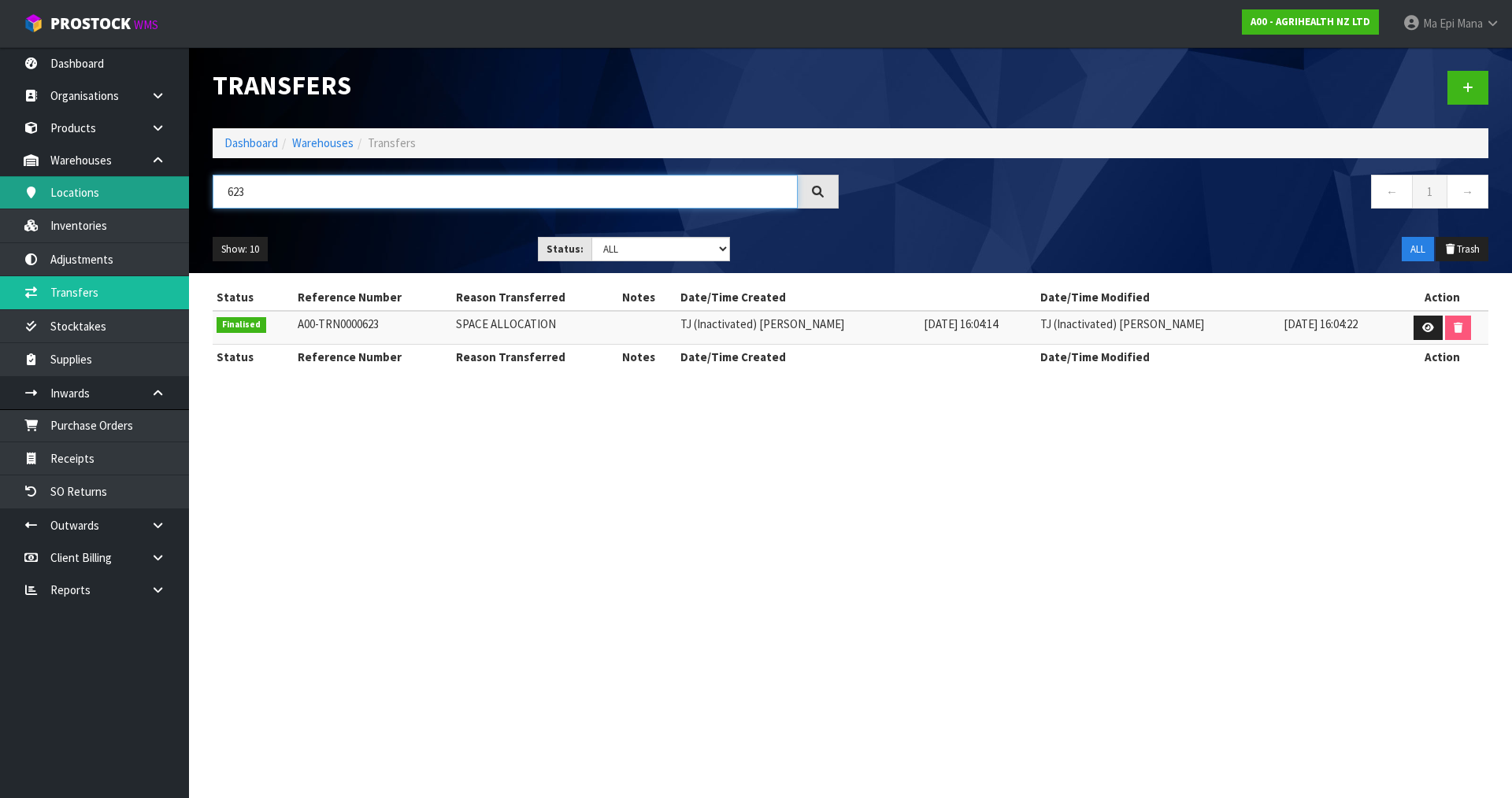
drag, startPoint x: 286, startPoint y: 192, endPoint x: 124, endPoint y: 202, distance: 162.3
click at [124, 202] on body "Toggle navigation ProStock WMS A00 - AGRIHEALTH NZ LTD Ma Epi Mana Logout Dashb…" at bounding box center [756, 399] width 1512 height 798
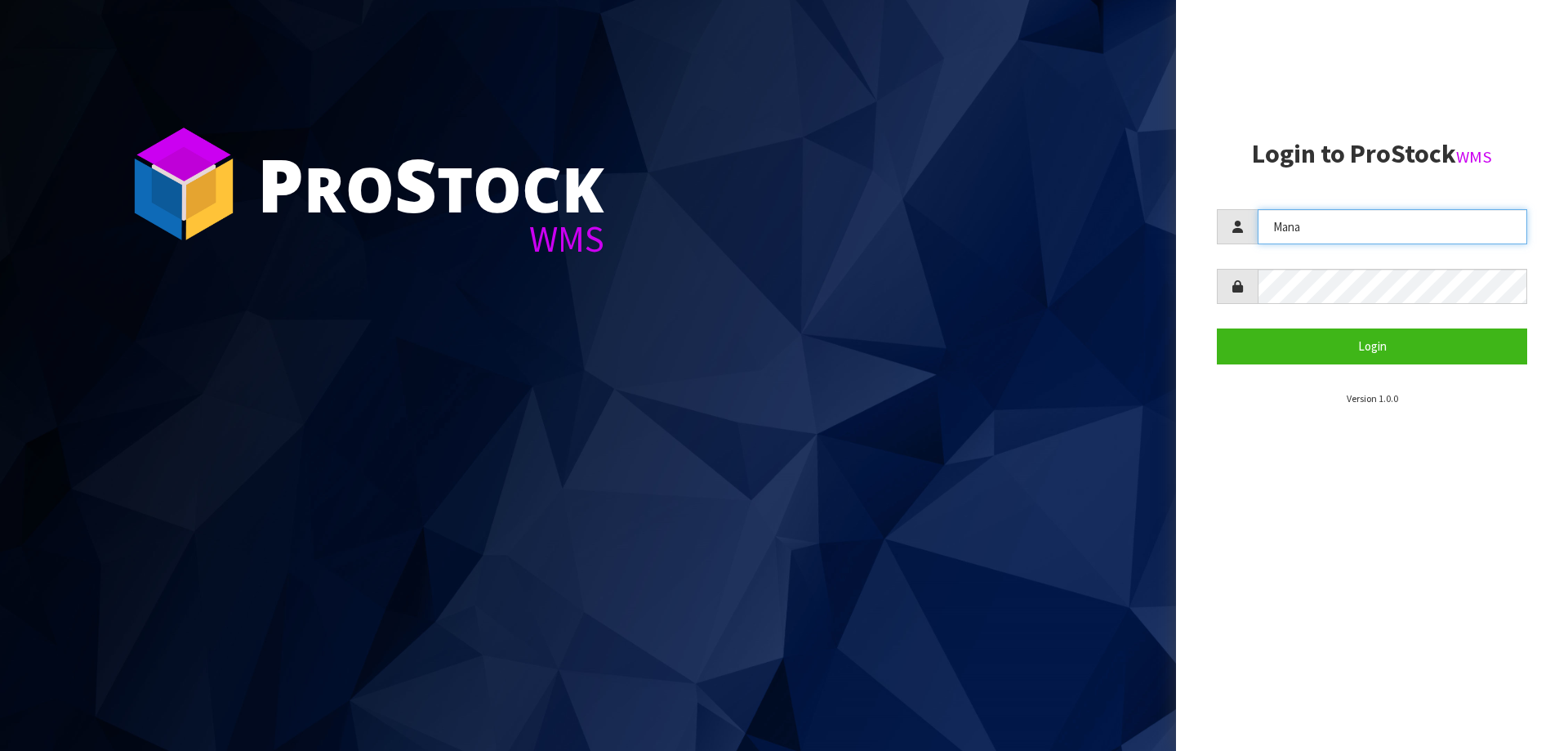
drag, startPoint x: 1325, startPoint y: 231, endPoint x: 972, endPoint y: 296, distance: 358.9
click at [967, 299] on div "P ro S tock WMS Login to ProStock WMS Mana Login Version 1.0.0" at bounding box center [784, 376] width 1568 height 751
type input "JAMES"
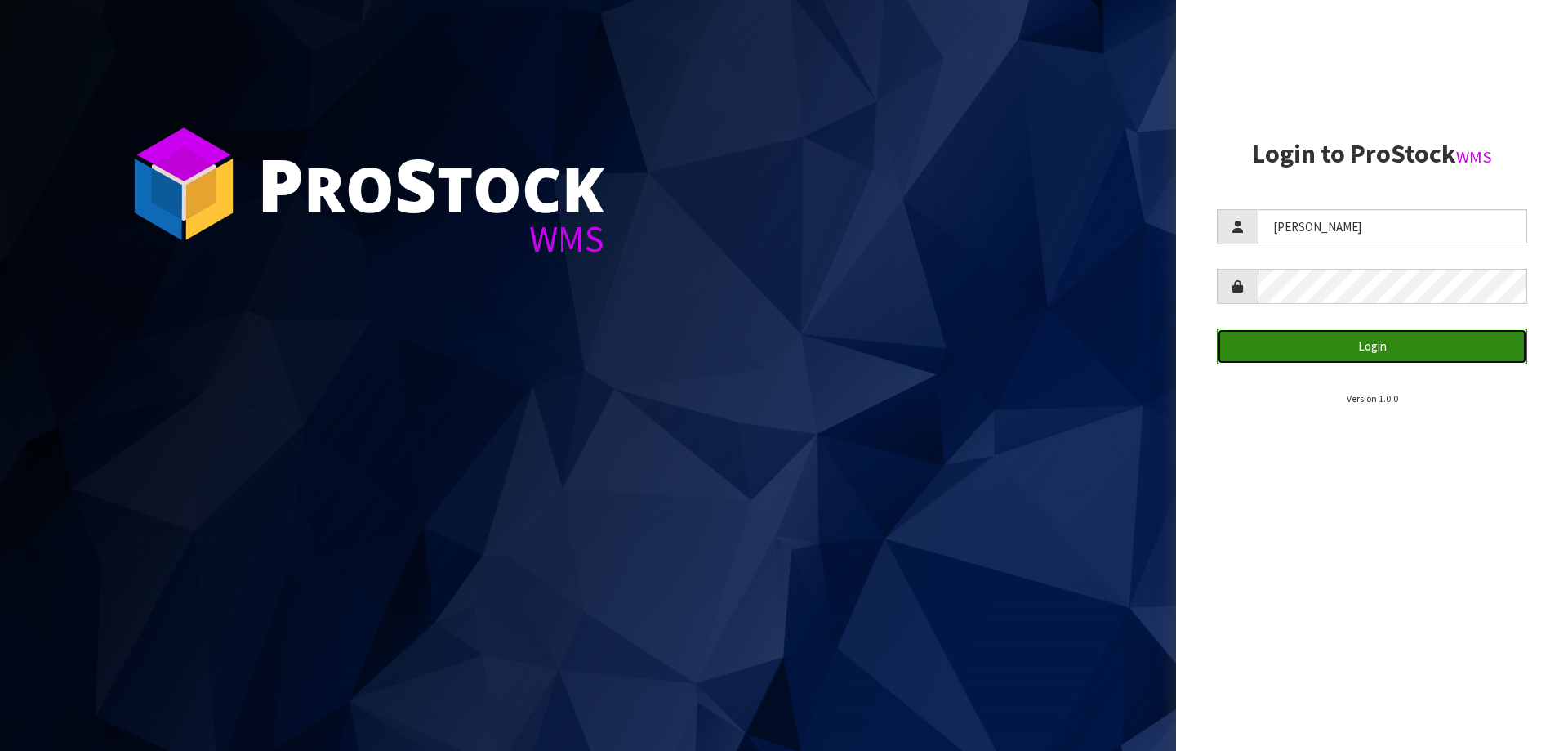
click at [1288, 356] on button "Login" at bounding box center [1372, 346] width 310 height 35
